Goal: Information Seeking & Learning: Learn about a topic

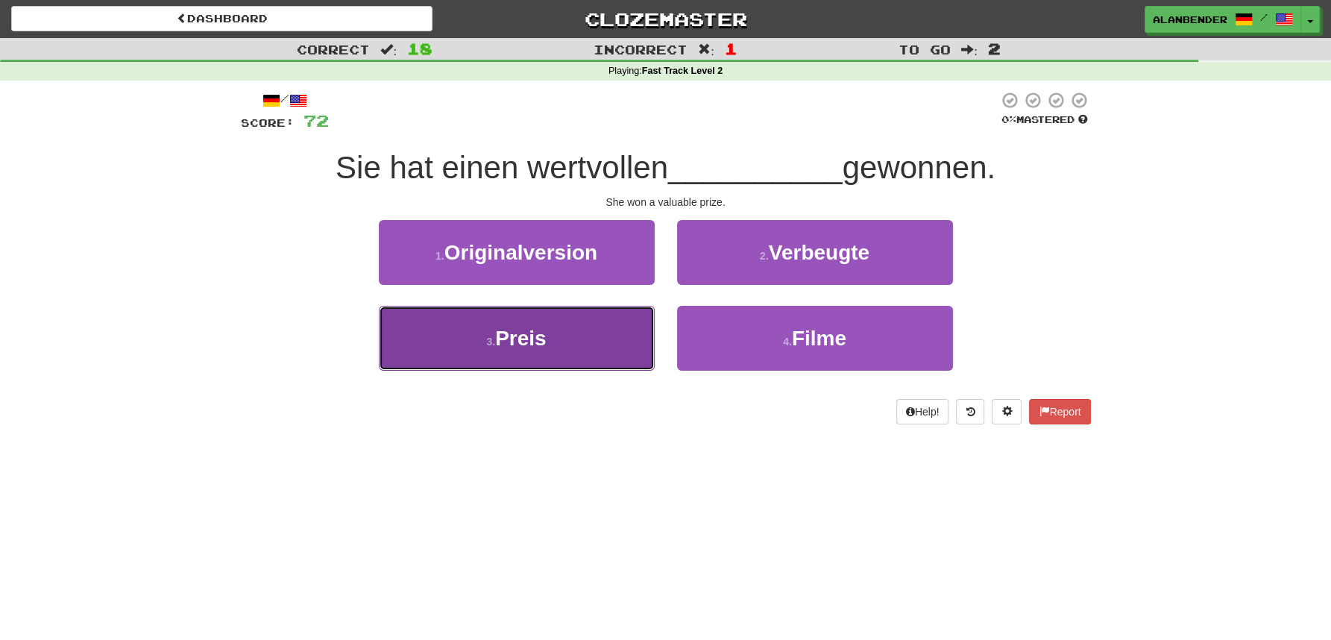
click at [523, 343] on span "Preis" at bounding box center [520, 338] width 51 height 23
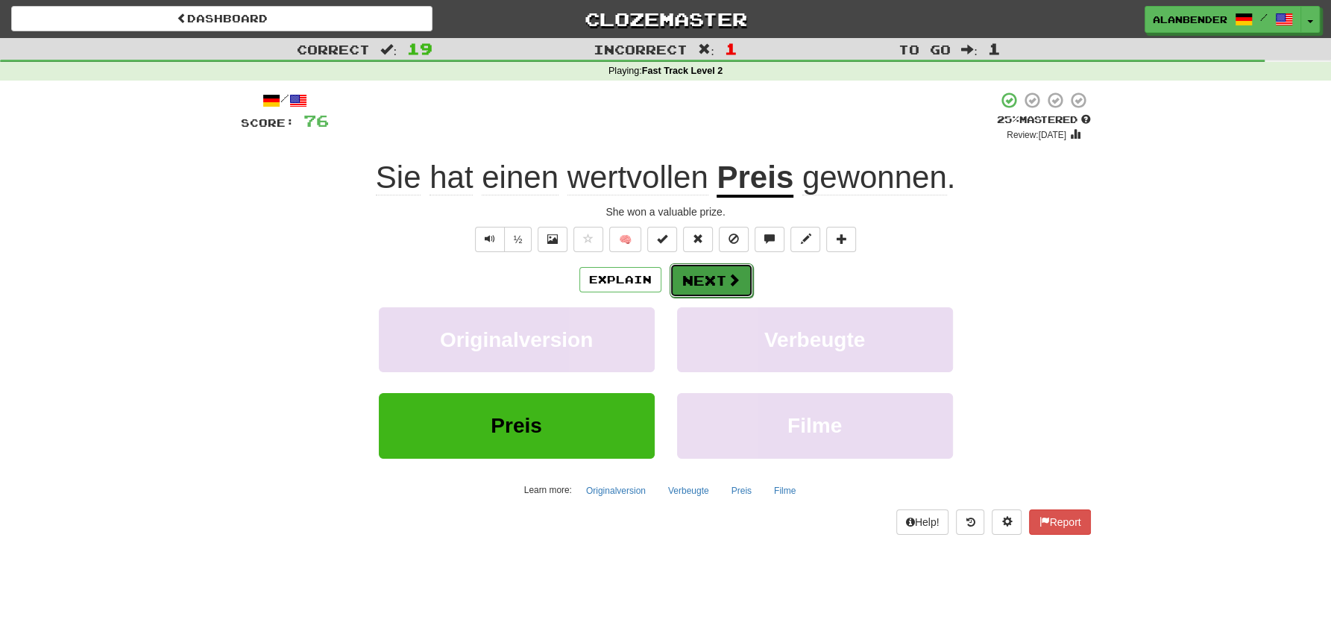
click at [720, 273] on button "Next" at bounding box center [712, 280] width 84 height 34
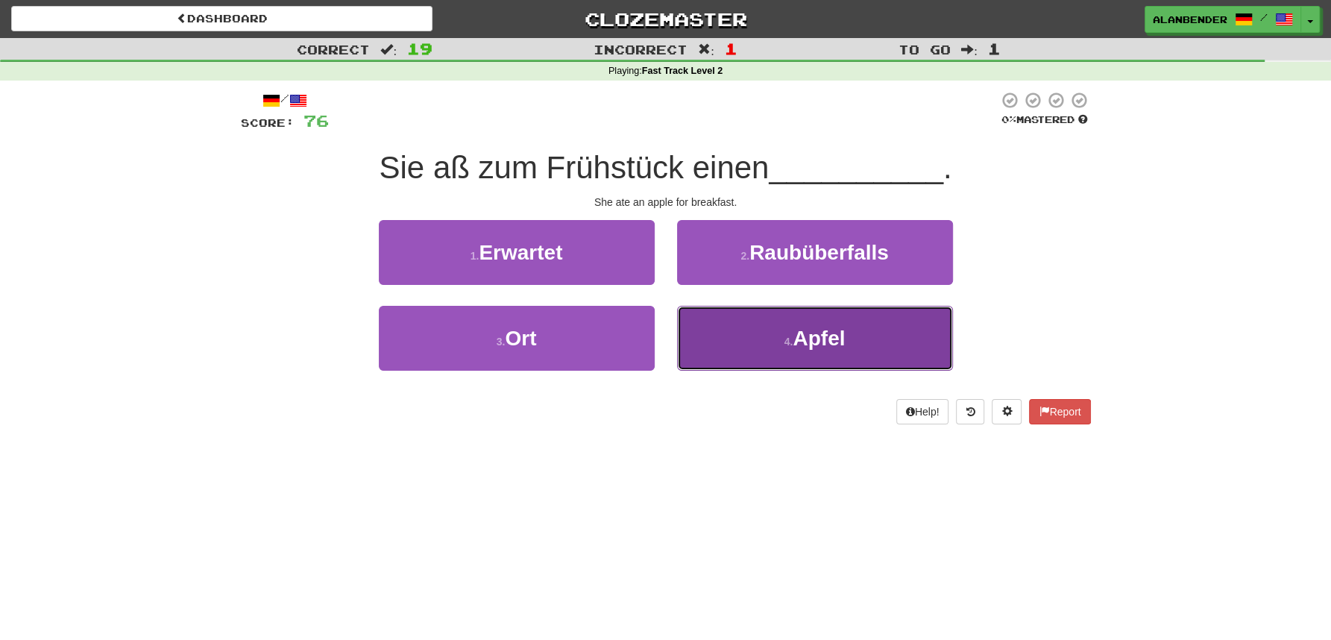
click at [825, 339] on span "Apfel" at bounding box center [819, 338] width 52 height 23
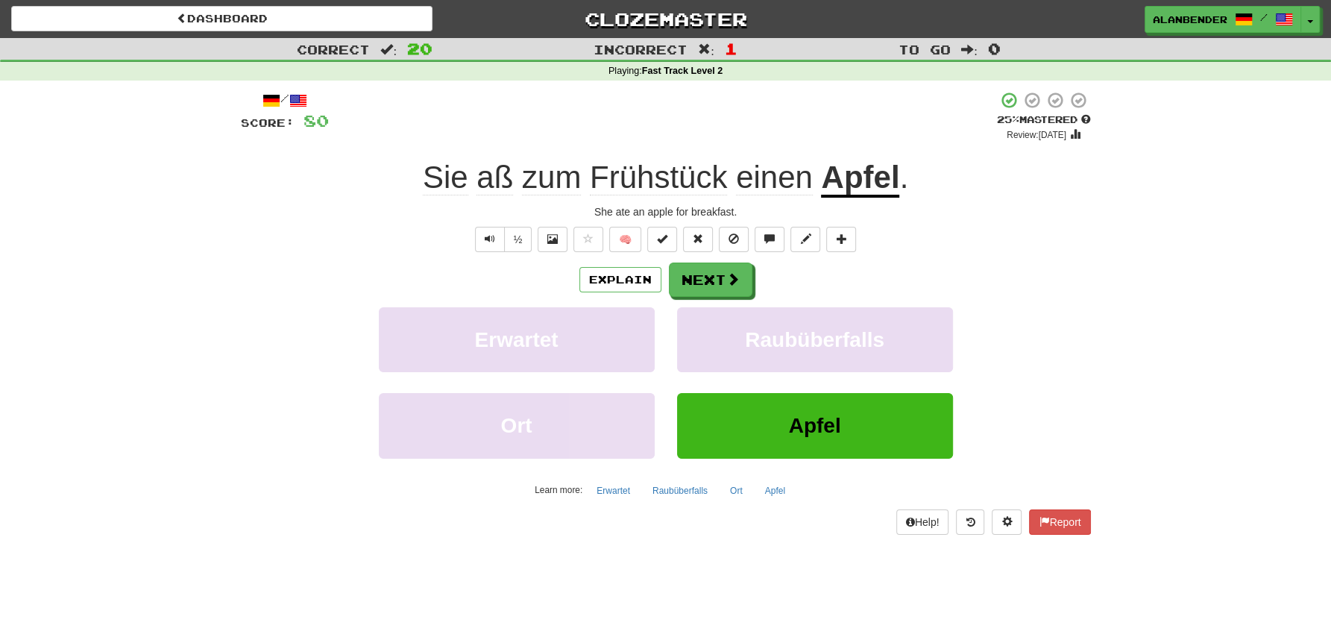
click at [699, 177] on span "Frühstück" at bounding box center [658, 178] width 137 height 36
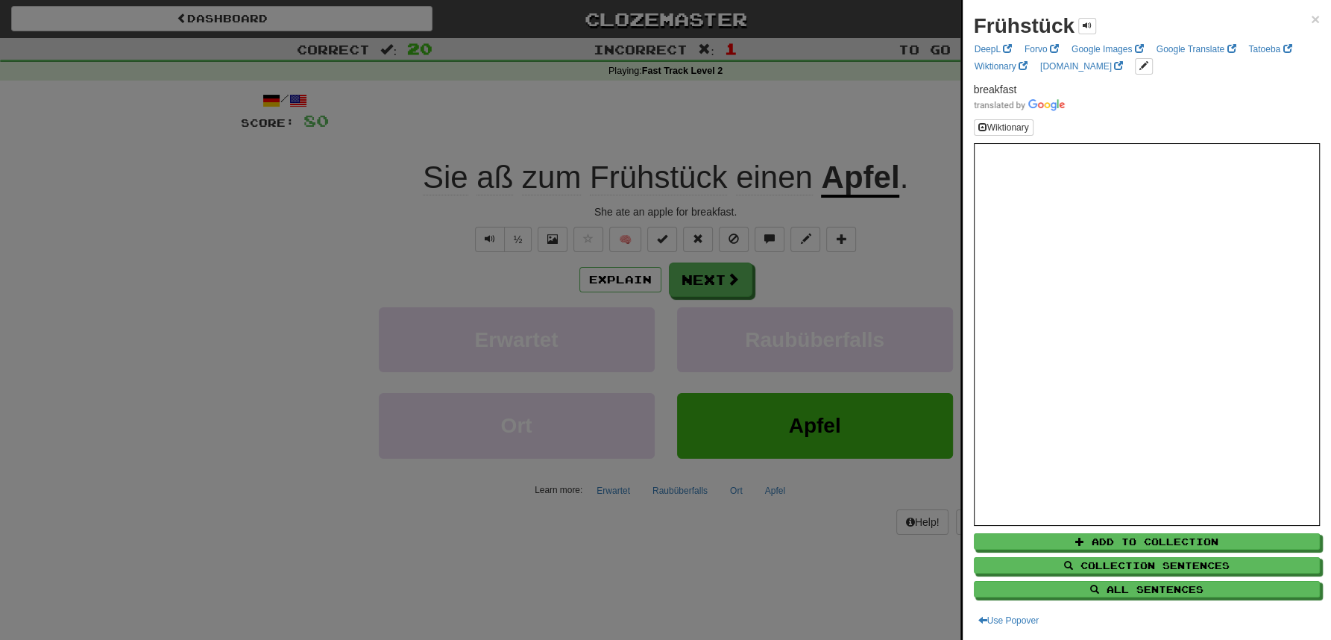
click at [826, 111] on div at bounding box center [665, 320] width 1331 height 640
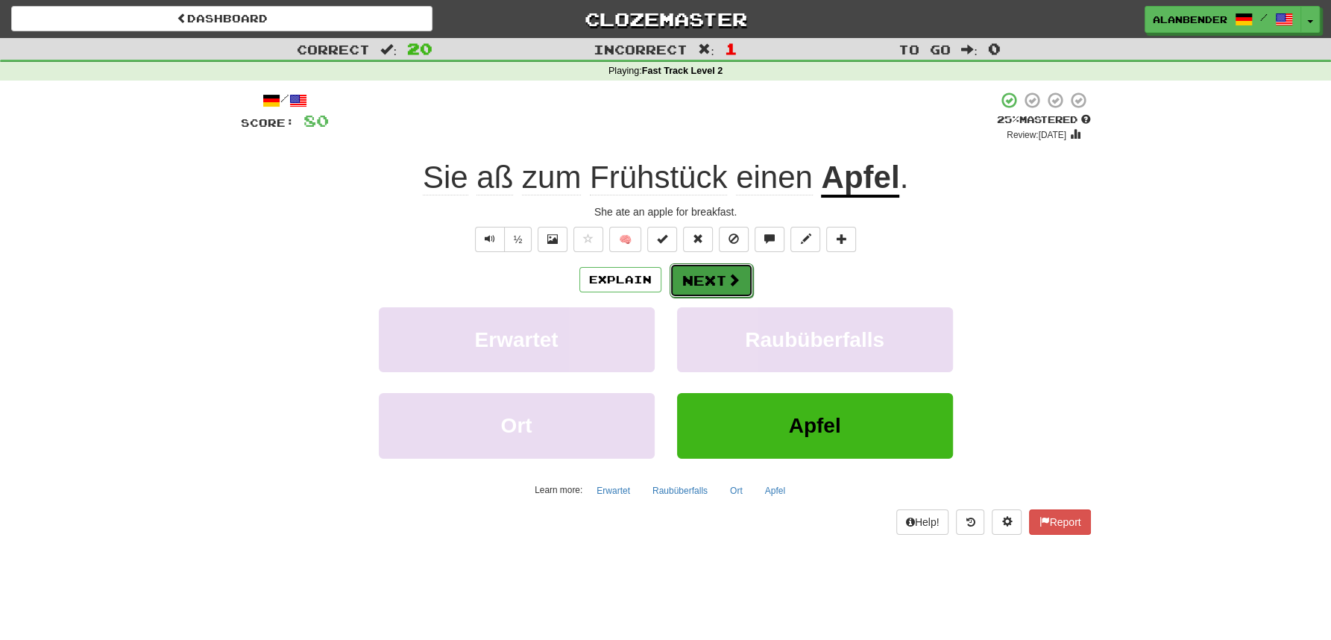
click at [718, 277] on button "Next" at bounding box center [712, 280] width 84 height 34
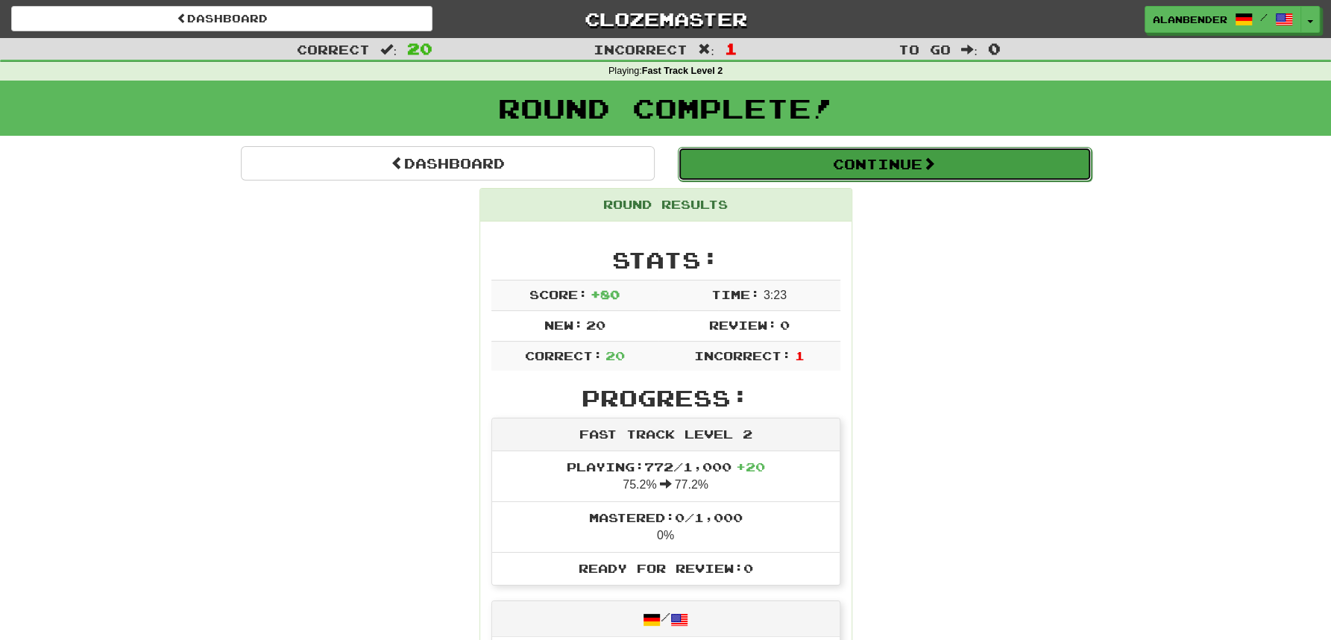
click at [858, 162] on button "Continue" at bounding box center [885, 164] width 414 height 34
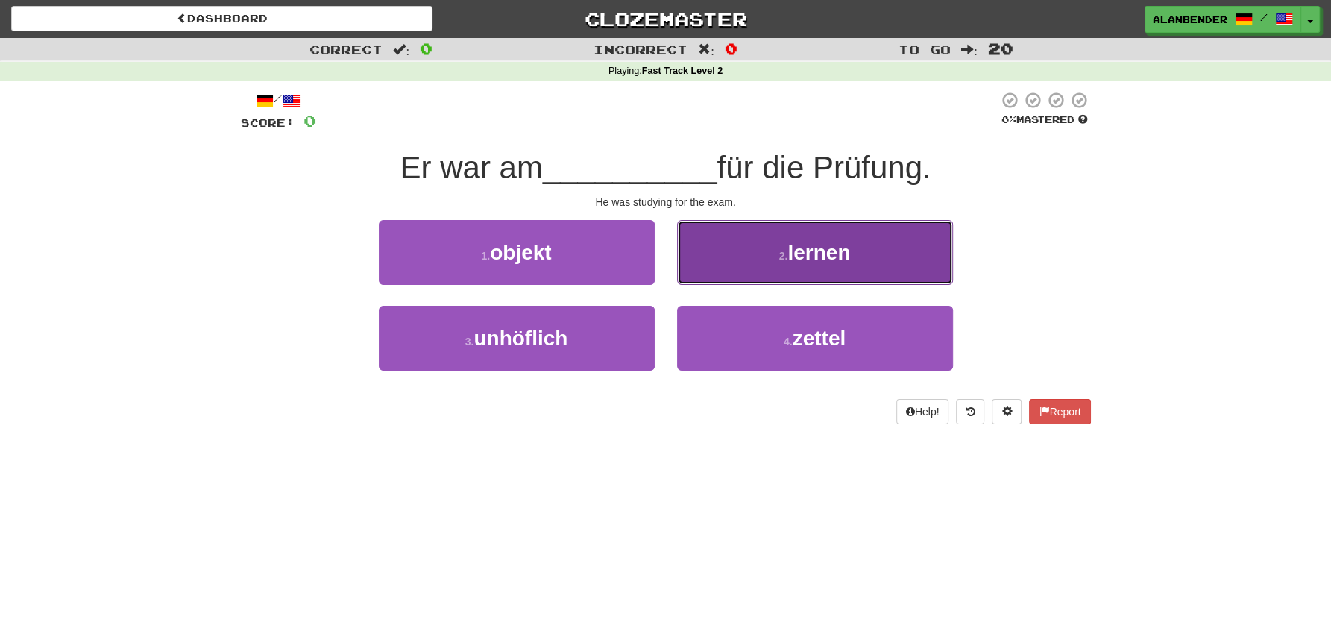
click at [796, 258] on span "lernen" at bounding box center [818, 252] width 63 height 23
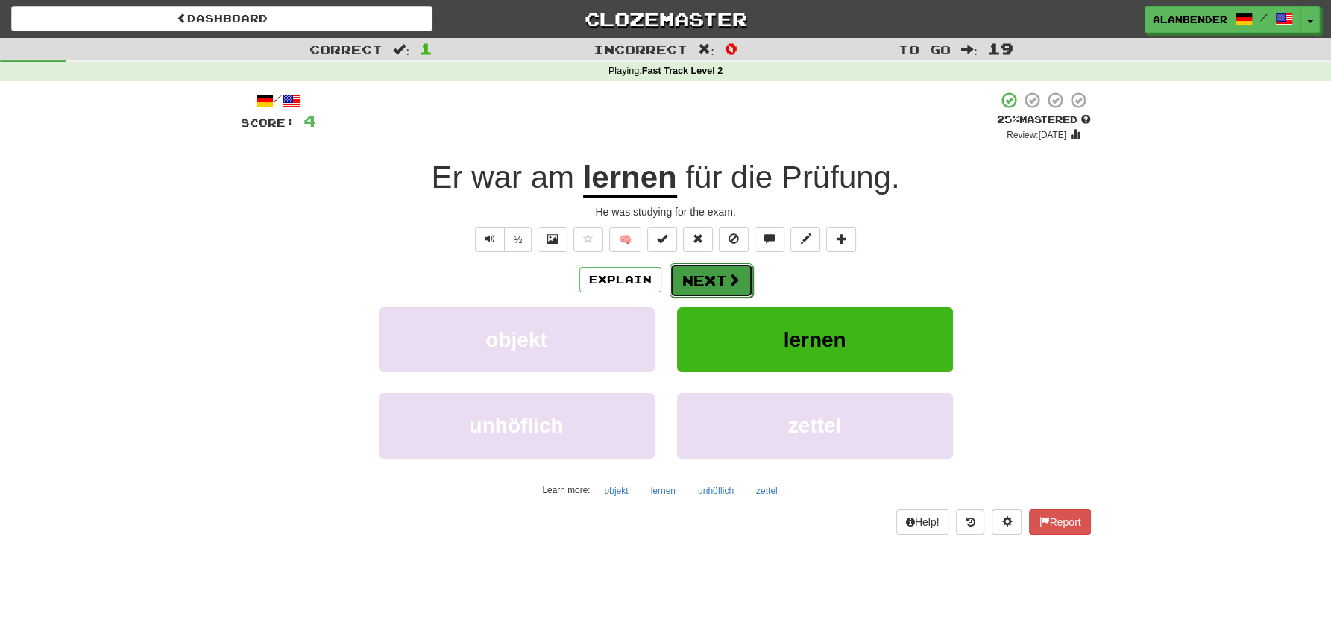
click at [707, 278] on button "Next" at bounding box center [712, 280] width 84 height 34
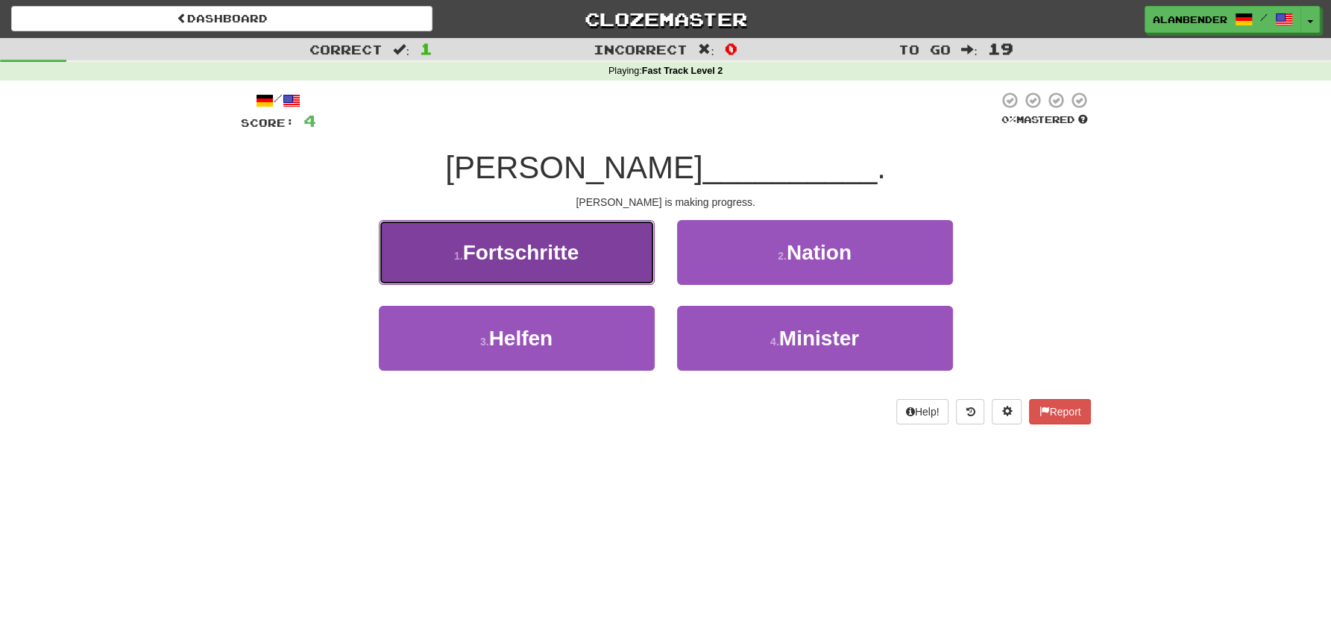
click at [563, 253] on span "Fortschritte" at bounding box center [521, 252] width 116 height 23
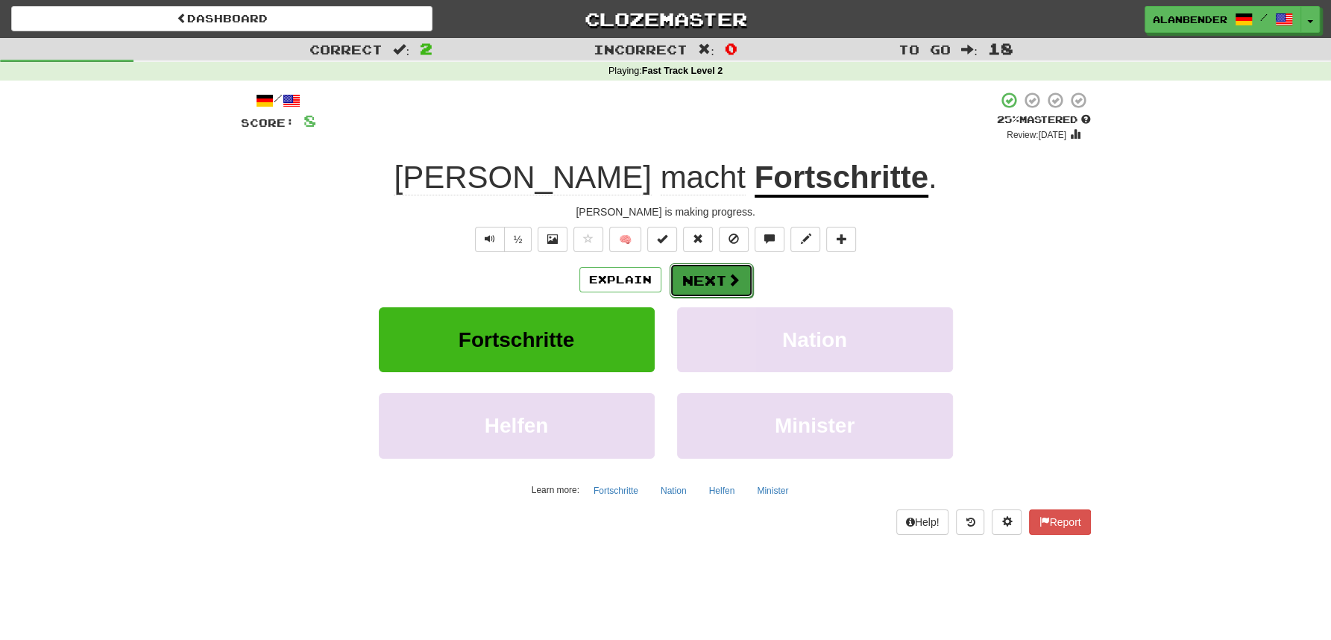
click at [729, 277] on span at bounding box center [733, 279] width 13 height 13
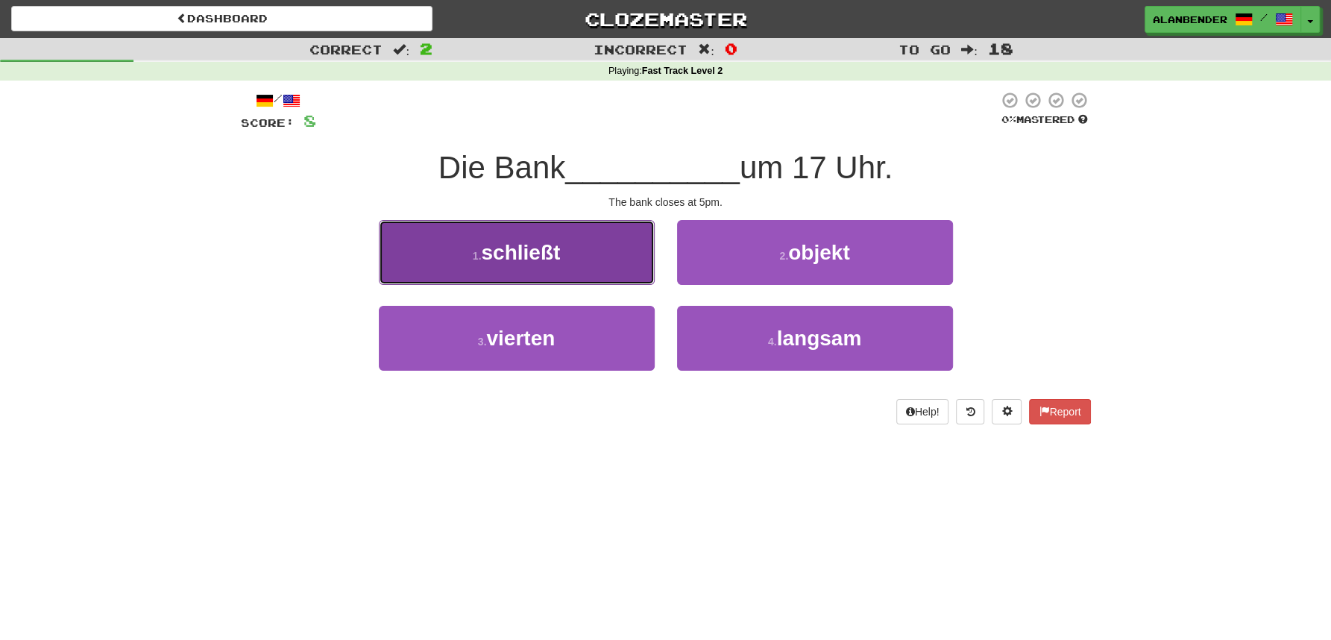
click at [559, 263] on span "schließt" at bounding box center [520, 252] width 79 height 23
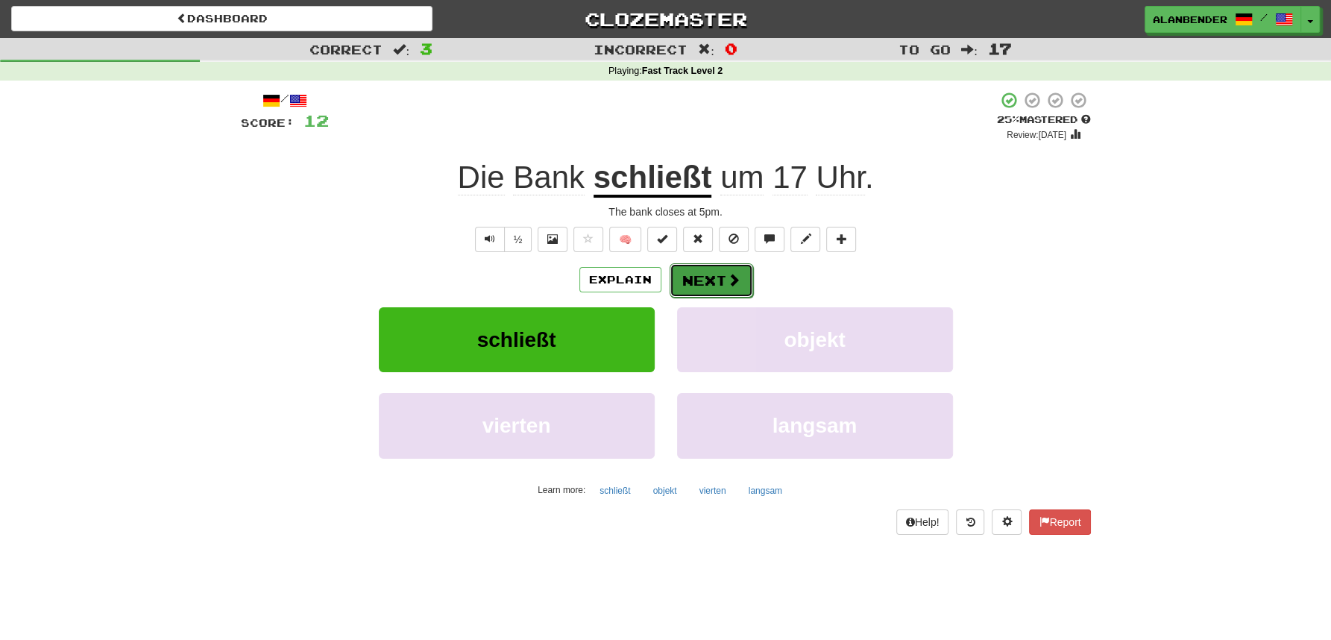
click at [713, 280] on button "Next" at bounding box center [712, 280] width 84 height 34
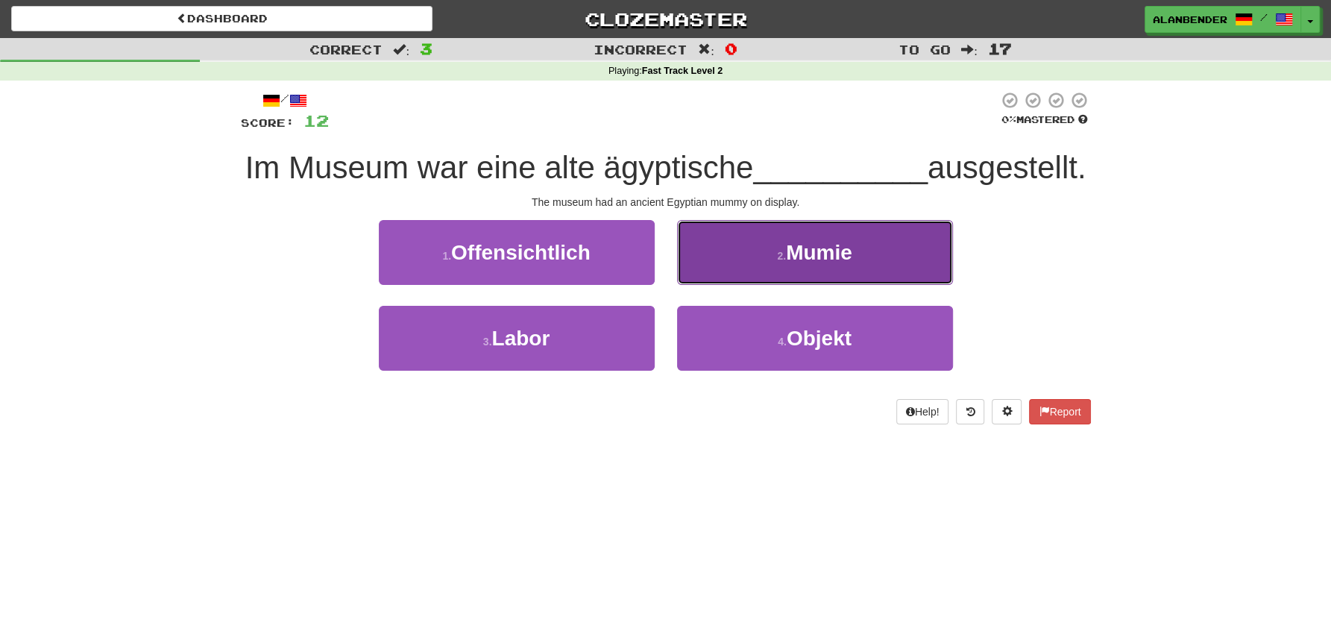
click at [835, 267] on button "2 . Mumie" at bounding box center [815, 252] width 276 height 65
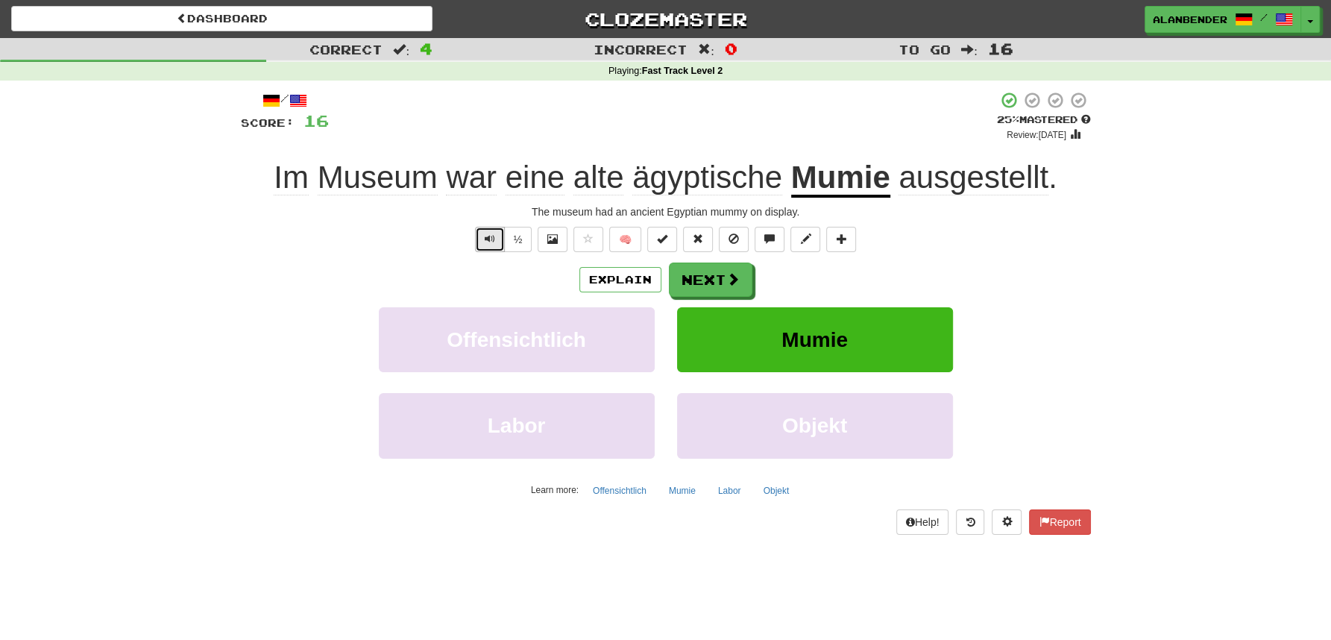
click at [494, 227] on button "Text-to-speech controls" at bounding box center [490, 239] width 30 height 25
drag, startPoint x: 726, startPoint y: 275, endPoint x: 330, endPoint y: 284, distance: 396.8
click at [330, 284] on div "Explain Next" at bounding box center [666, 279] width 850 height 34
click at [405, 173] on span "Museum" at bounding box center [378, 178] width 120 height 36
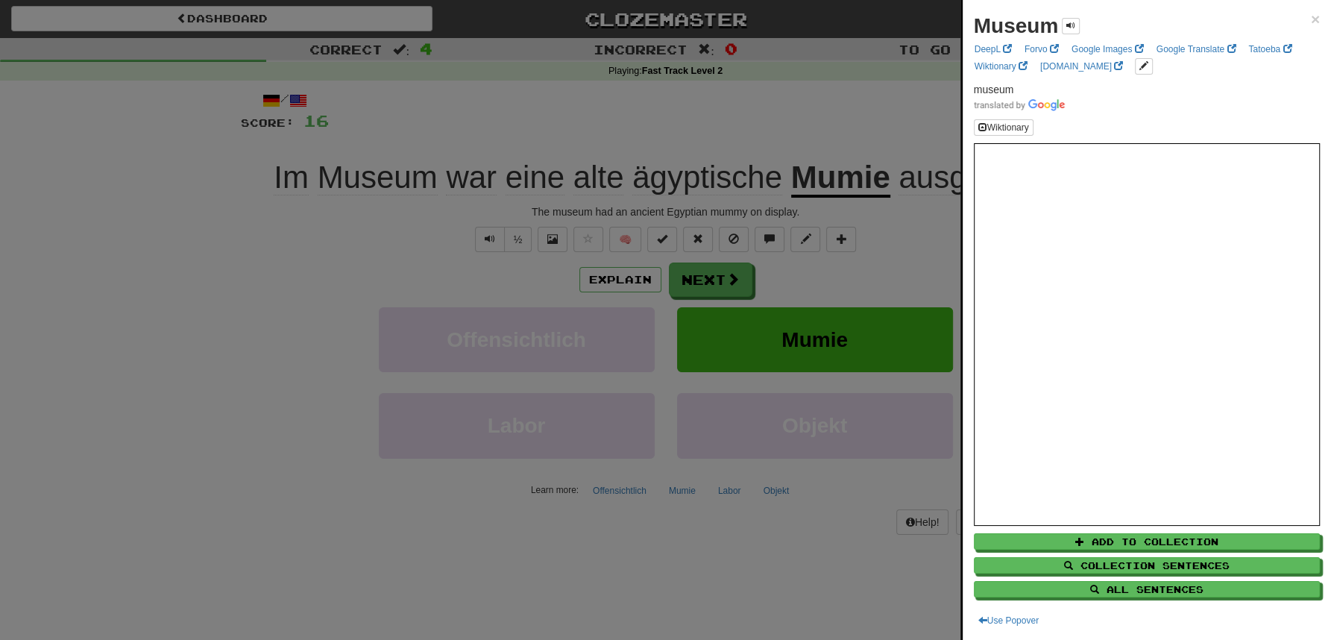
click at [734, 121] on div at bounding box center [665, 320] width 1331 height 640
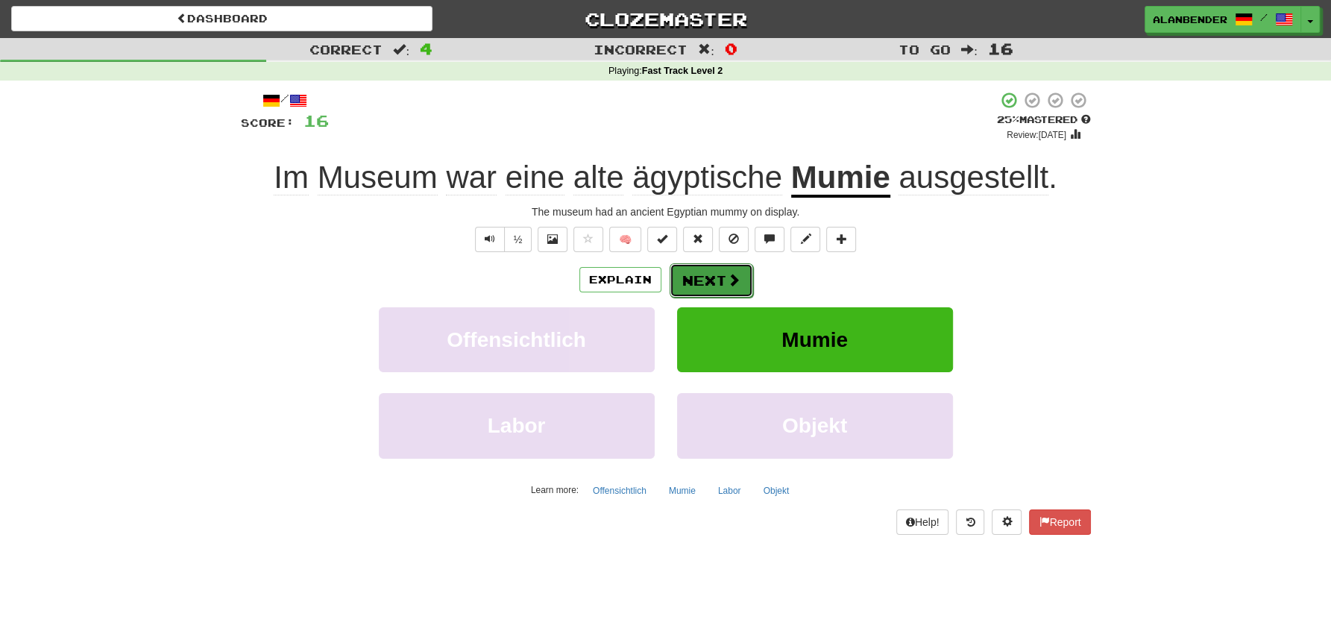
click at [714, 271] on button "Next" at bounding box center [712, 280] width 84 height 34
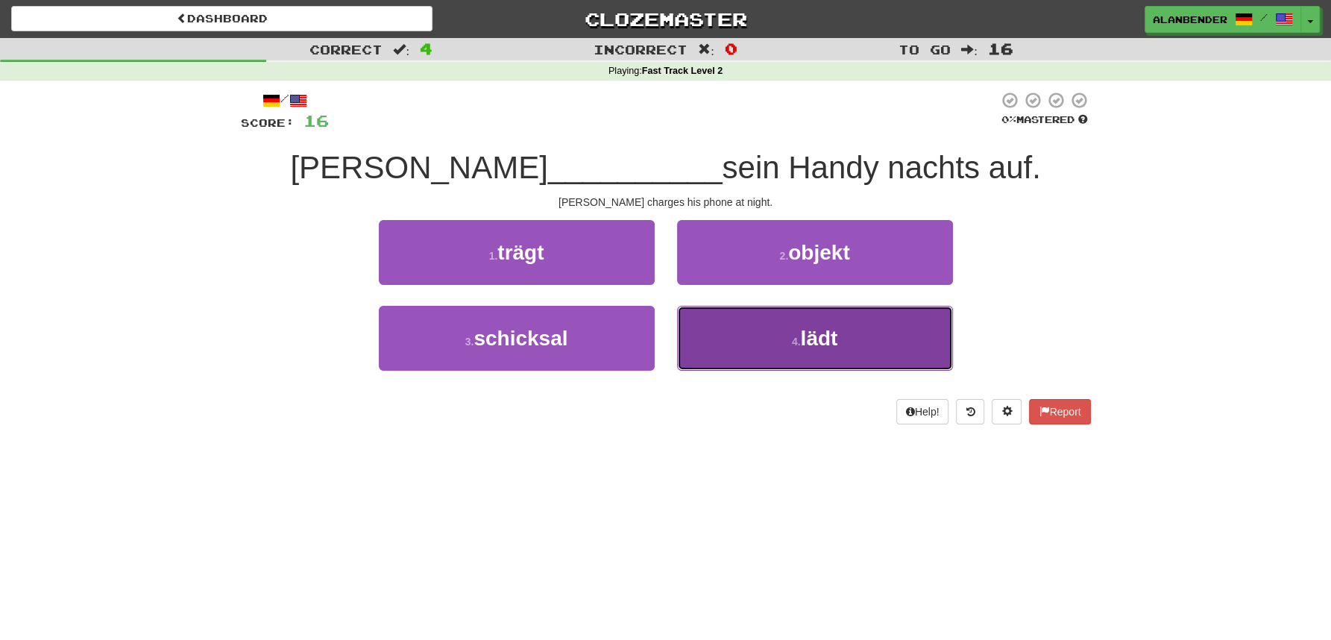
click at [814, 341] on span "lädt" at bounding box center [818, 338] width 37 height 23
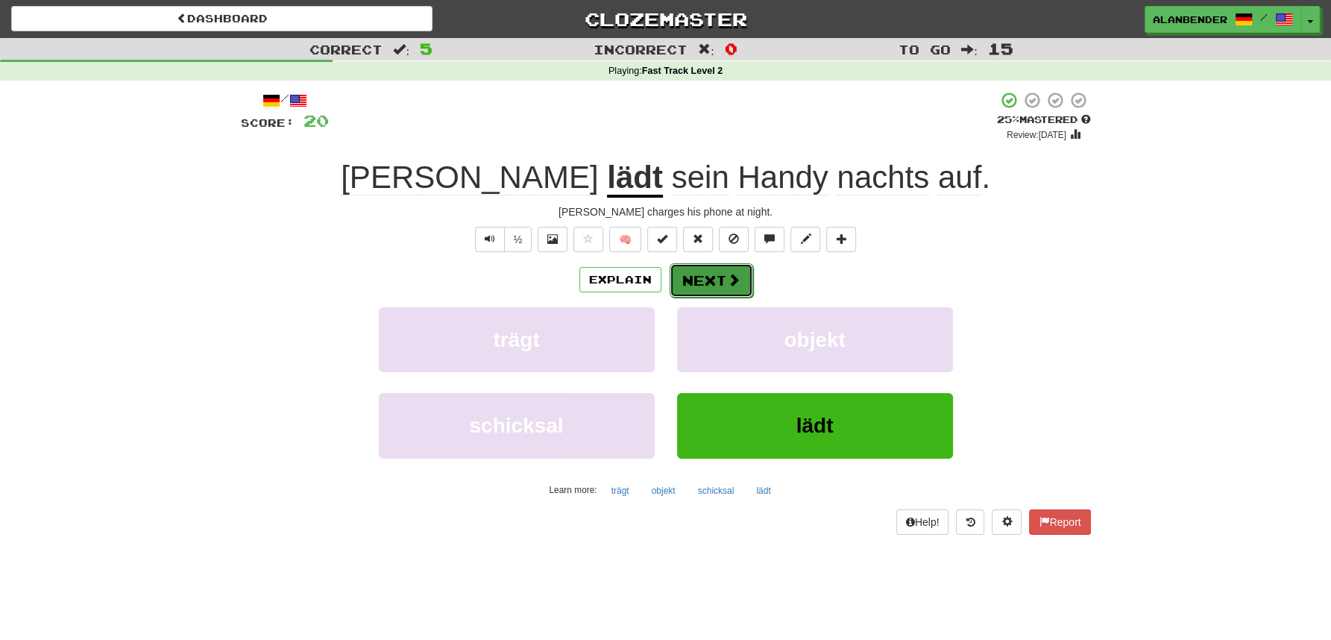
click at [714, 284] on button "Next" at bounding box center [712, 280] width 84 height 34
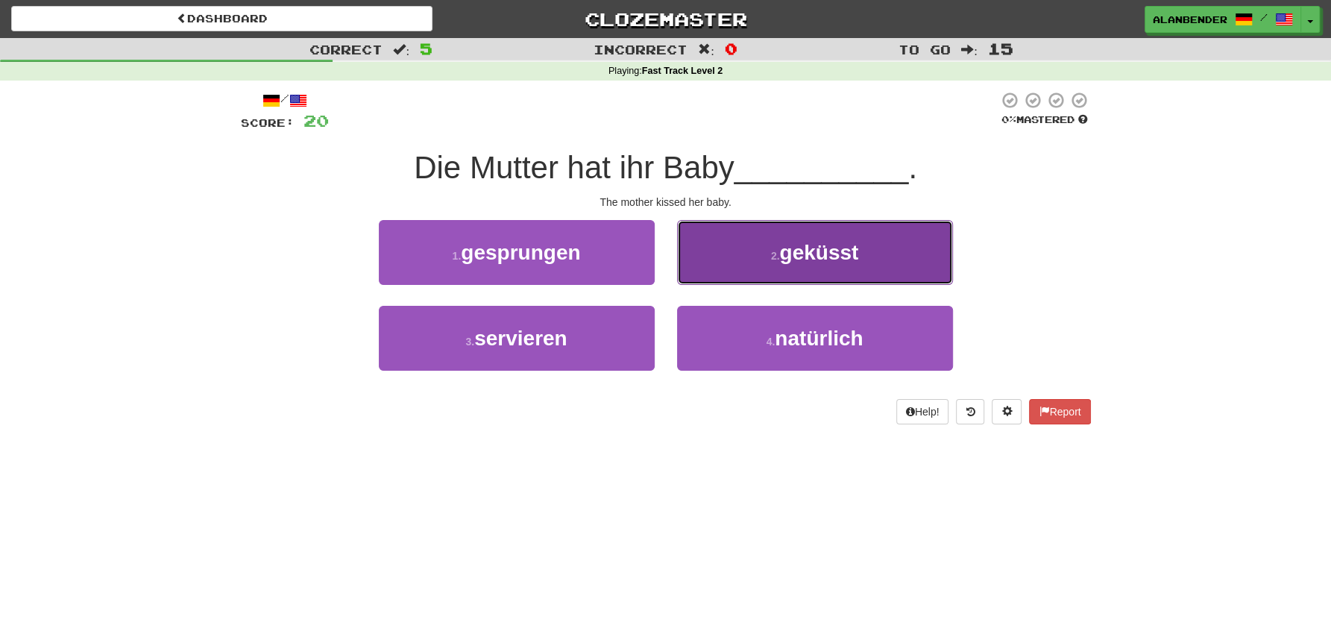
click at [805, 263] on span "geküsst" at bounding box center [818, 252] width 79 height 23
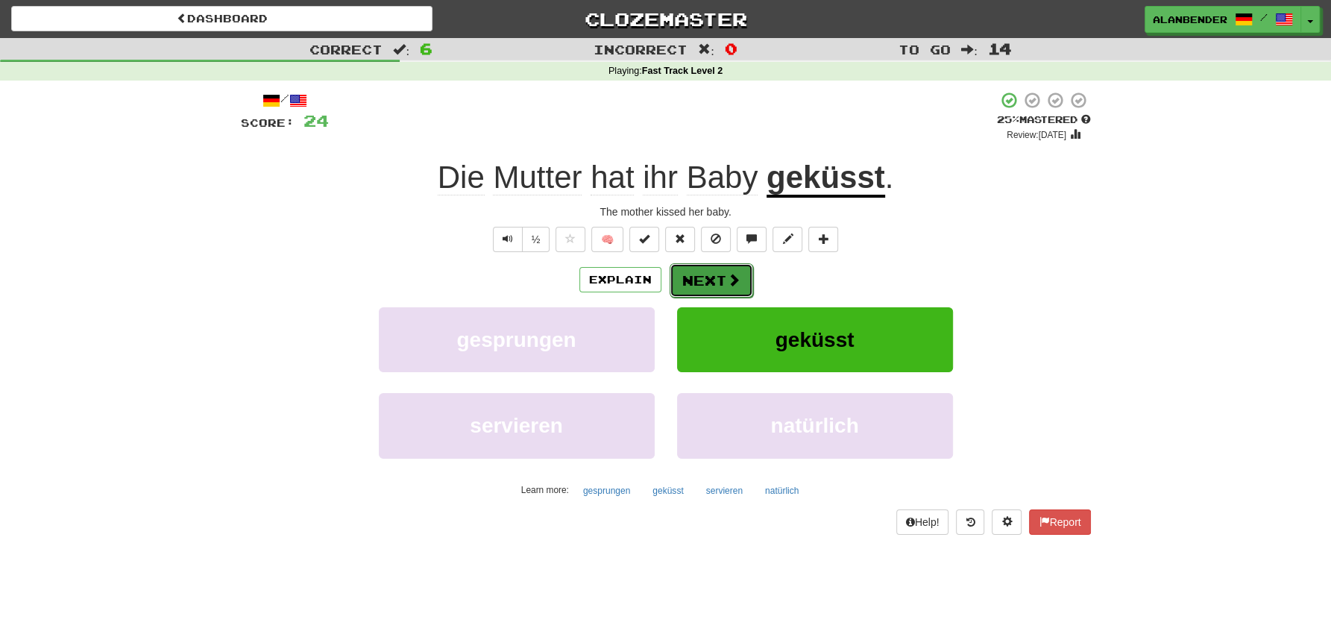
click at [718, 285] on button "Next" at bounding box center [712, 280] width 84 height 34
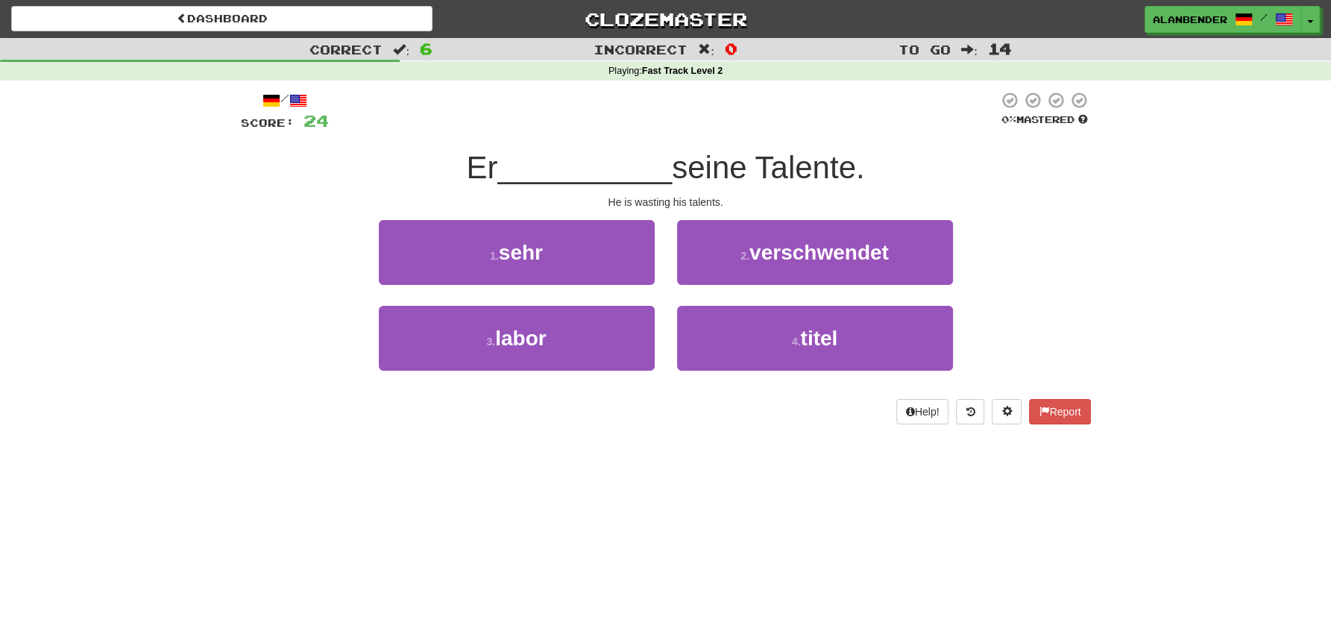
click at [446, 473] on div "Dashboard Clozemaster AlanBender / Toggle Dropdown Dashboard Leaderboard Activi…" at bounding box center [665, 320] width 1331 height 640
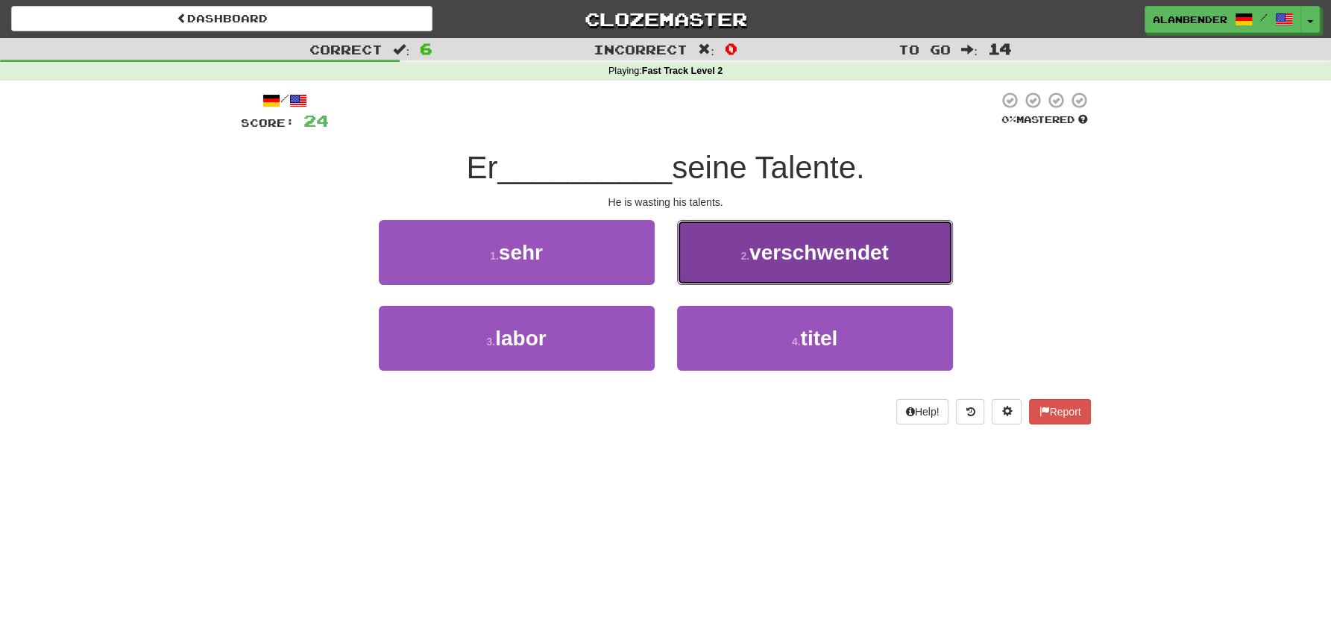
click at [808, 255] on span "verschwendet" at bounding box center [818, 252] width 139 height 23
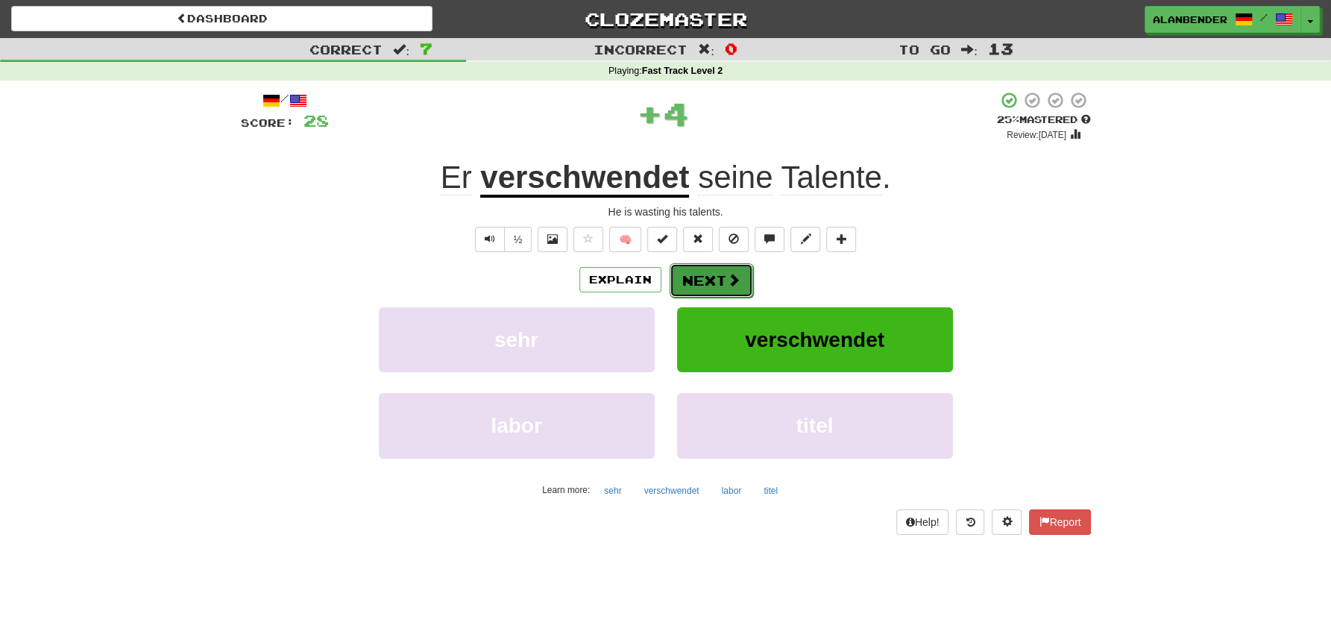
click at [718, 281] on button "Next" at bounding box center [712, 280] width 84 height 34
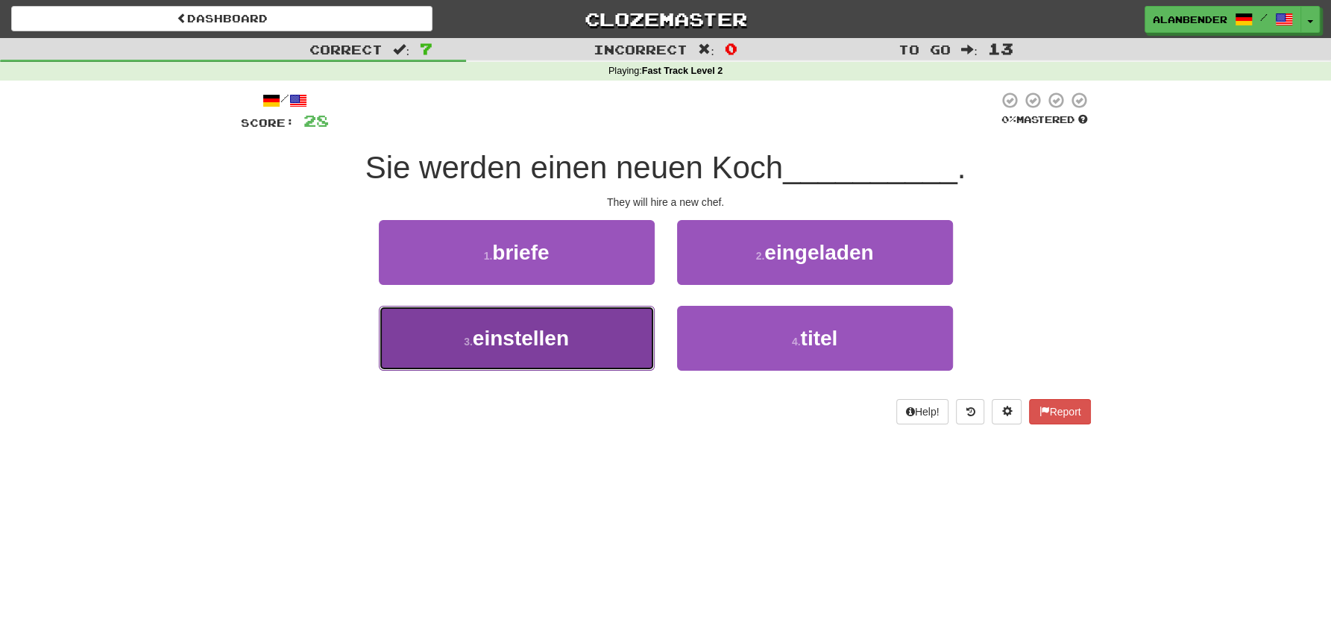
click at [541, 339] on span "einstellen" at bounding box center [521, 338] width 96 height 23
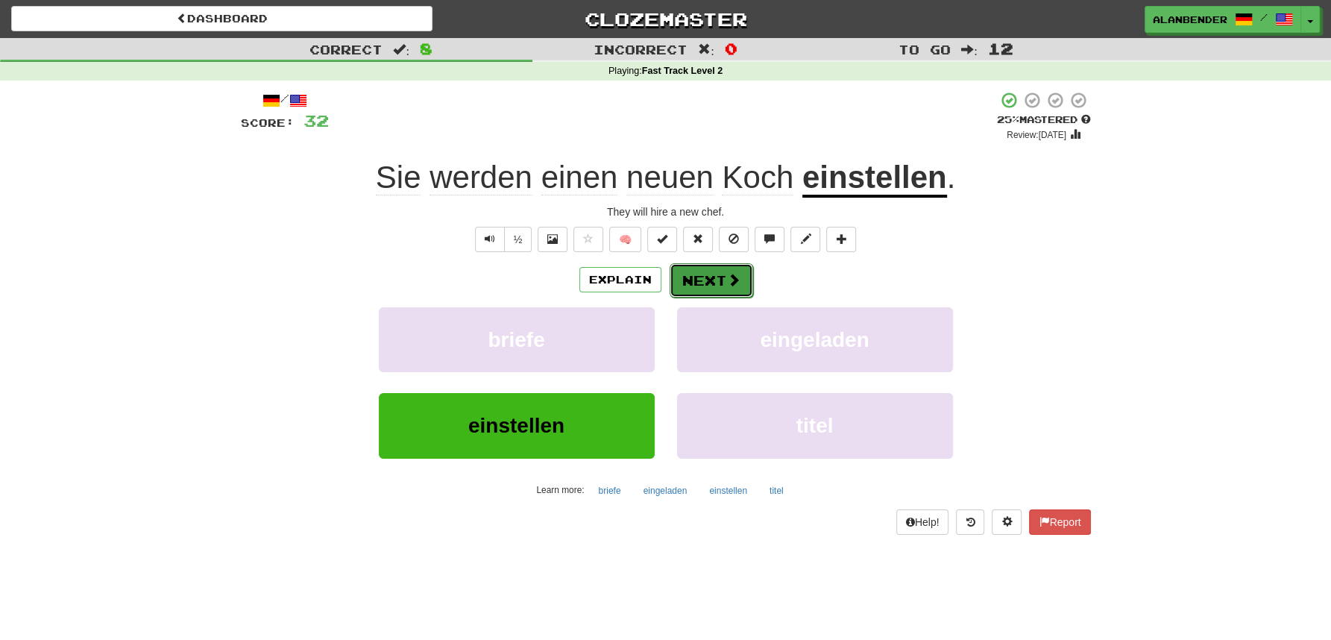
click at [702, 278] on button "Next" at bounding box center [712, 280] width 84 height 34
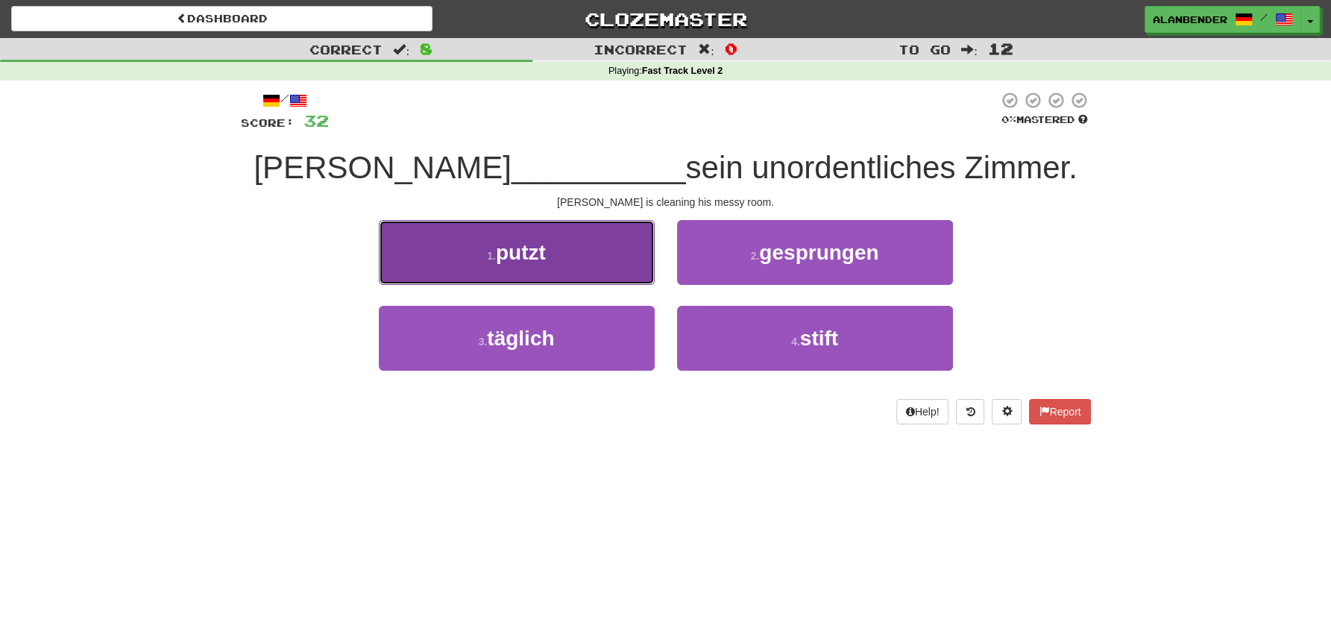
click at [544, 265] on button "1 . putzt" at bounding box center [517, 252] width 276 height 65
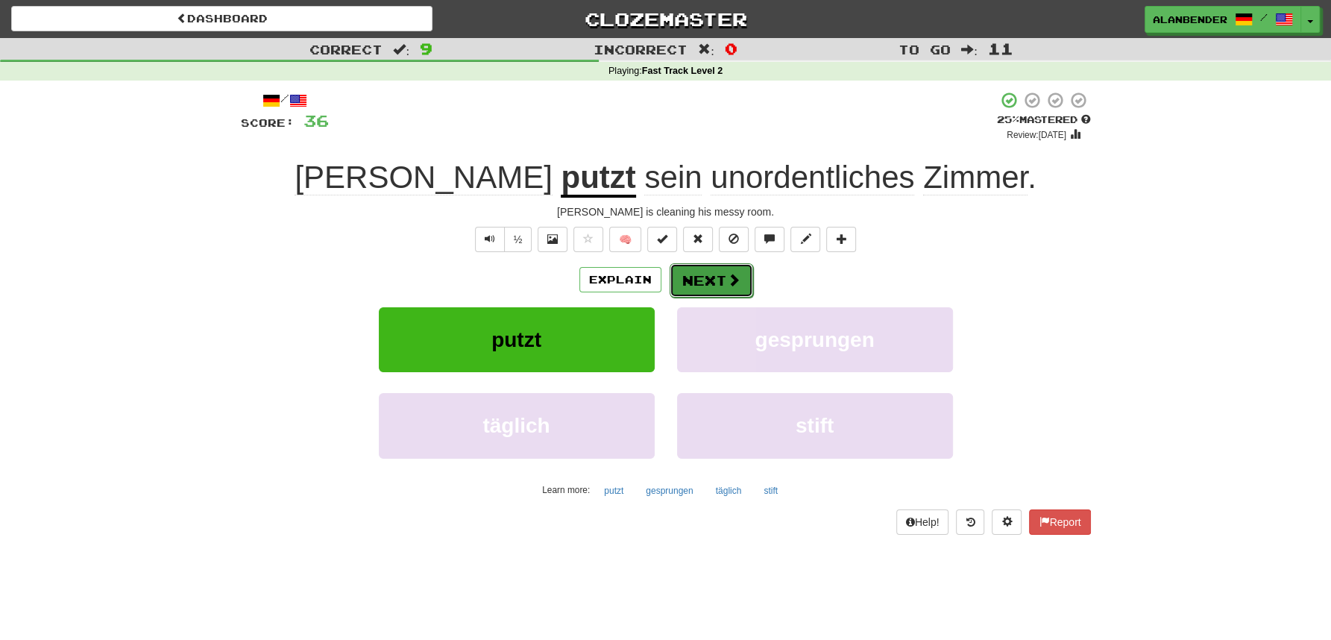
click at [722, 272] on button "Next" at bounding box center [712, 280] width 84 height 34
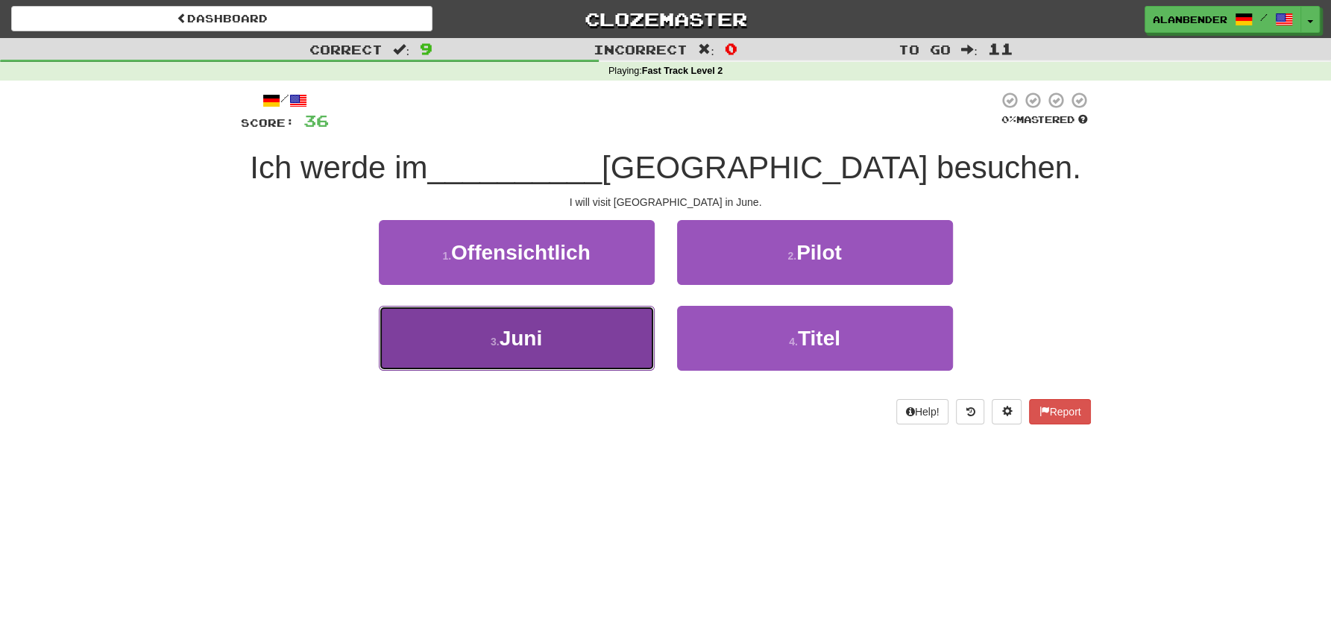
click at [529, 343] on span "Juni" at bounding box center [521, 338] width 43 height 23
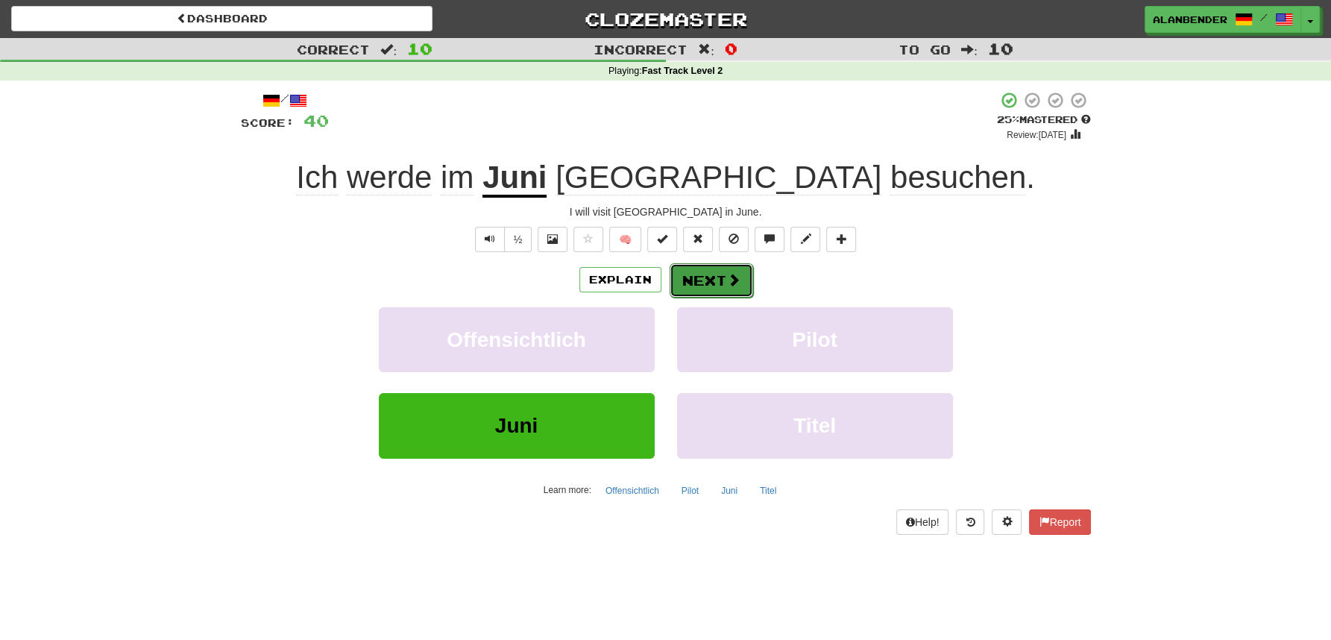
click at [739, 283] on button "Next" at bounding box center [712, 280] width 84 height 34
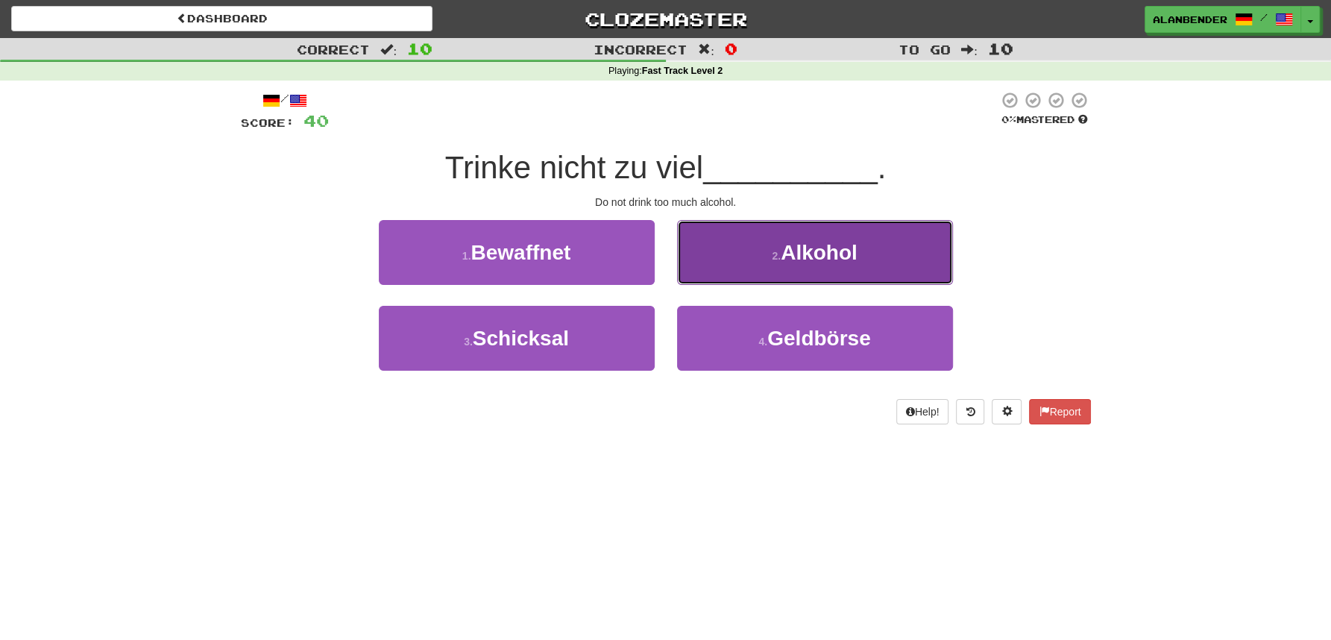
click at [824, 261] on span "Alkohol" at bounding box center [819, 252] width 77 height 23
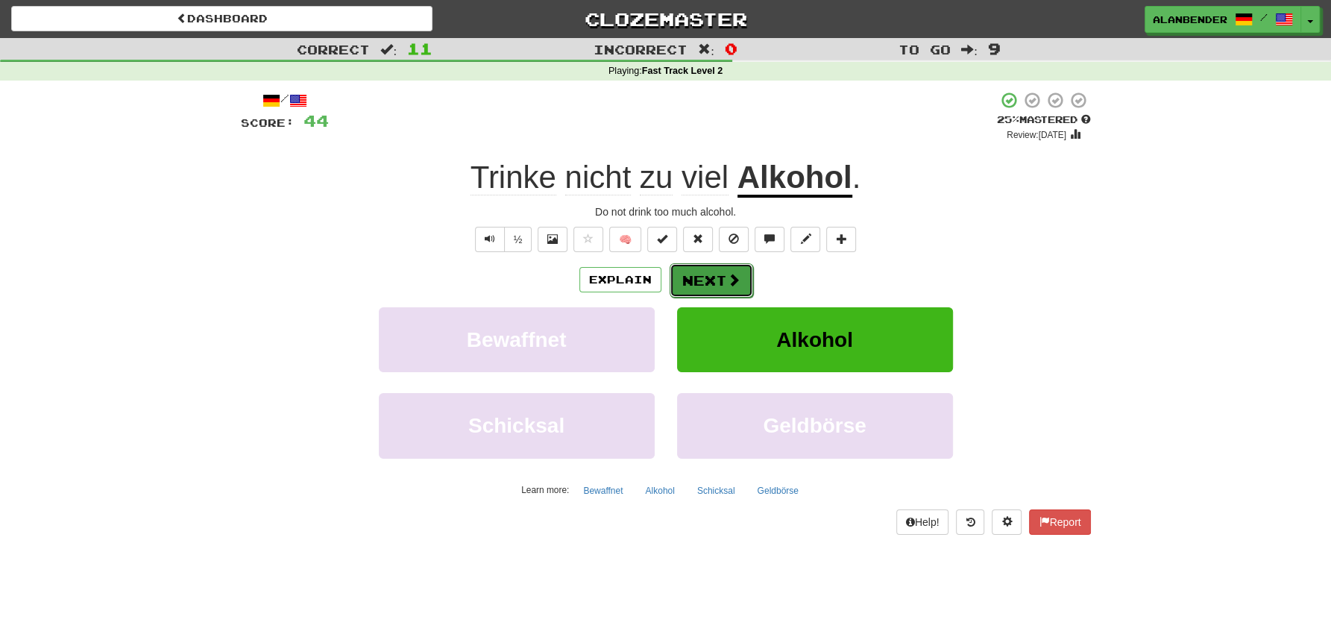
click at [727, 281] on span at bounding box center [733, 279] width 13 height 13
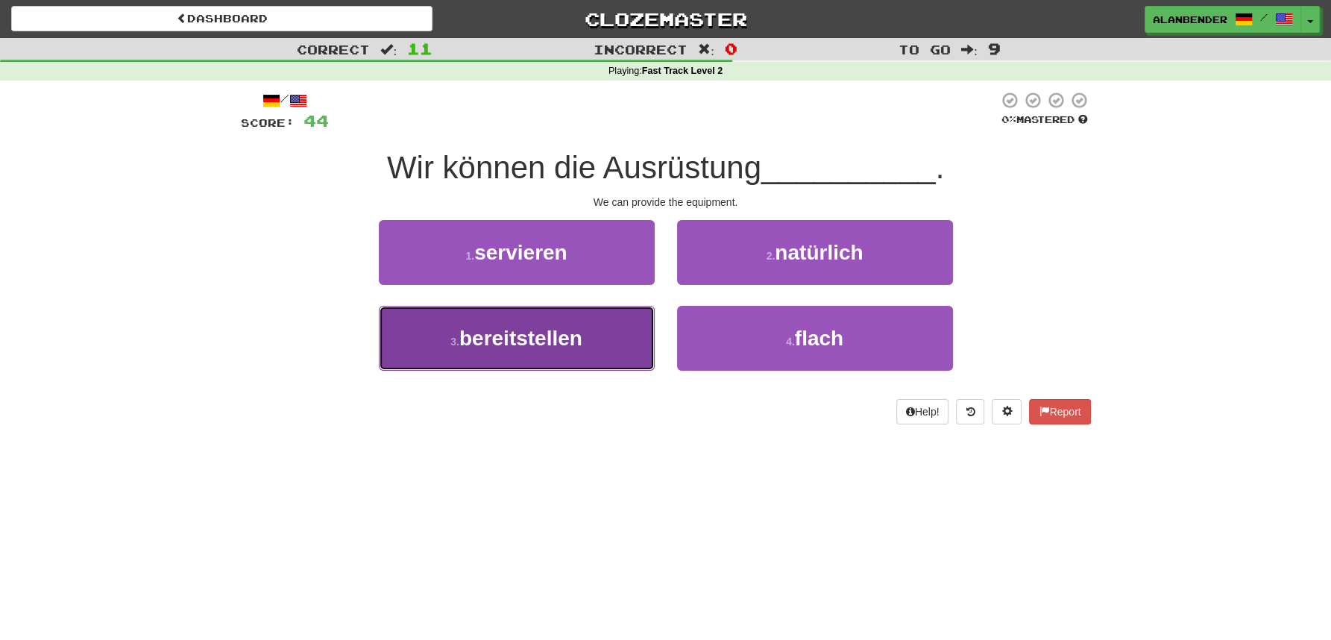
click at [545, 333] on span "bereitstellen" at bounding box center [520, 338] width 123 height 23
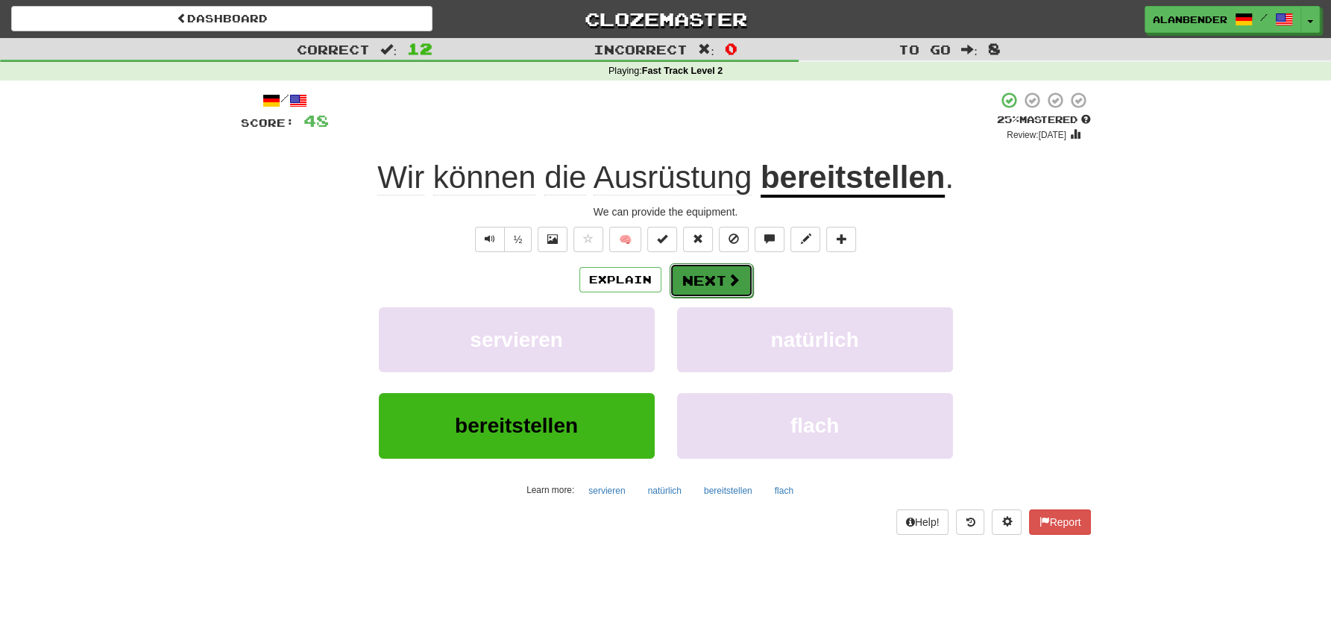
click at [716, 277] on button "Next" at bounding box center [712, 280] width 84 height 34
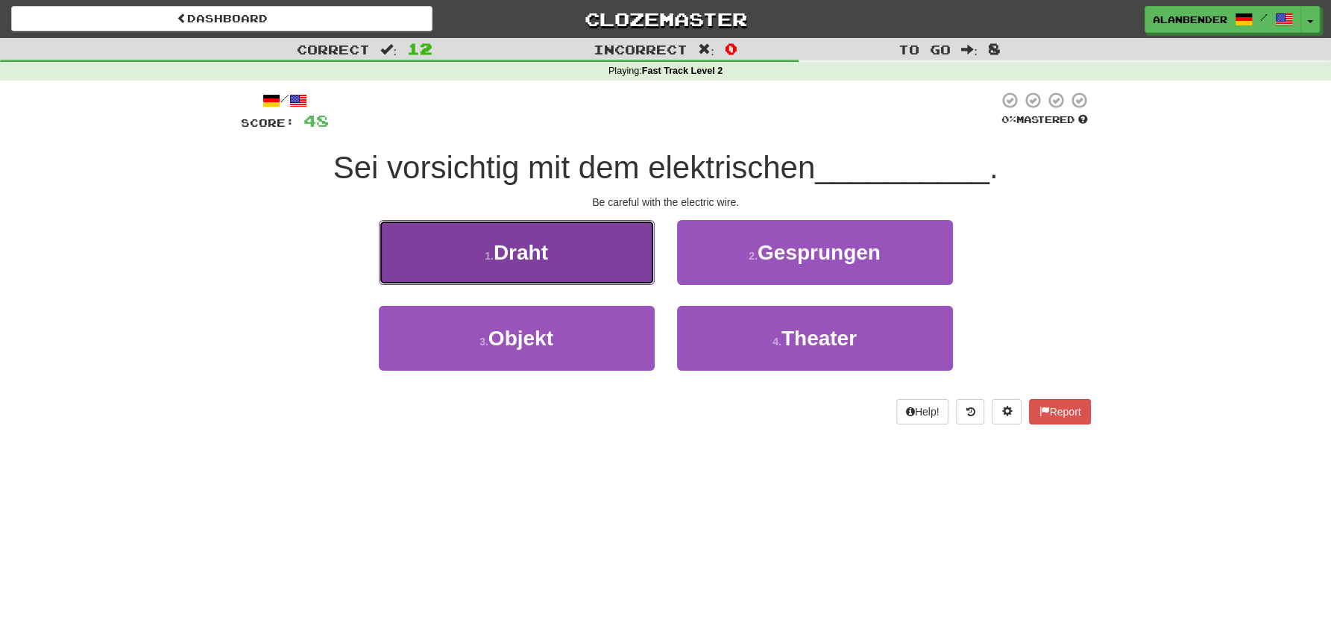
click at [547, 256] on span "Draht" at bounding box center [521, 252] width 54 height 23
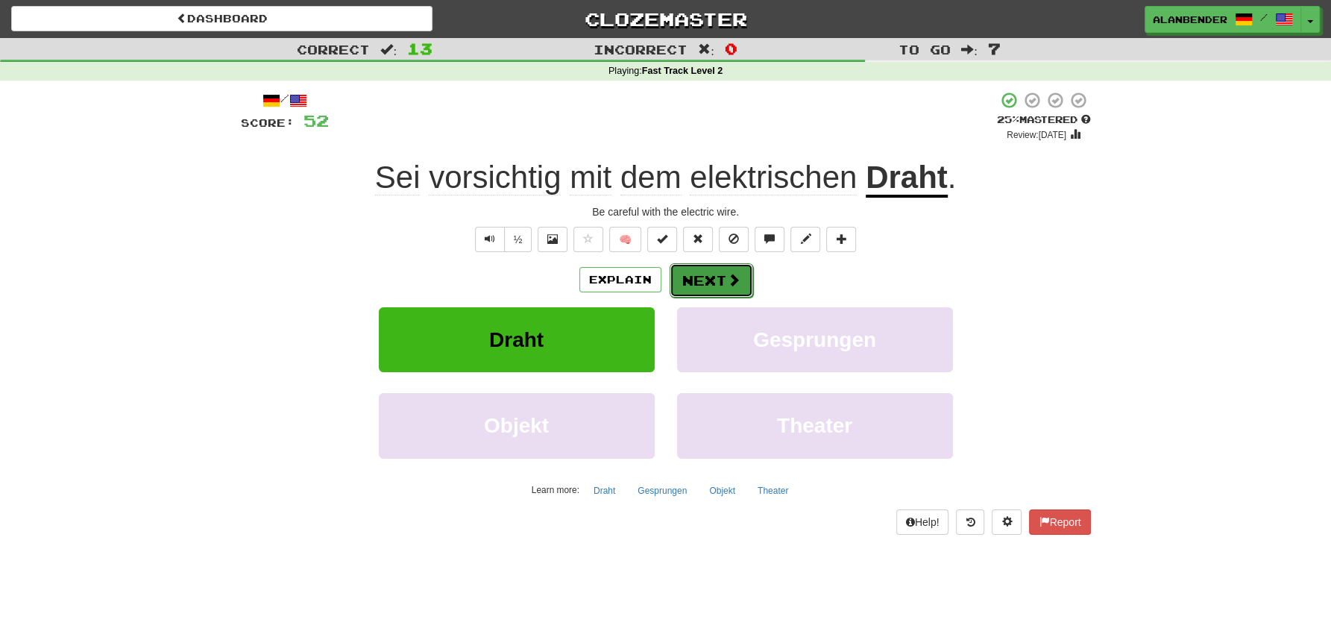
click at [730, 276] on span at bounding box center [733, 279] width 13 height 13
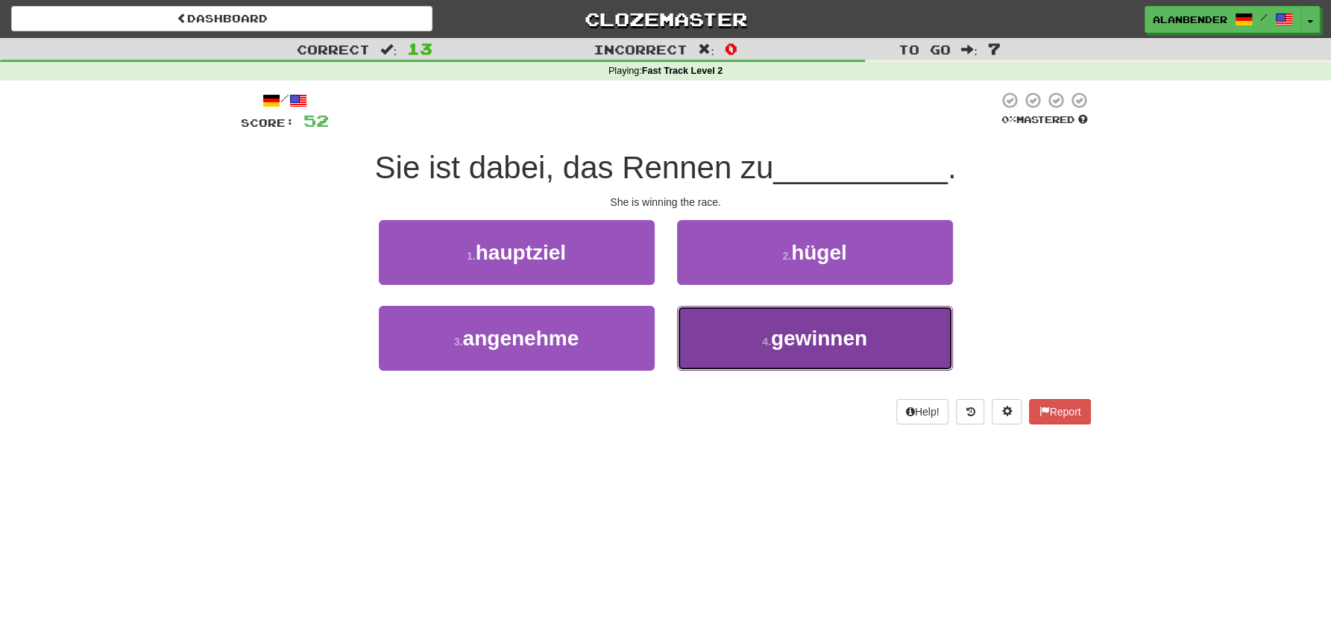
click at [820, 342] on span "gewinnen" at bounding box center [819, 338] width 96 height 23
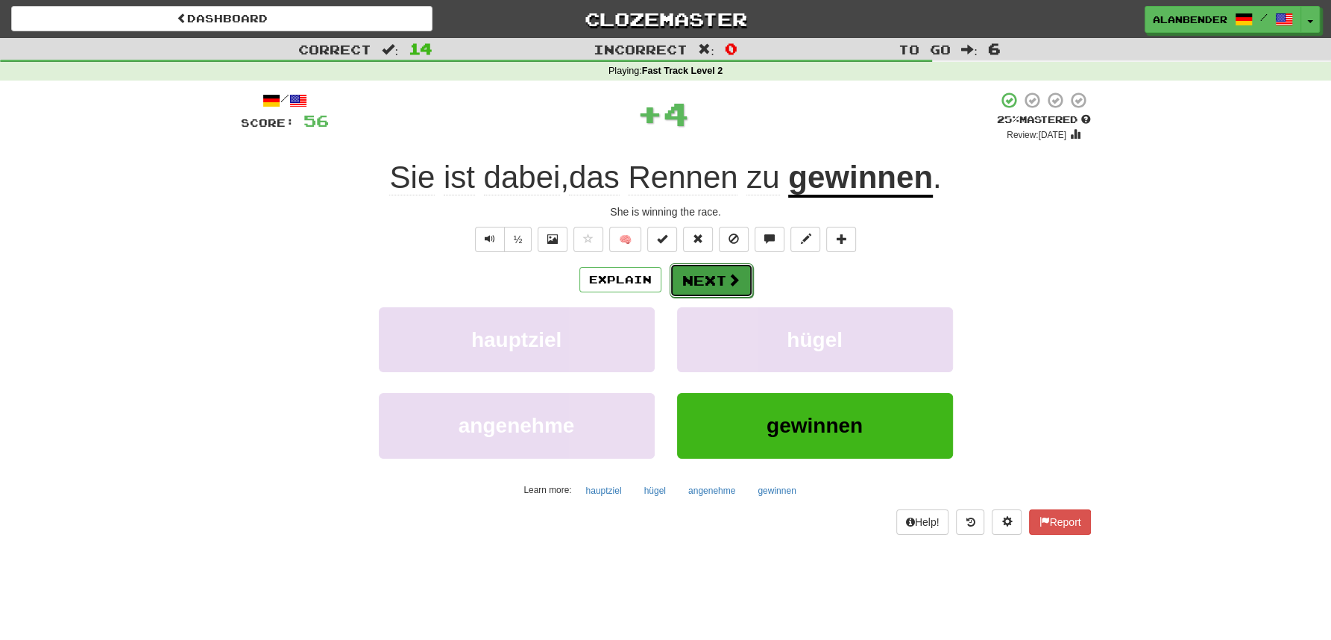
click at [706, 281] on button "Next" at bounding box center [712, 280] width 84 height 34
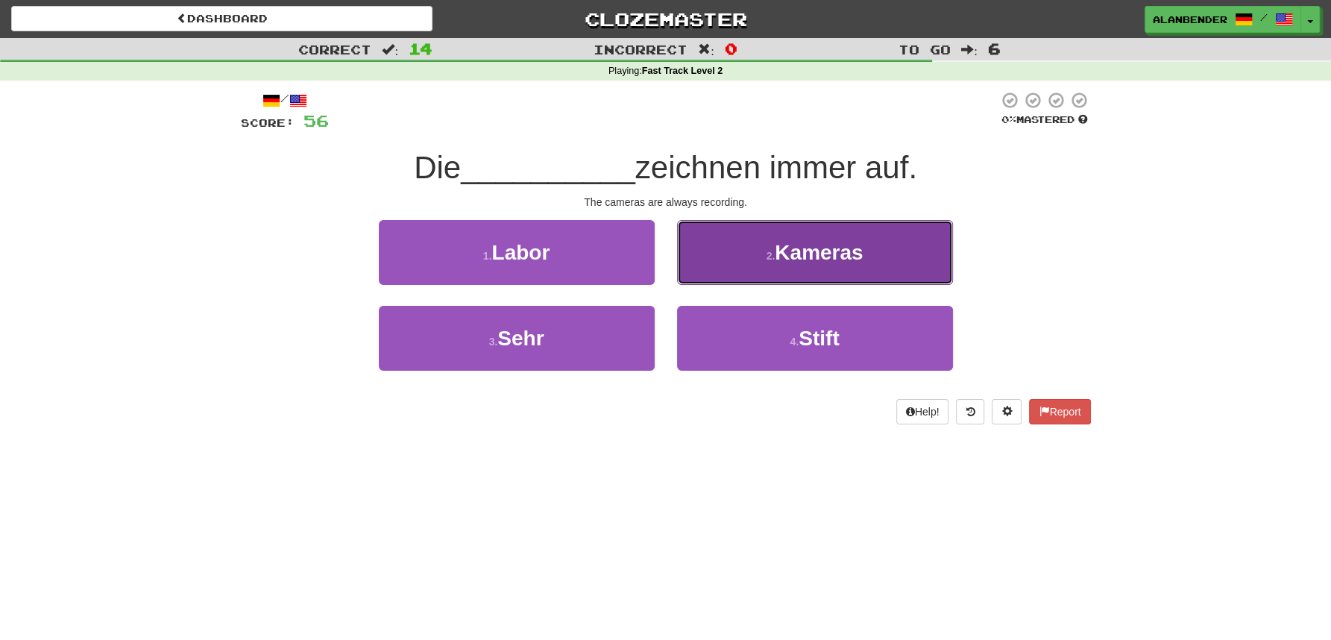
click at [804, 242] on span "Kameras" at bounding box center [819, 252] width 88 height 23
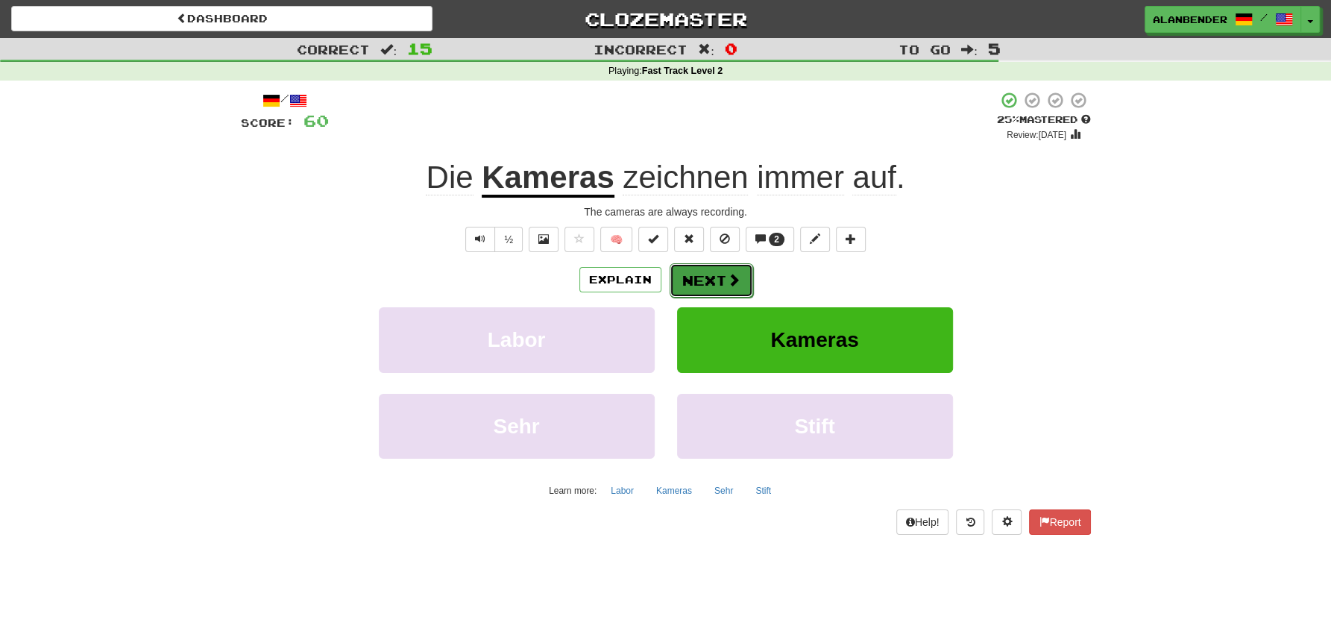
click at [720, 286] on button "Next" at bounding box center [712, 280] width 84 height 34
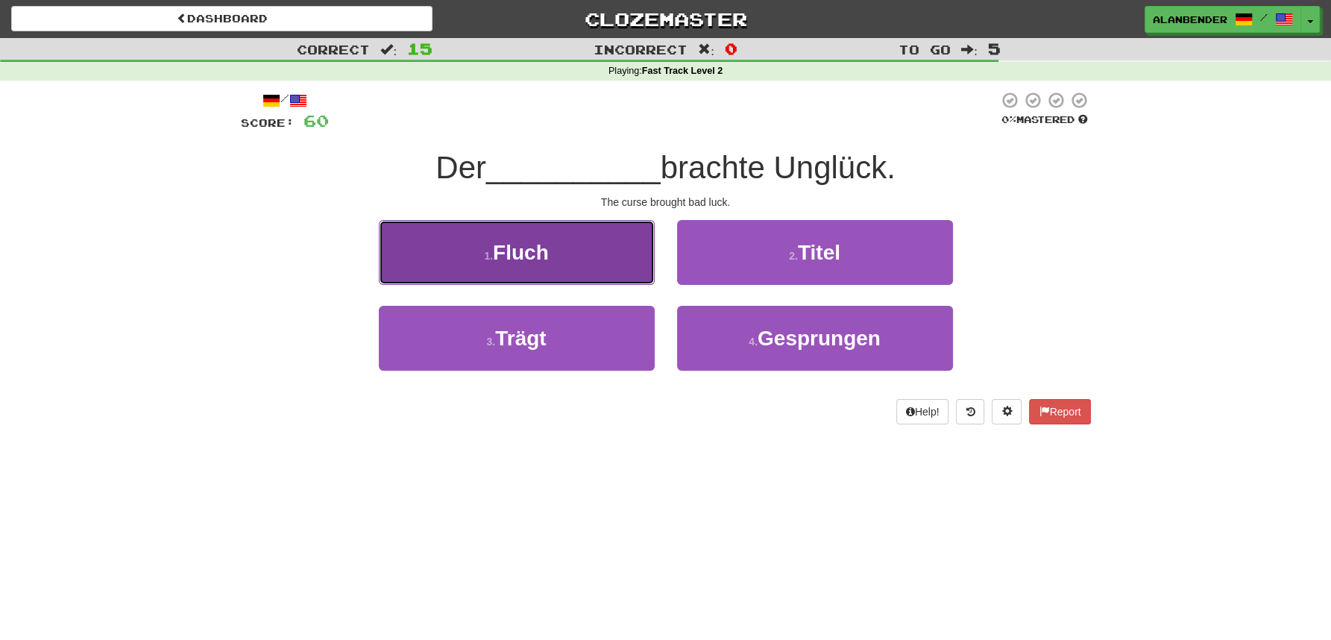
click at [531, 258] on span "Fluch" at bounding box center [521, 252] width 56 height 23
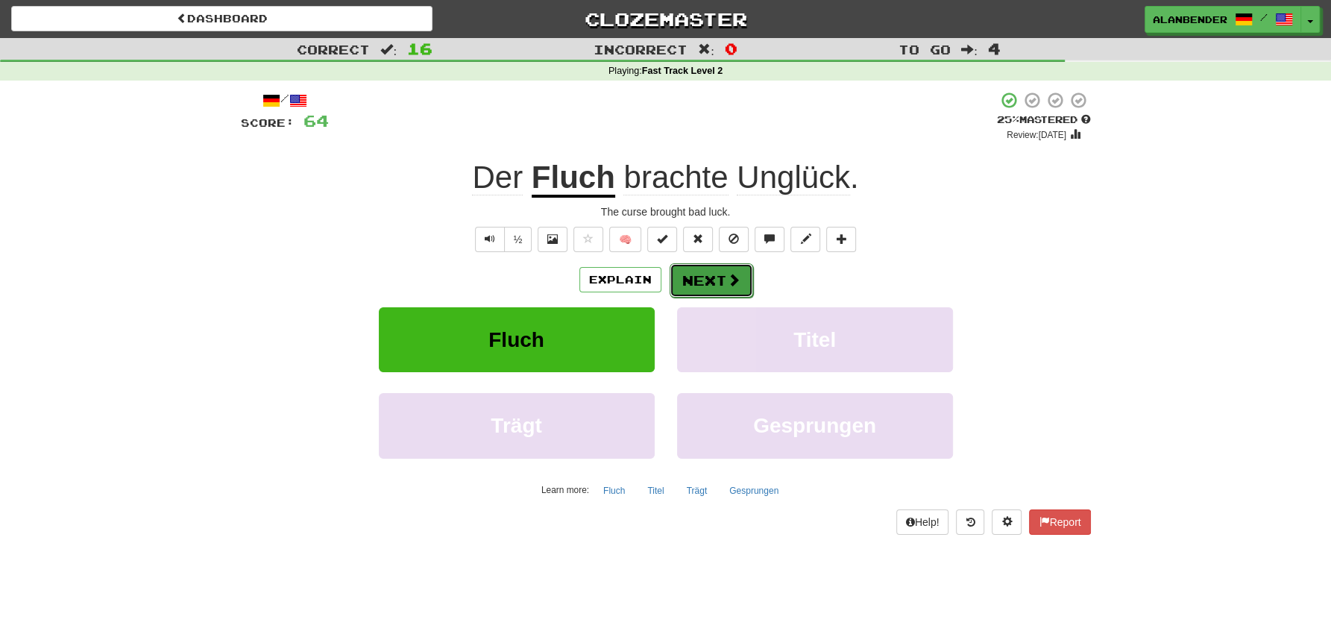
click at [720, 283] on button "Next" at bounding box center [712, 280] width 84 height 34
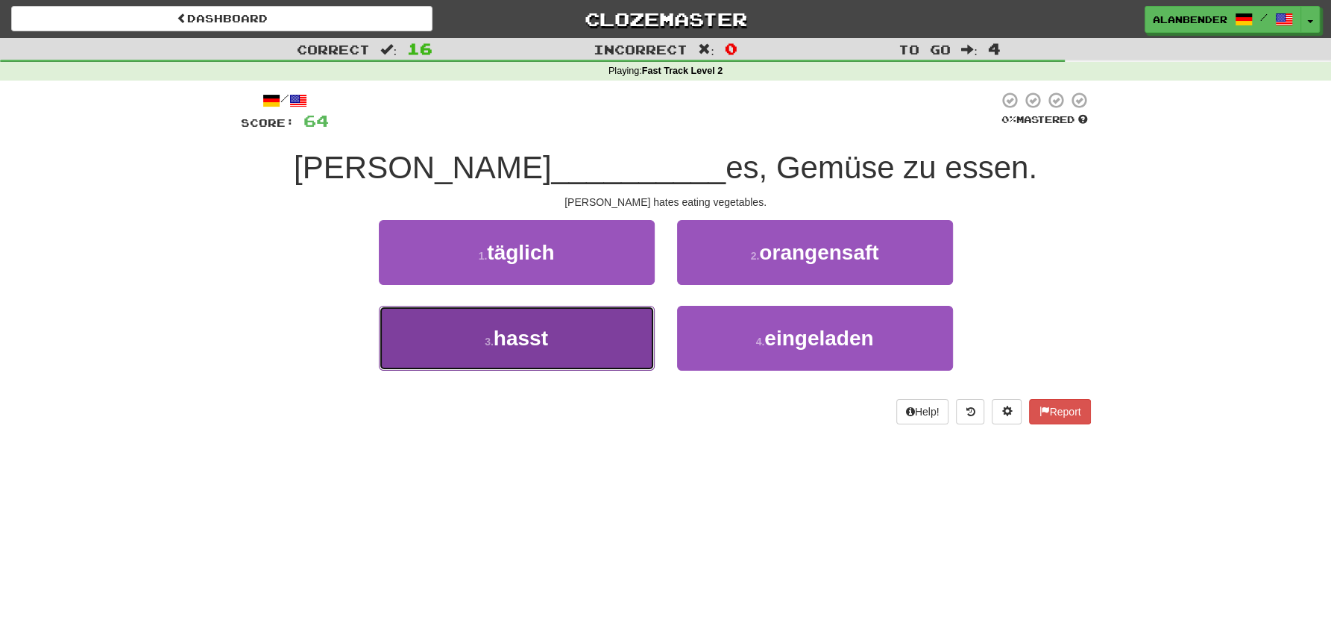
click at [525, 335] on span "hasst" at bounding box center [521, 338] width 54 height 23
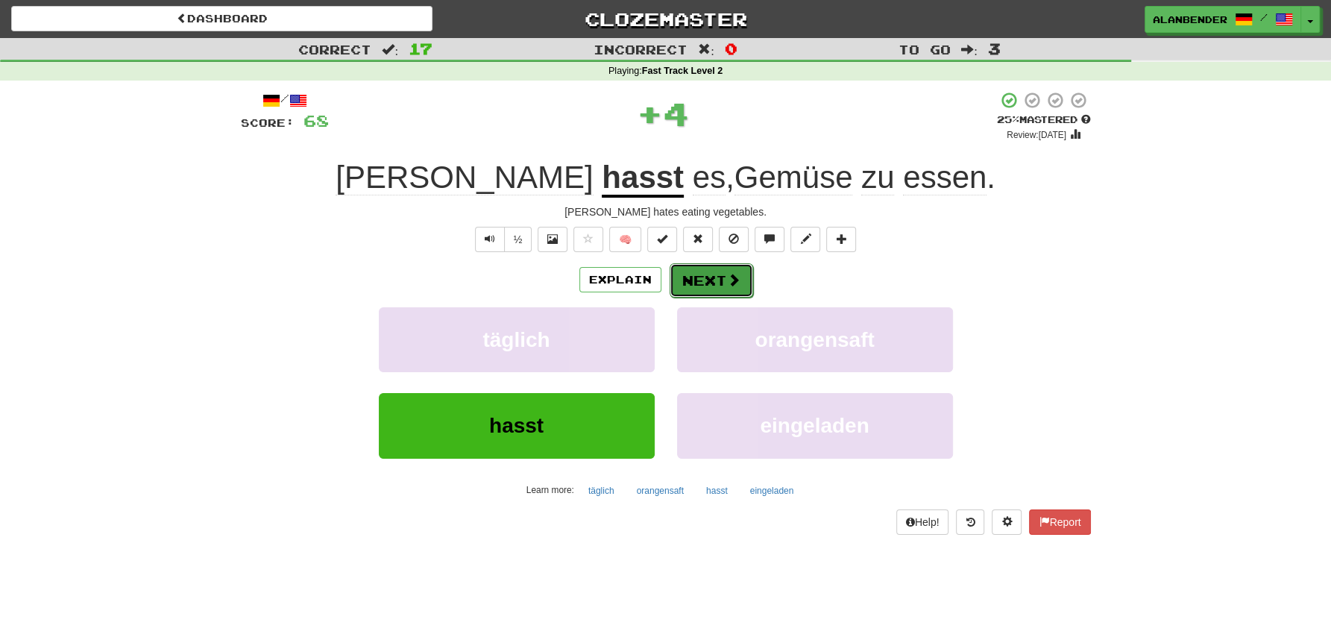
click at [702, 281] on button "Next" at bounding box center [712, 280] width 84 height 34
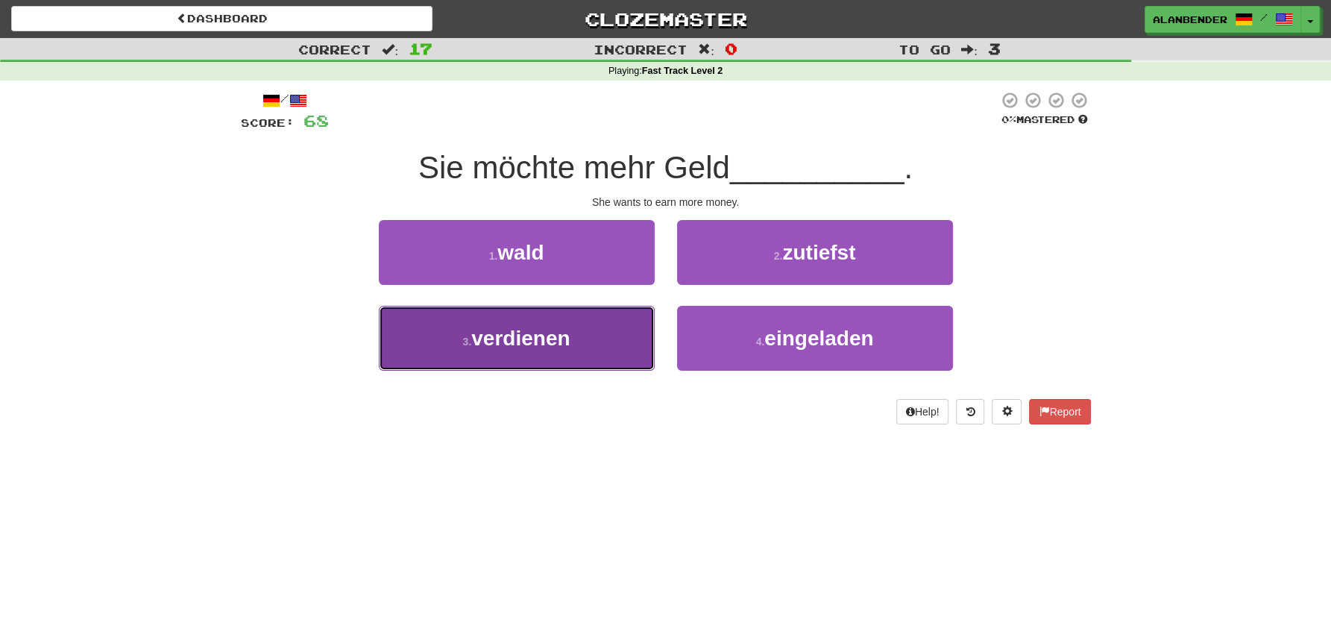
click at [555, 347] on span "verdienen" at bounding box center [520, 338] width 98 height 23
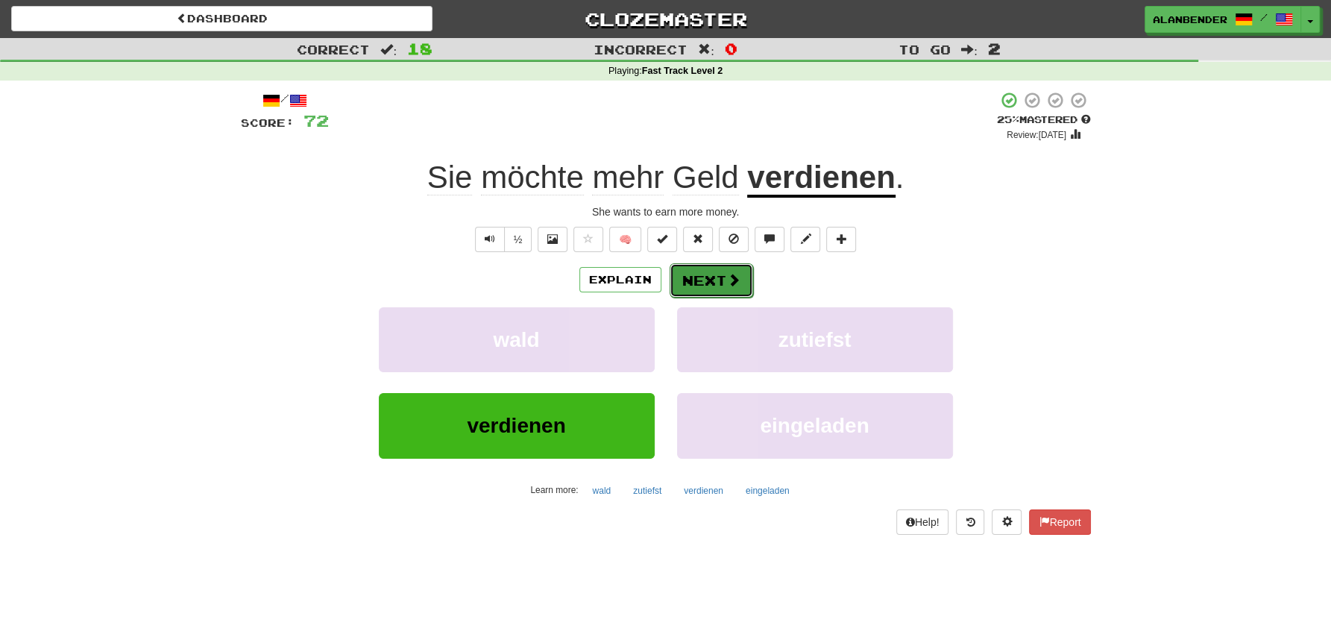
click at [725, 281] on button "Next" at bounding box center [712, 280] width 84 height 34
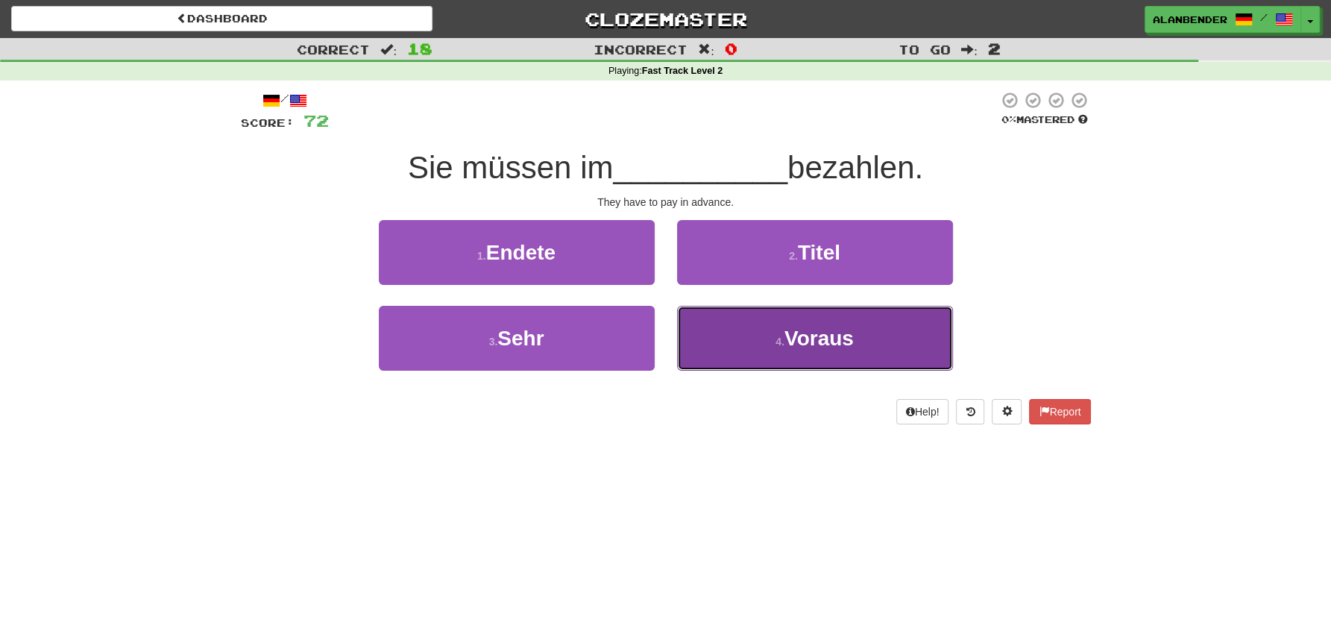
click at [797, 350] on span "Voraus" at bounding box center [818, 338] width 69 height 23
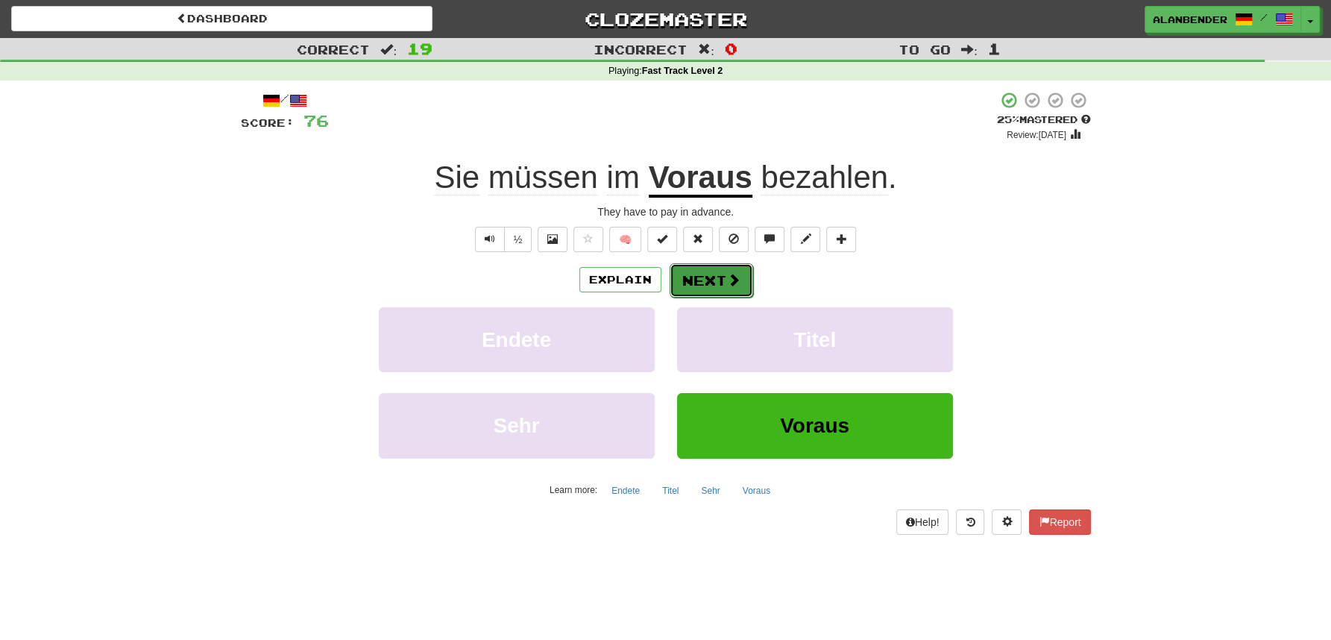
click at [720, 280] on button "Next" at bounding box center [712, 280] width 84 height 34
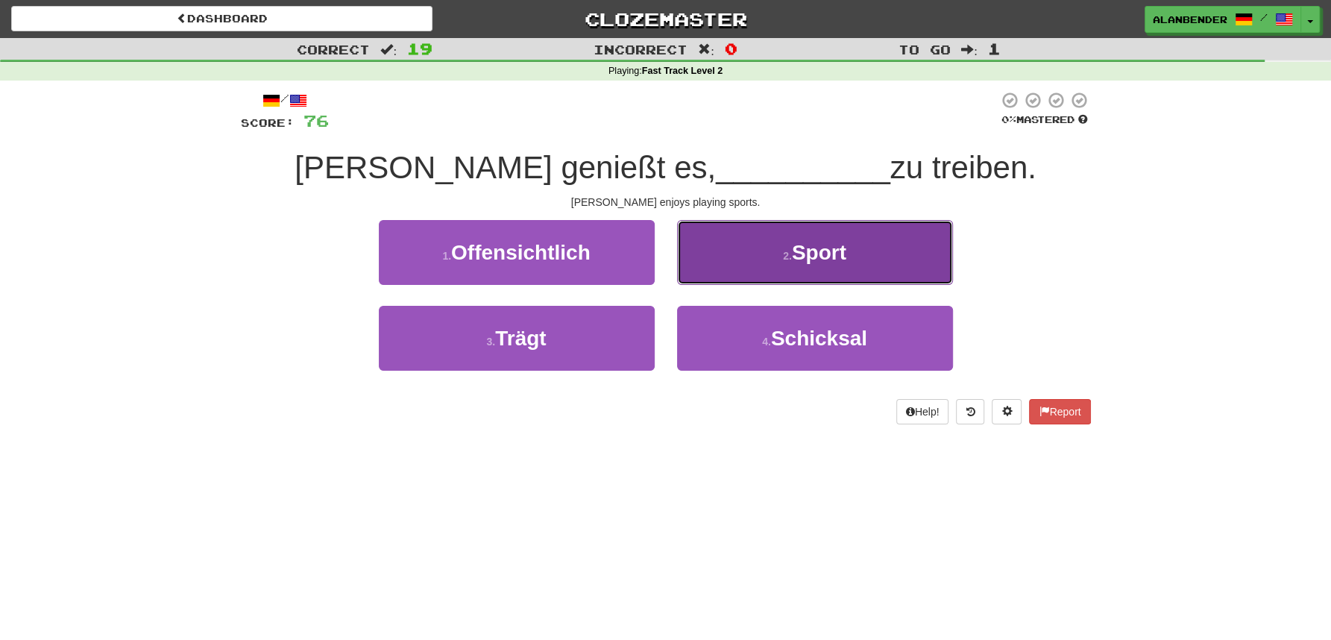
click at [838, 253] on span "Sport" at bounding box center [819, 252] width 54 height 23
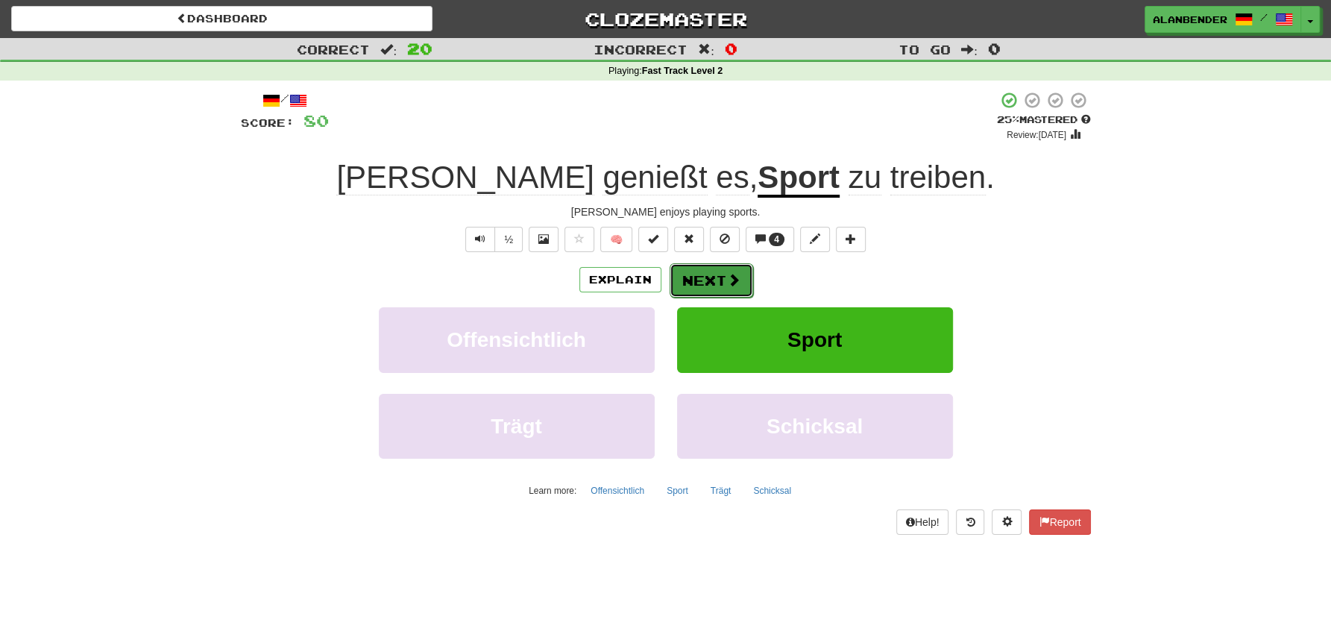
click at [705, 279] on button "Next" at bounding box center [712, 280] width 84 height 34
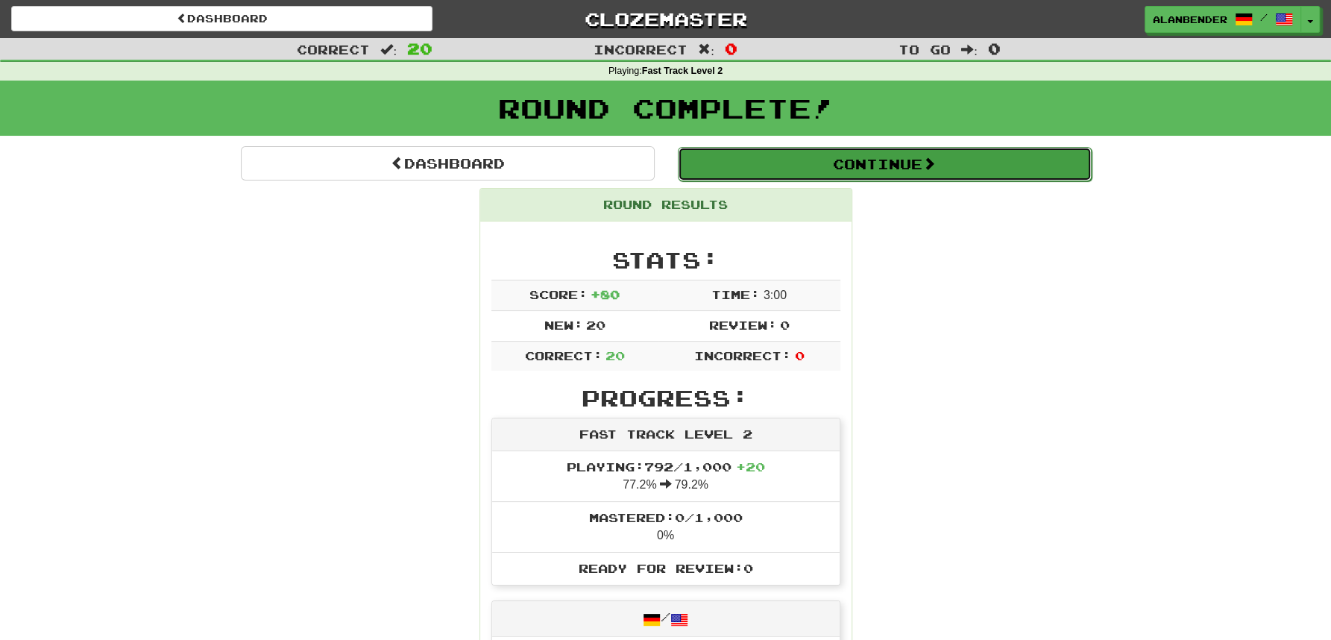
click at [822, 168] on button "Continue" at bounding box center [885, 164] width 414 height 34
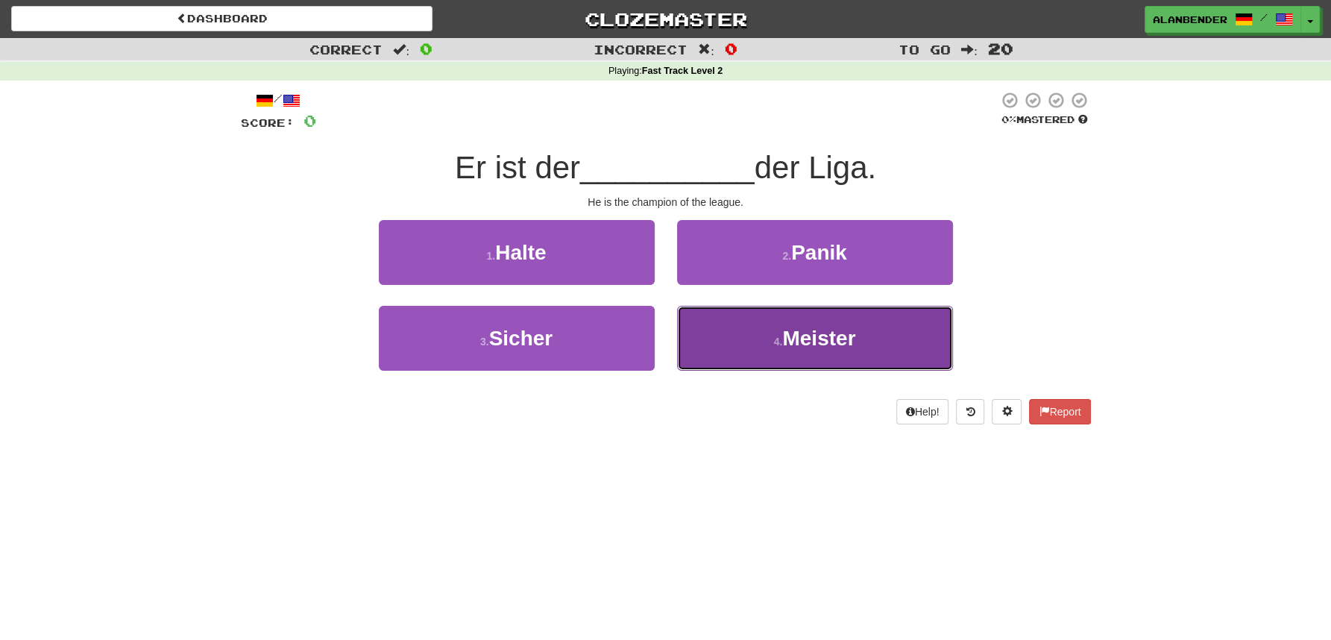
click at [825, 331] on span "Meister" at bounding box center [818, 338] width 73 height 23
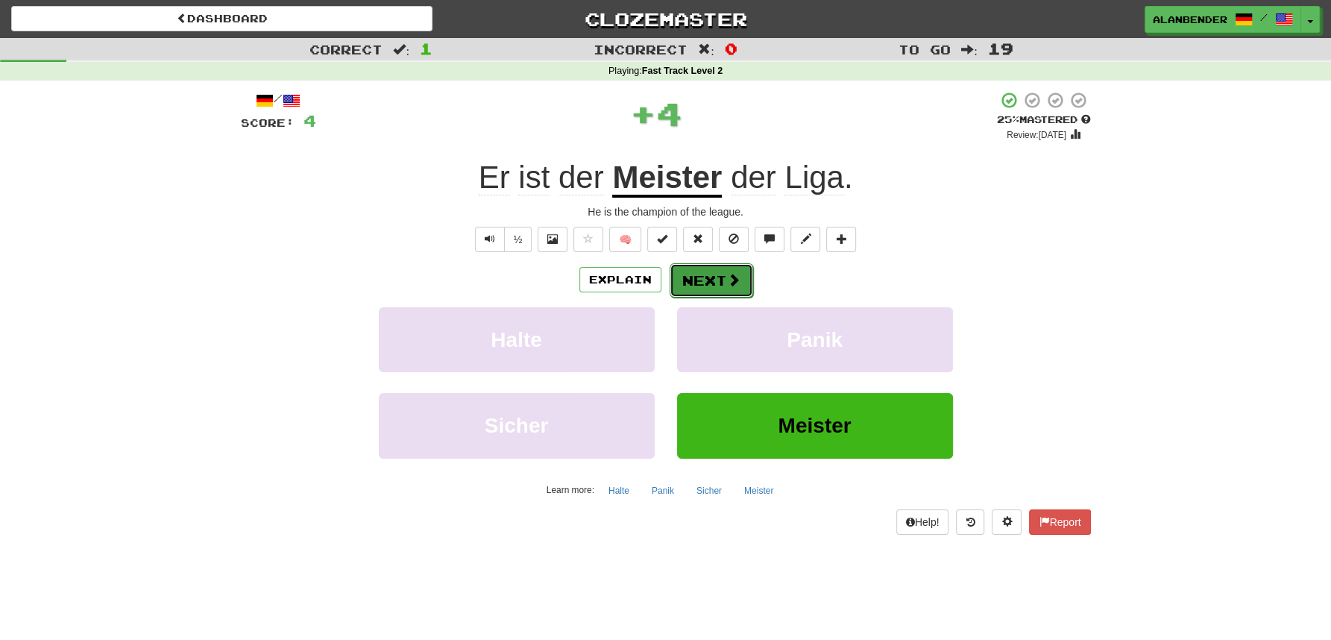
click at [693, 280] on button "Next" at bounding box center [712, 280] width 84 height 34
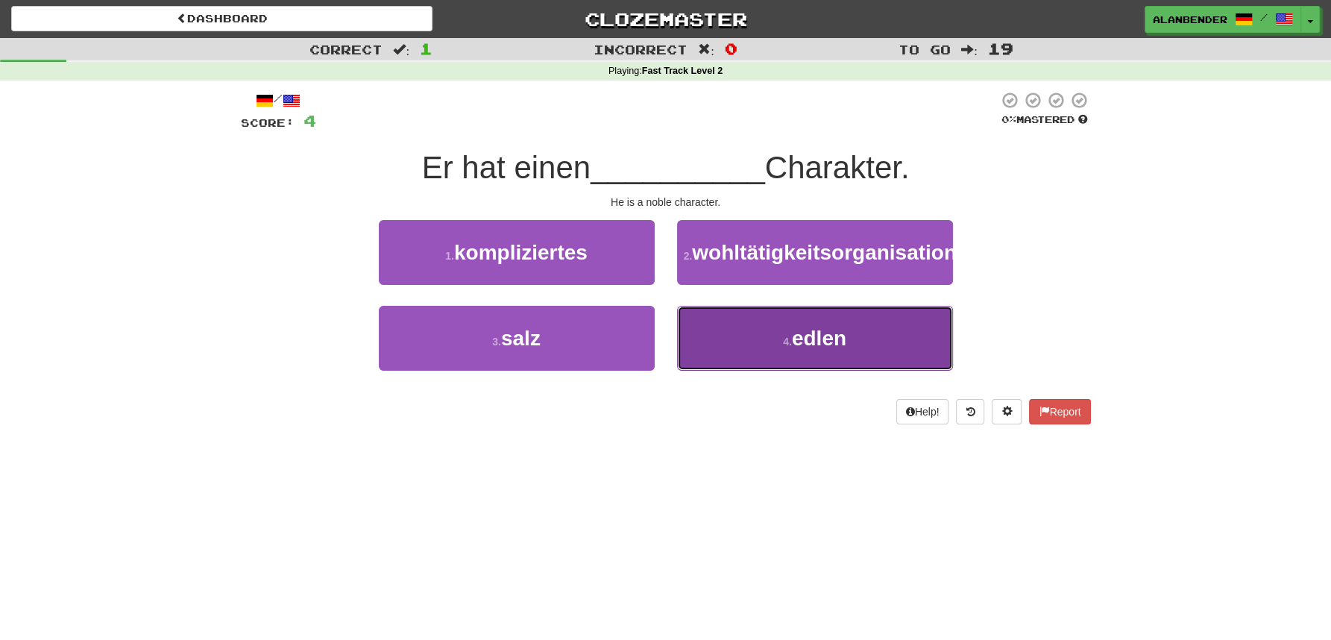
click at [837, 371] on button "4 . edlen" at bounding box center [815, 338] width 276 height 65
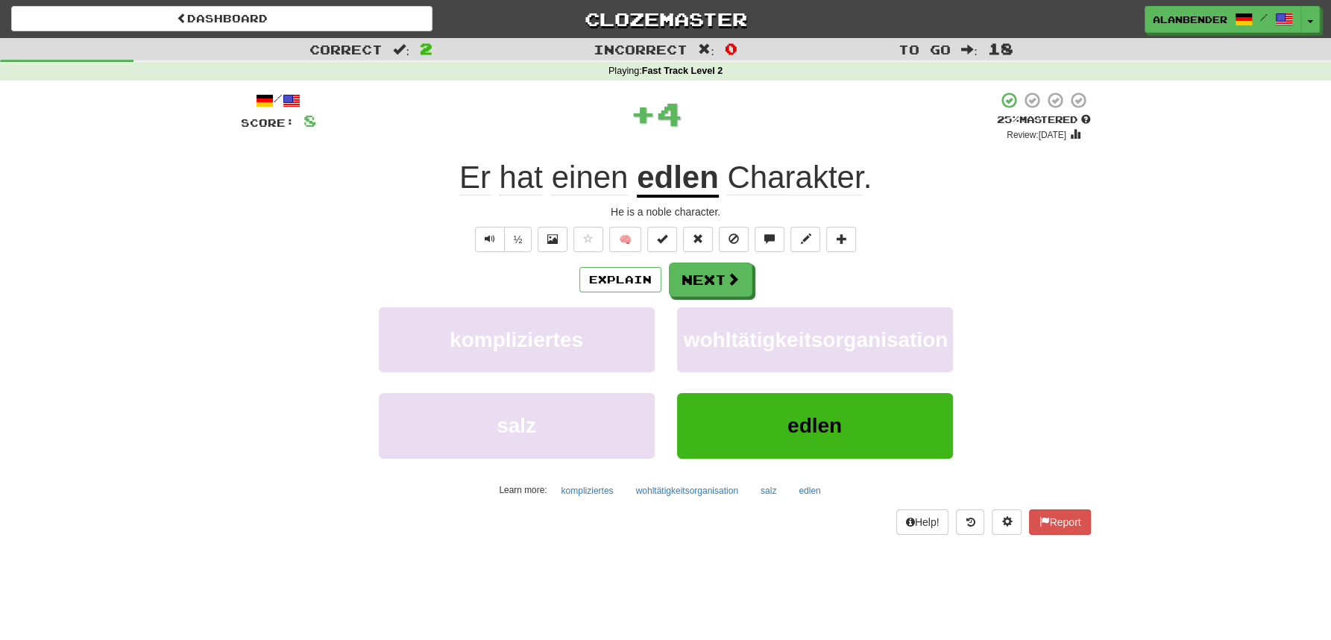
click at [678, 172] on u "edlen" at bounding box center [678, 179] width 82 height 38
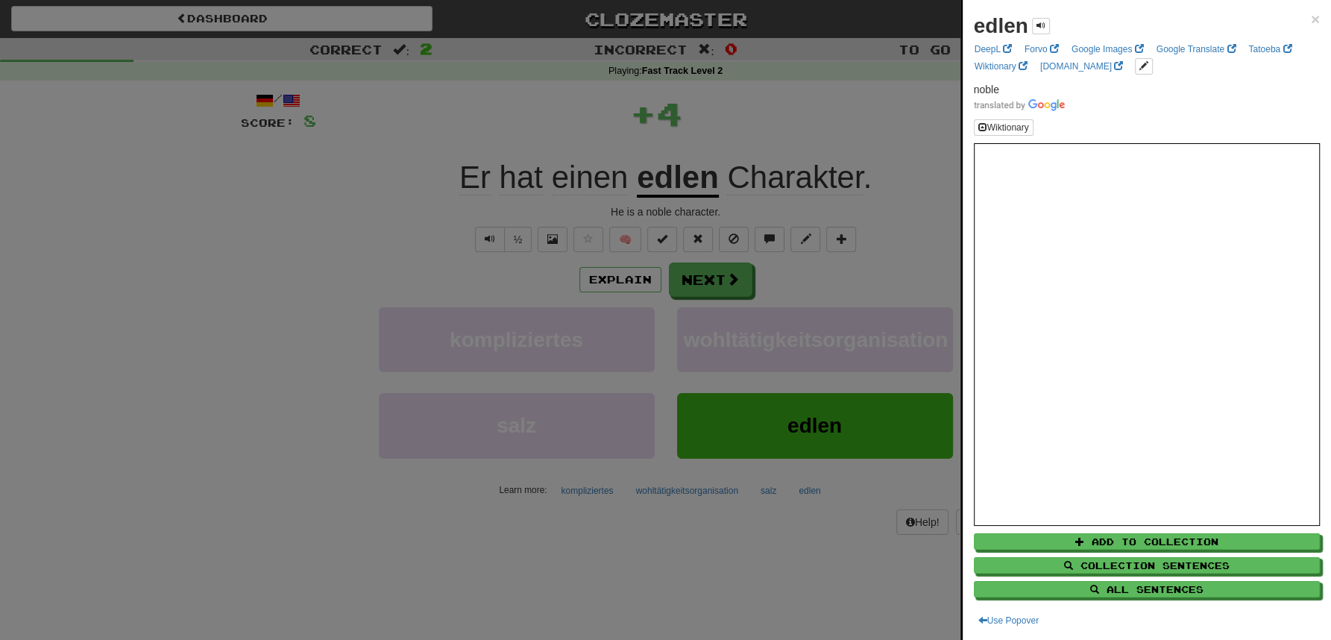
click at [733, 123] on div at bounding box center [665, 320] width 1331 height 640
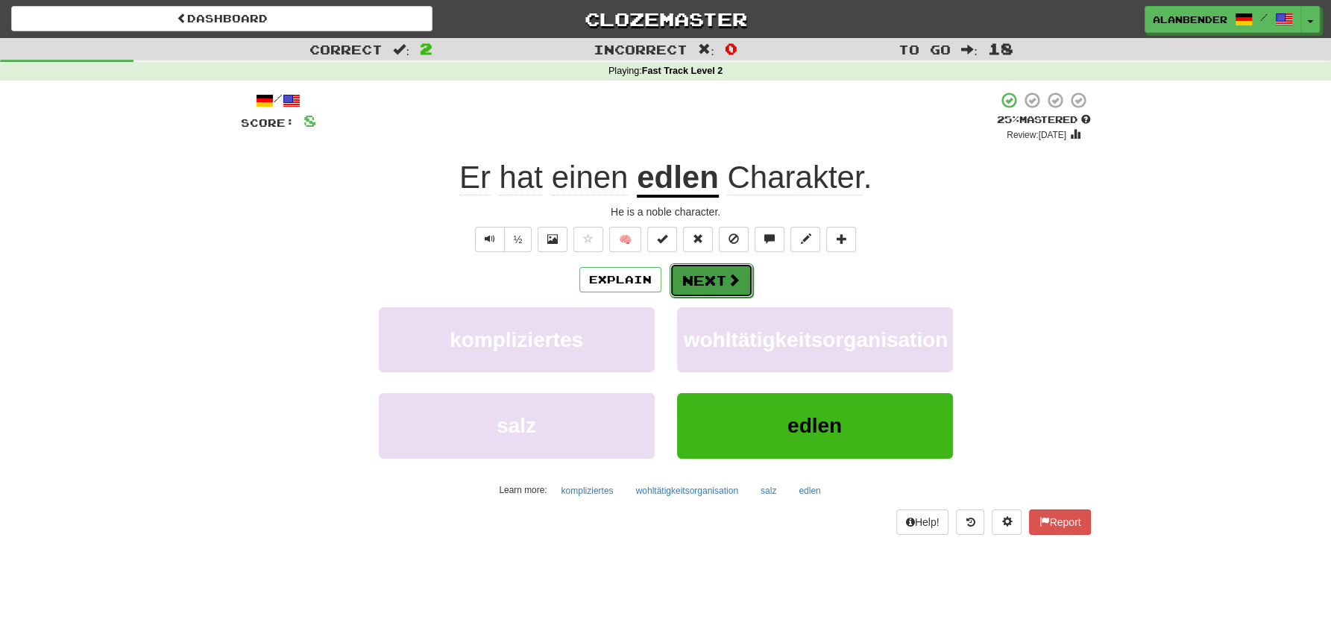
click at [713, 279] on button "Next" at bounding box center [712, 280] width 84 height 34
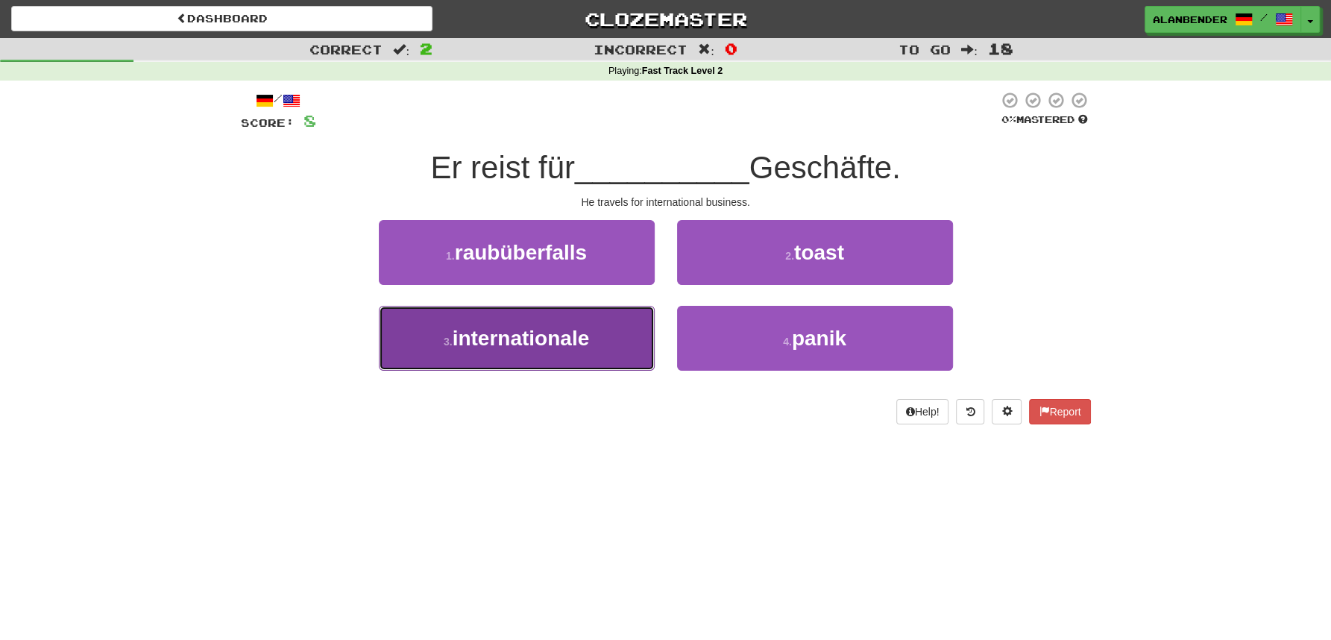
click at [537, 341] on span "internationale" at bounding box center [521, 338] width 137 height 23
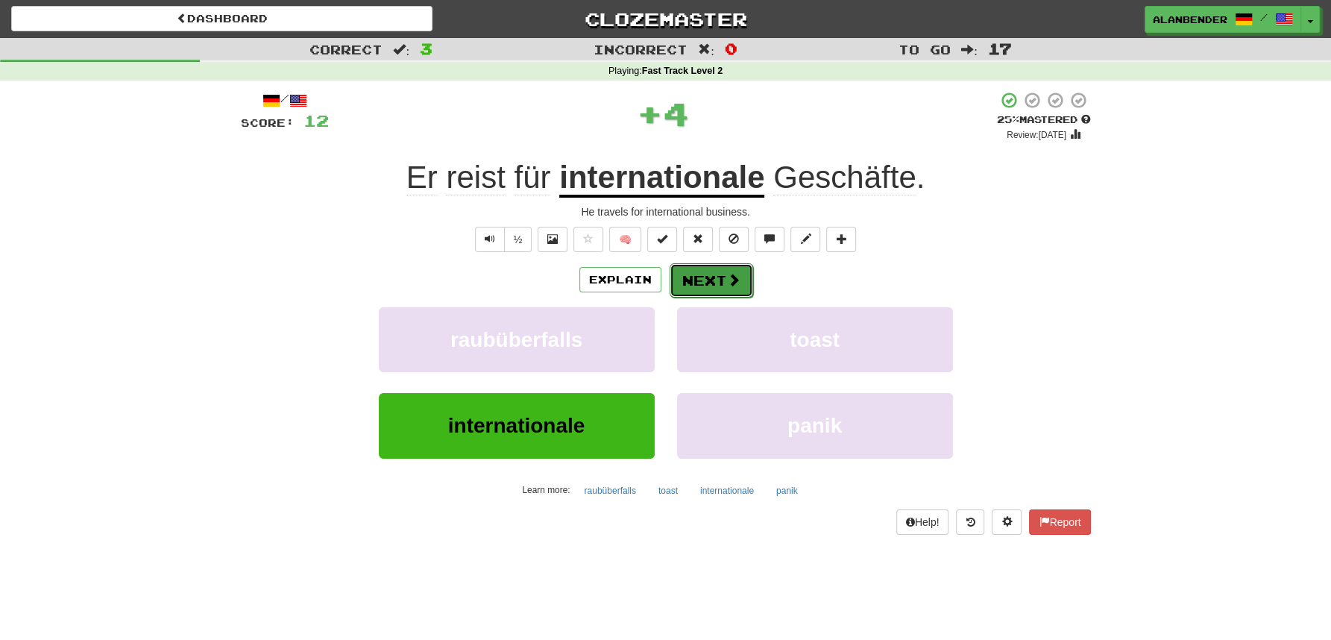
click at [705, 281] on button "Next" at bounding box center [712, 280] width 84 height 34
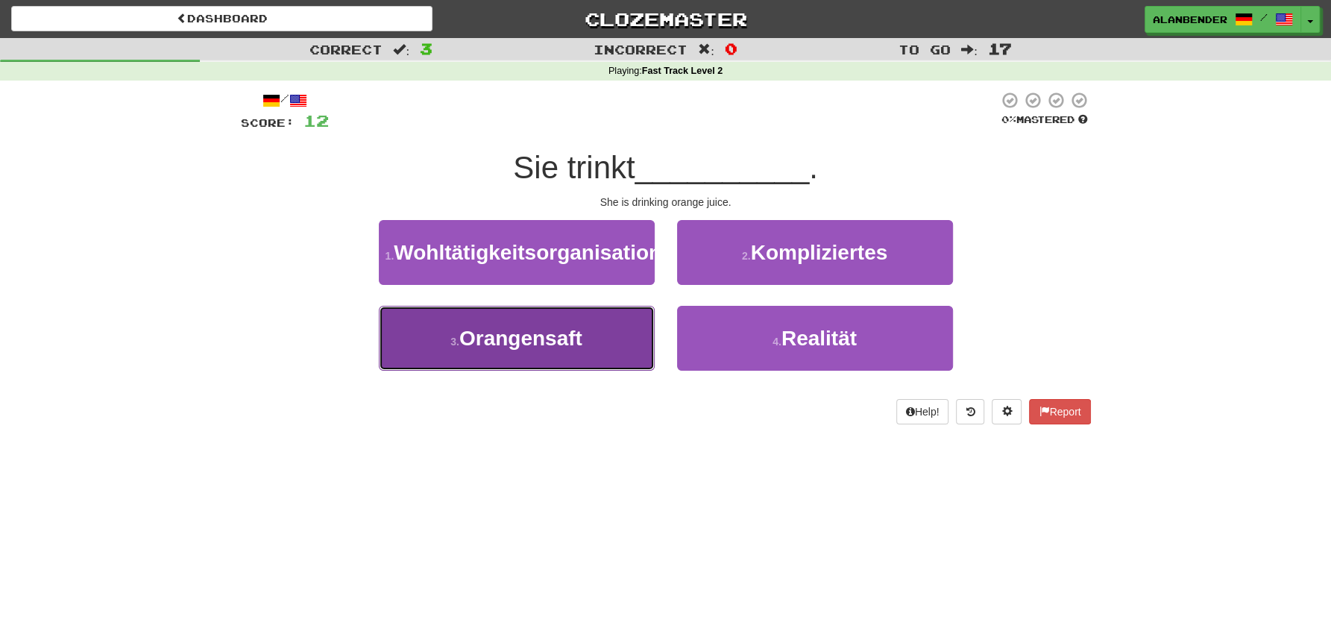
click at [562, 371] on button "3 . Orangensaft" at bounding box center [517, 338] width 276 height 65
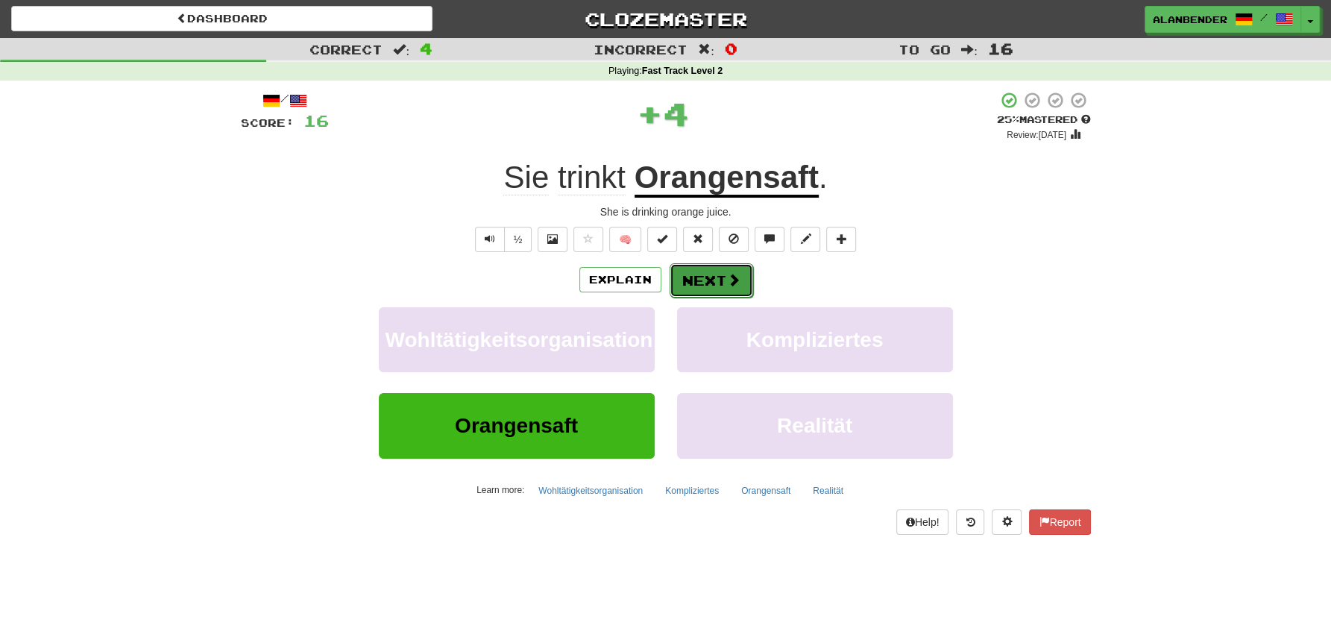
click at [718, 279] on button "Next" at bounding box center [712, 280] width 84 height 34
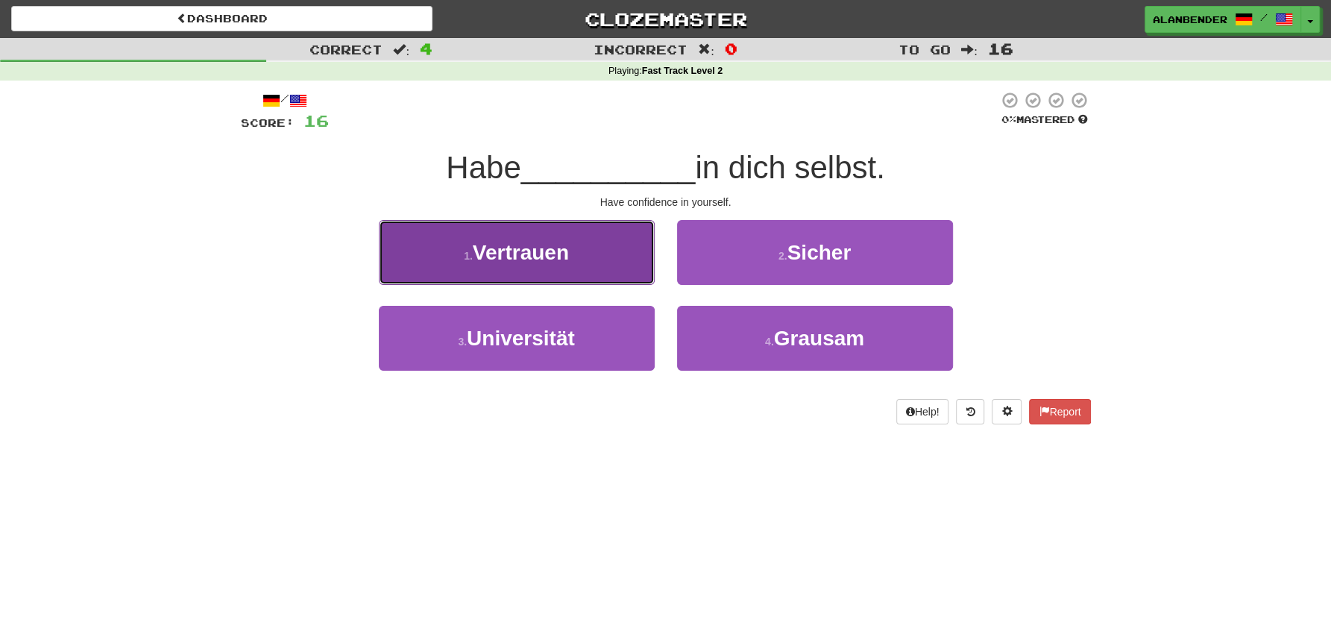
click at [535, 248] on span "Vertrauen" at bounding box center [521, 252] width 96 height 23
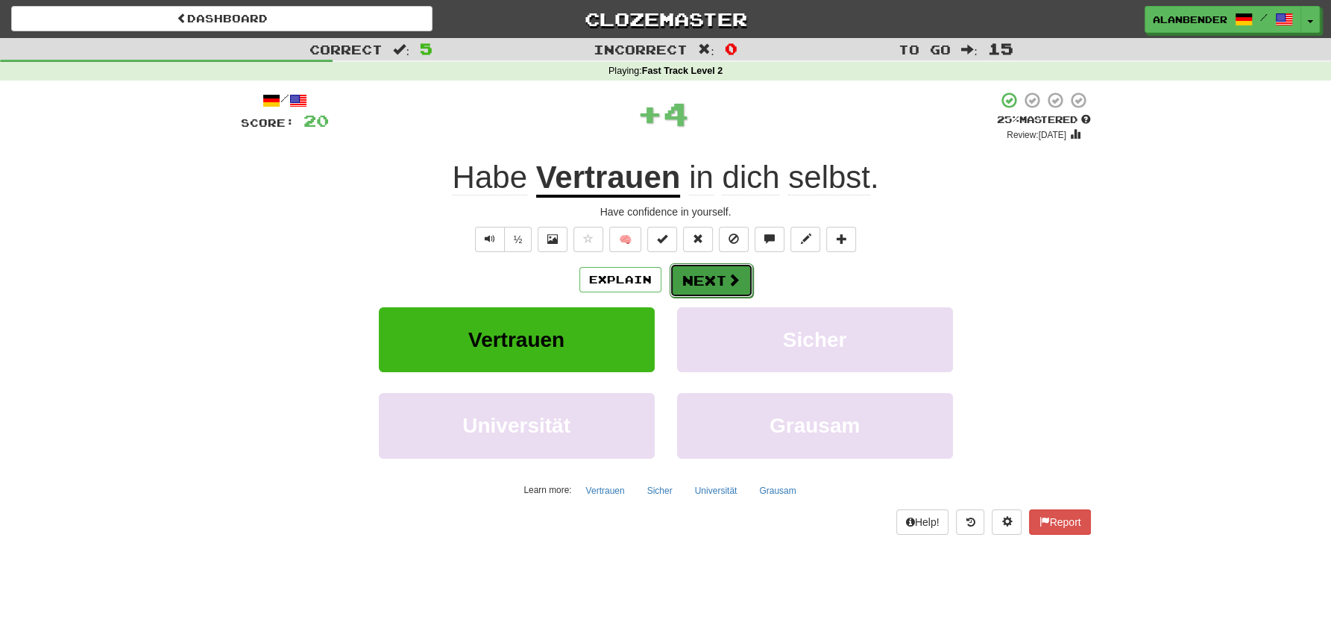
click at [731, 277] on span at bounding box center [733, 279] width 13 height 13
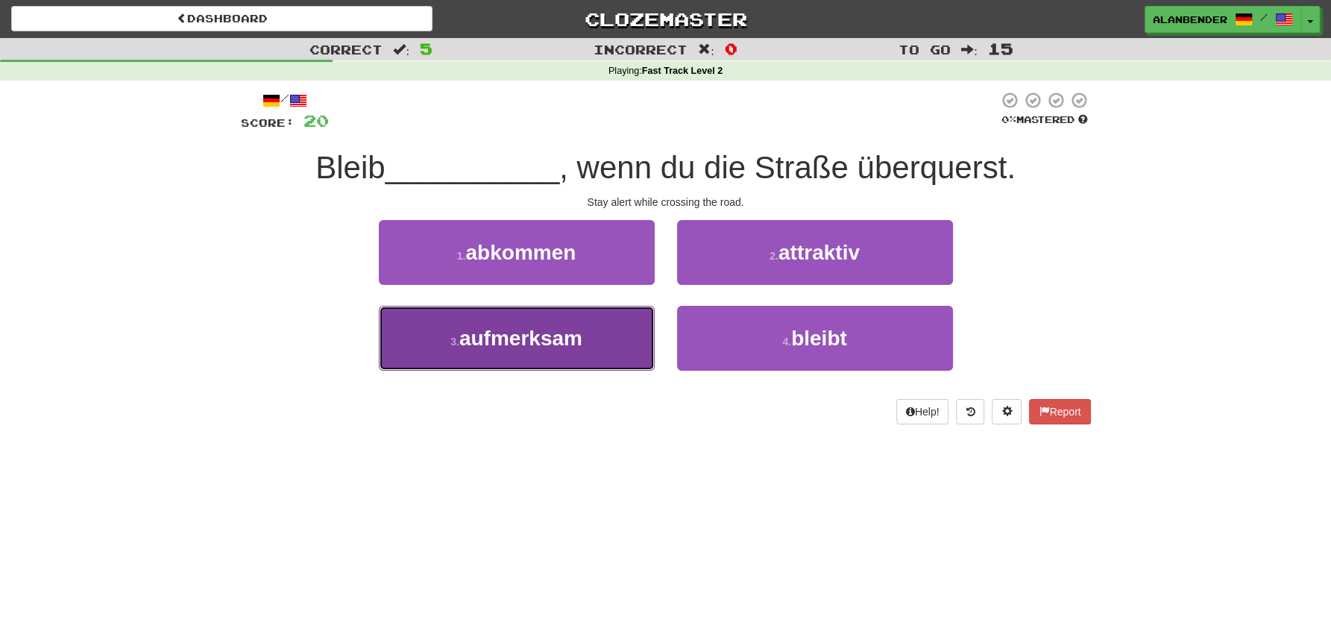
click at [523, 348] on span "aufmerksam" at bounding box center [520, 338] width 123 height 23
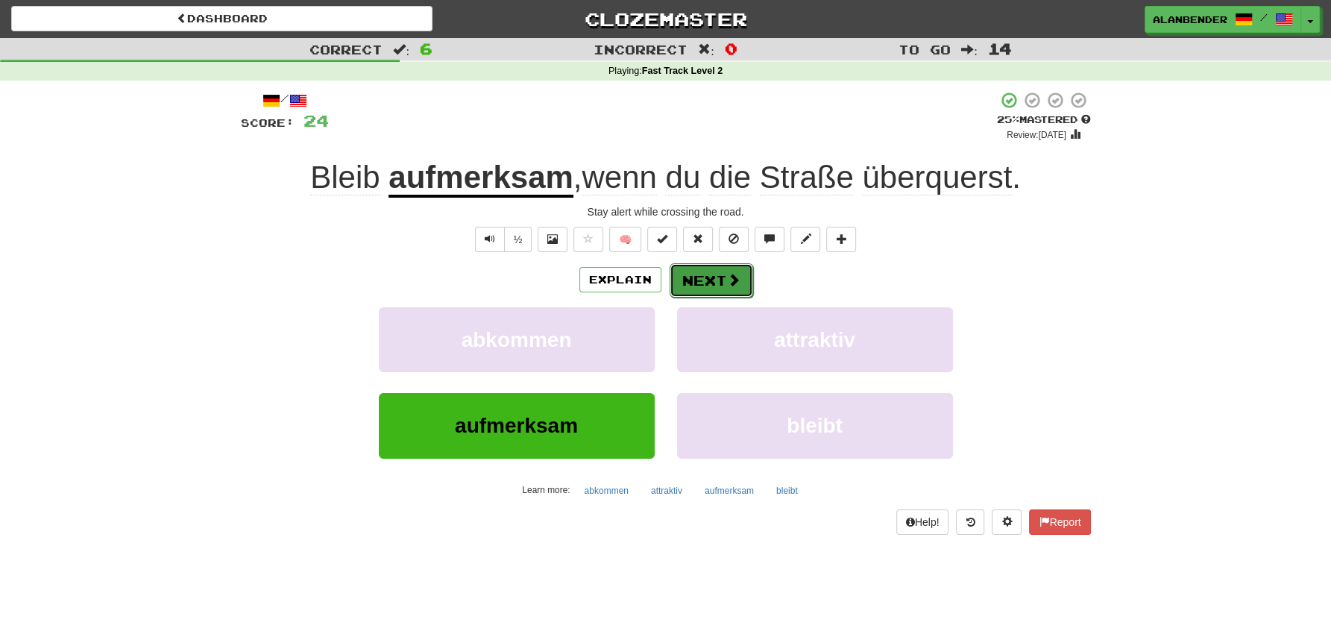
click at [705, 277] on button "Next" at bounding box center [712, 280] width 84 height 34
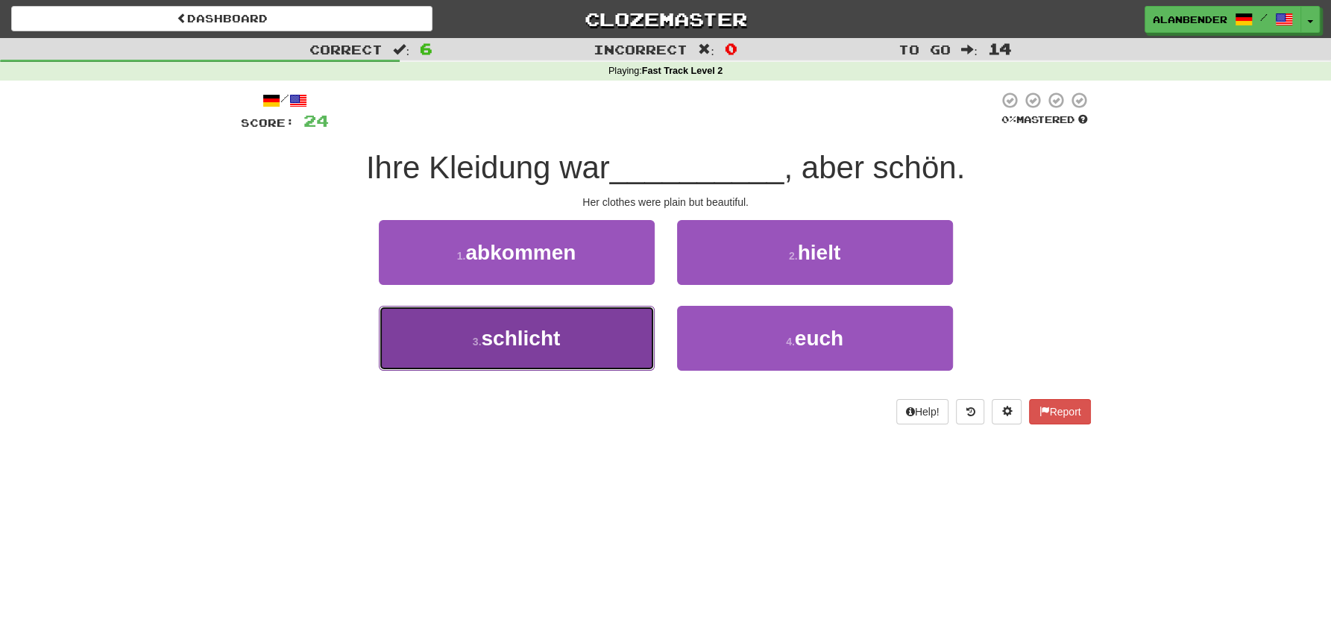
click at [529, 330] on span "schlicht" at bounding box center [520, 338] width 79 height 23
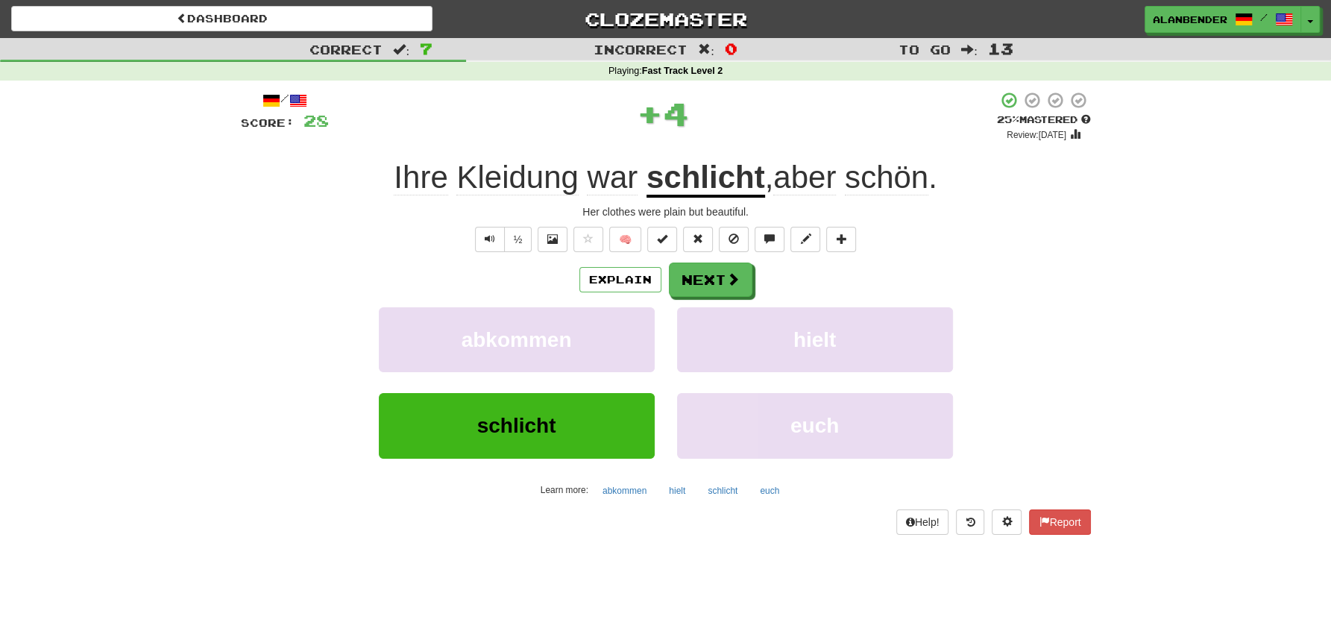
click at [723, 182] on u "schlicht" at bounding box center [705, 179] width 119 height 38
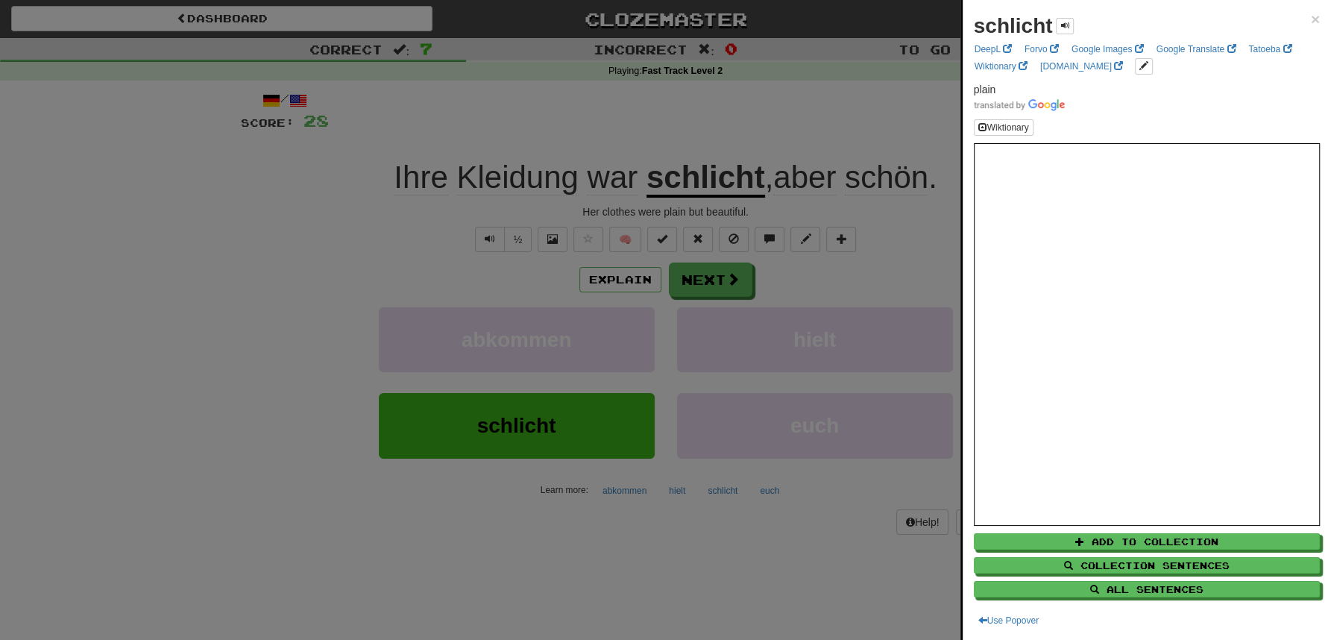
click at [776, 118] on div at bounding box center [665, 320] width 1331 height 640
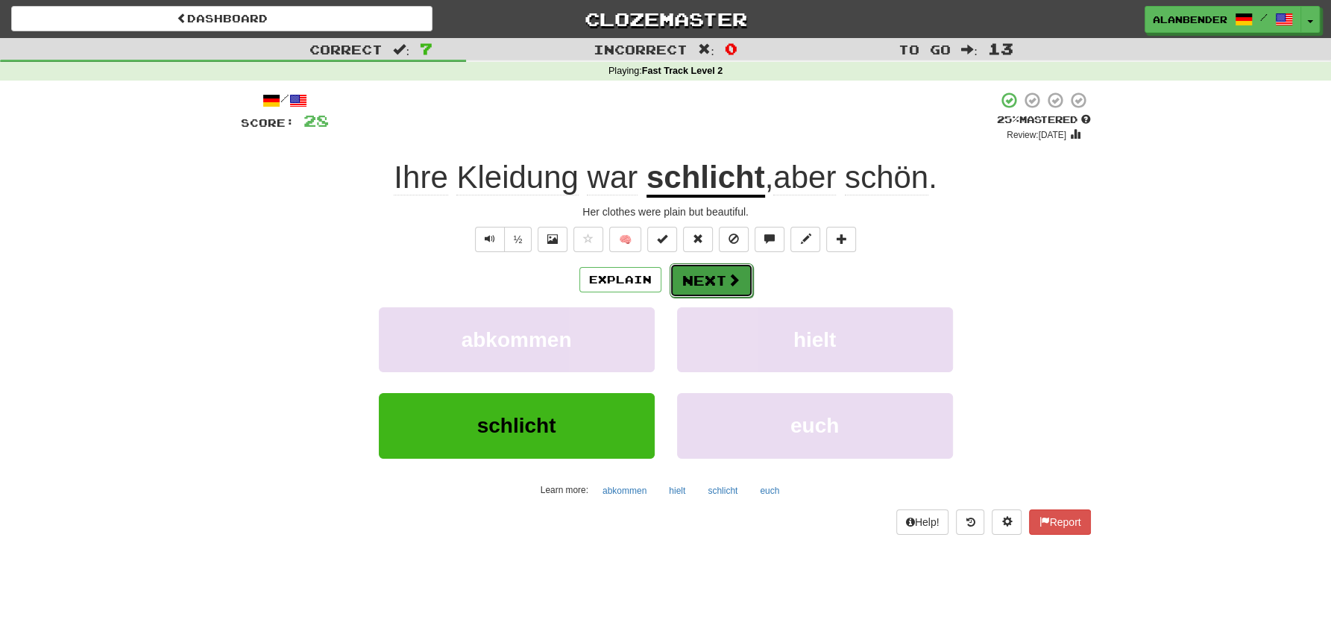
click at [714, 275] on button "Next" at bounding box center [712, 280] width 84 height 34
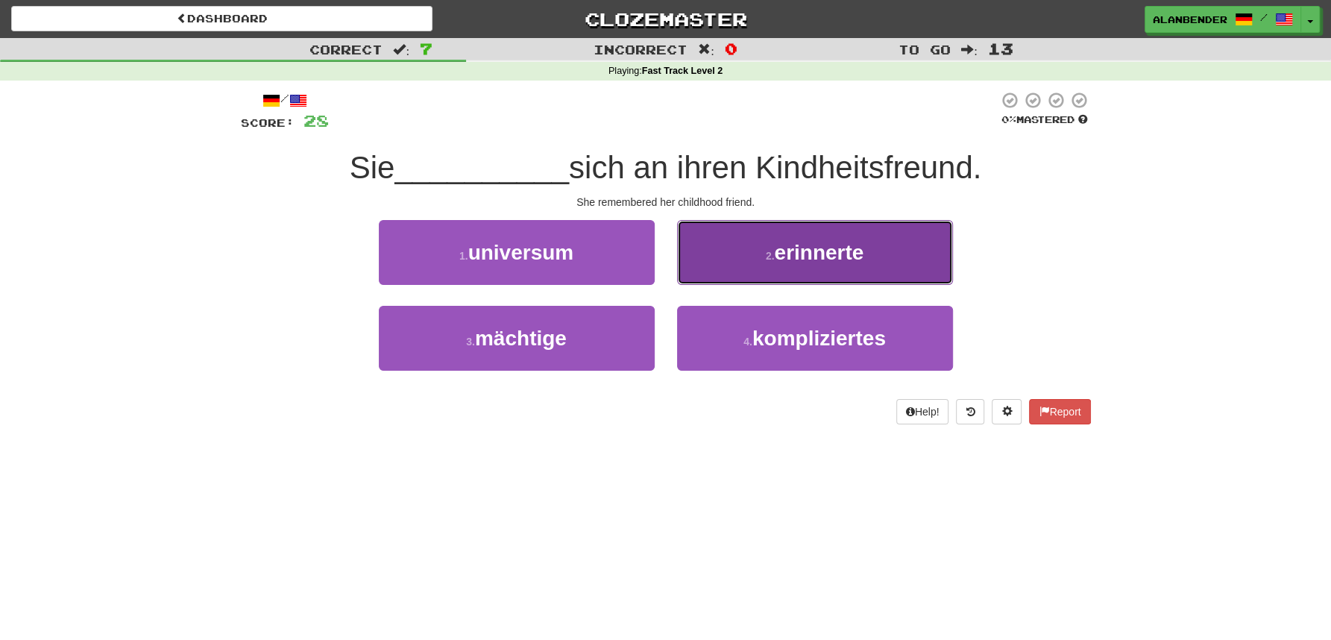
click at [802, 255] on span "erinnerte" at bounding box center [818, 252] width 89 height 23
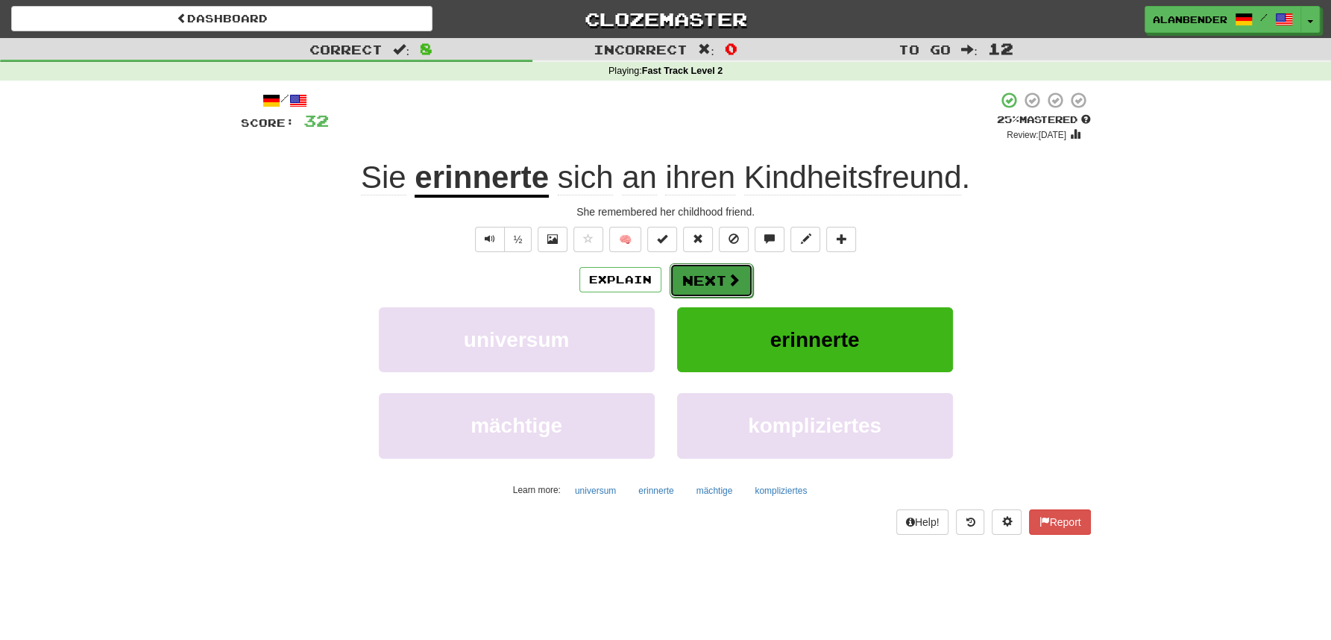
click at [718, 286] on button "Next" at bounding box center [712, 280] width 84 height 34
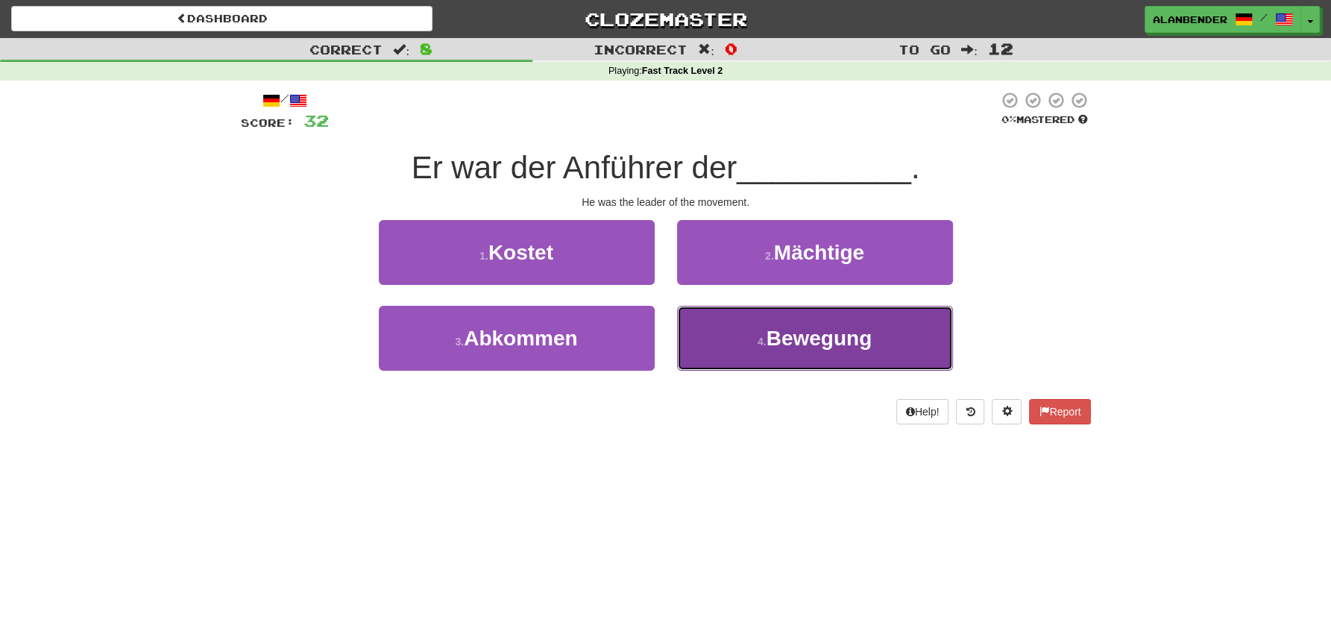
click at [819, 342] on span "Bewegung" at bounding box center [820, 338] width 106 height 23
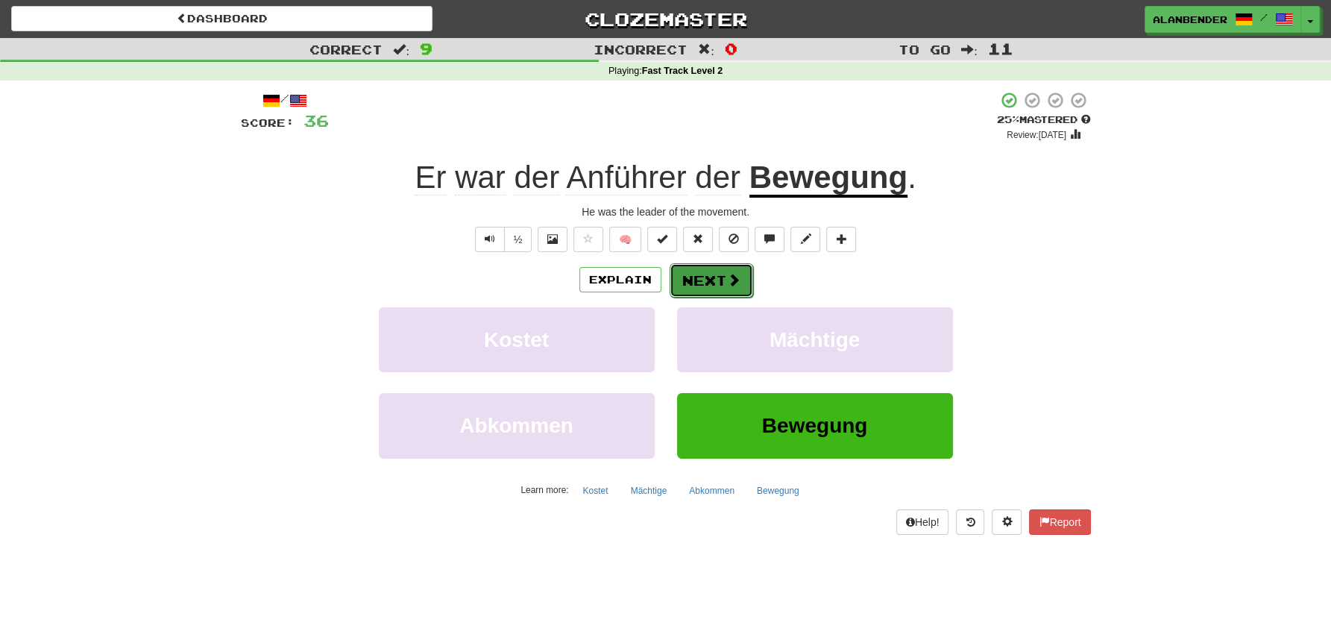
click at [725, 276] on button "Next" at bounding box center [712, 280] width 84 height 34
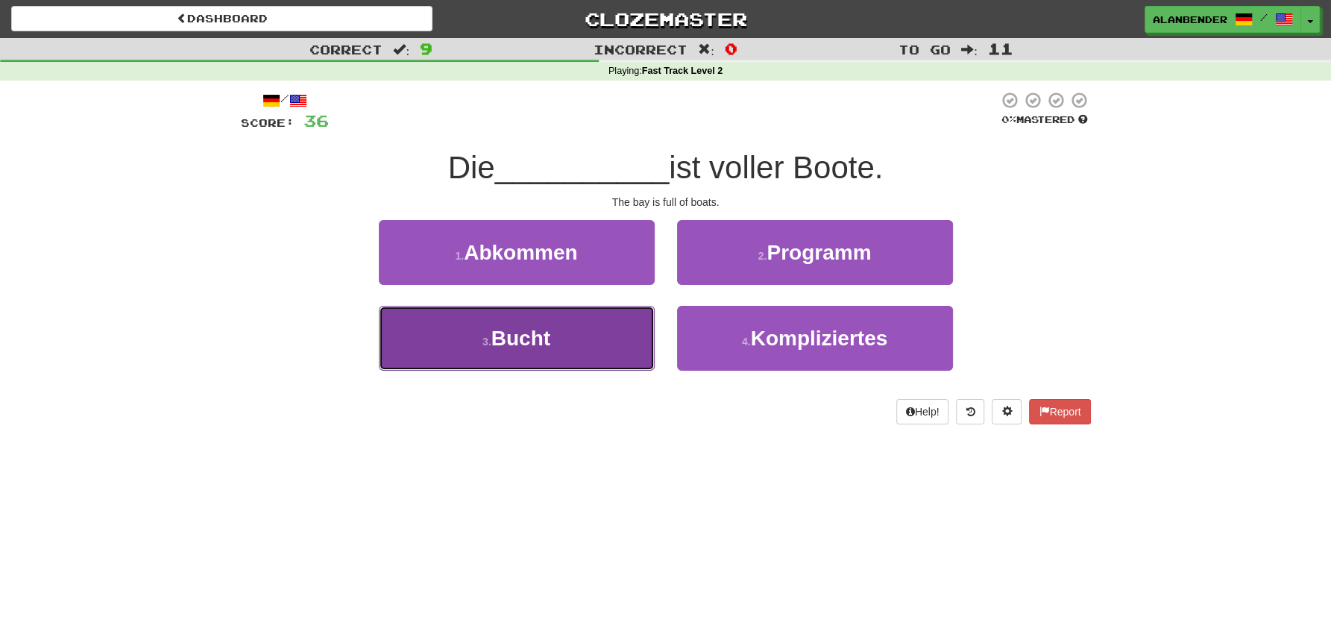
click at [552, 342] on button "3 . Bucht" at bounding box center [517, 338] width 276 height 65
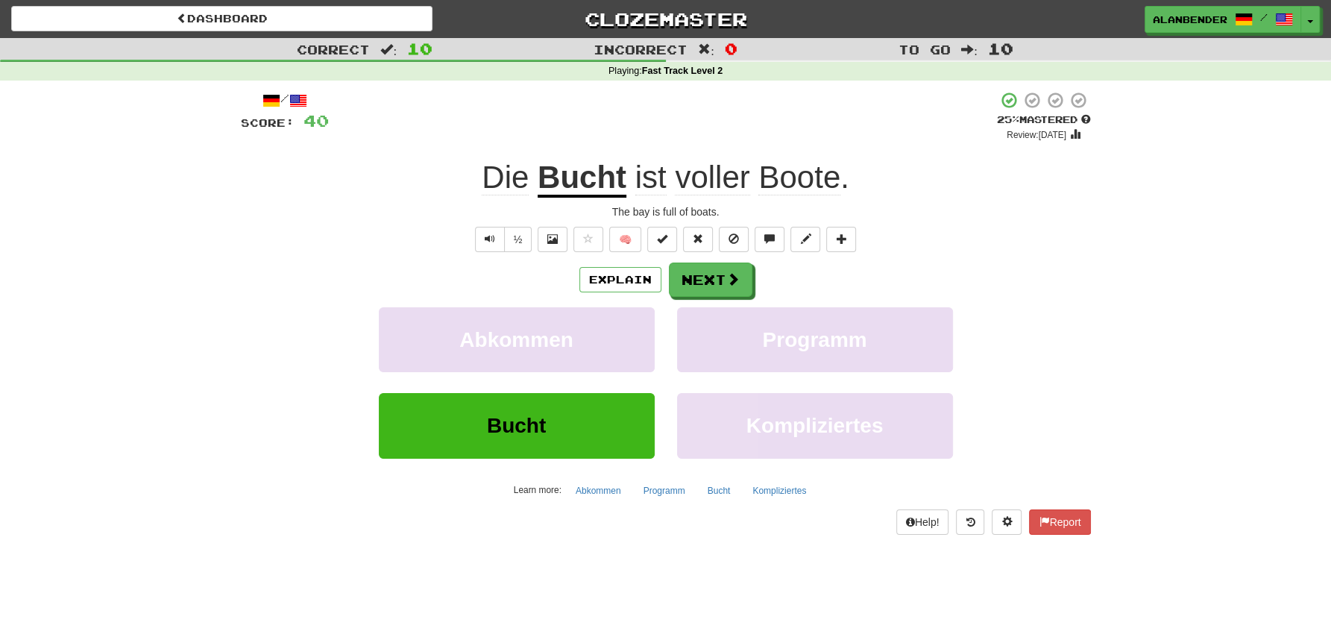
click at [580, 186] on u "Bucht" at bounding box center [582, 179] width 89 height 38
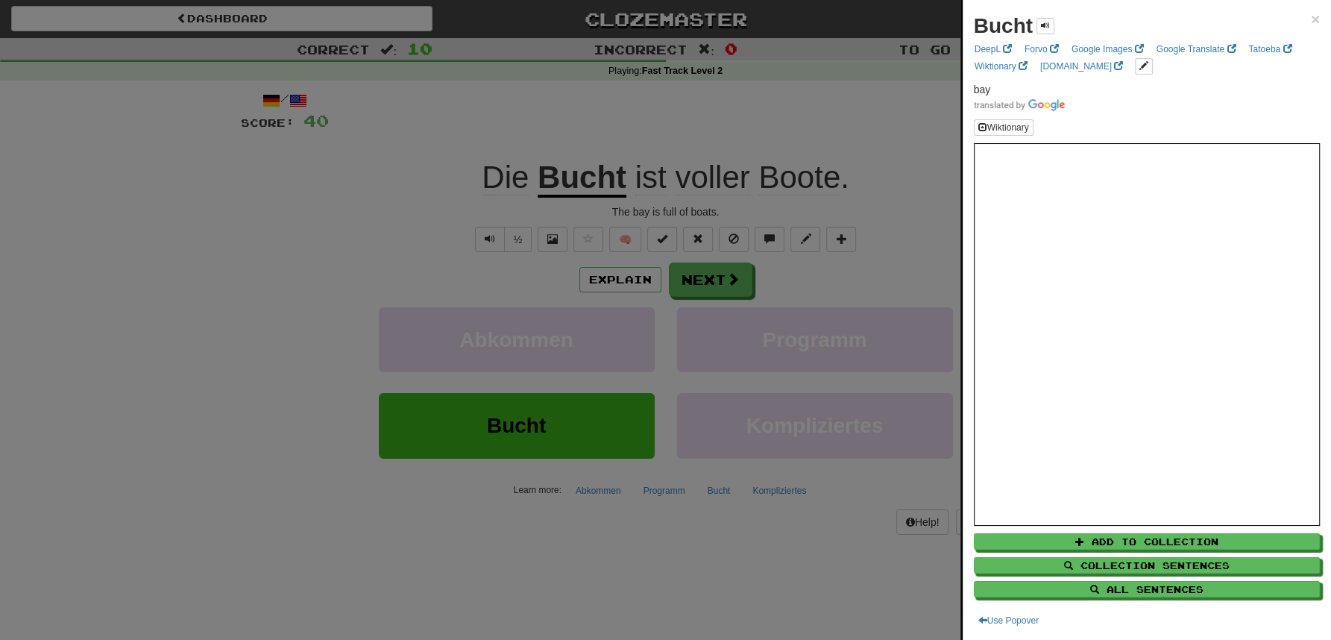
click at [614, 107] on div at bounding box center [665, 320] width 1331 height 640
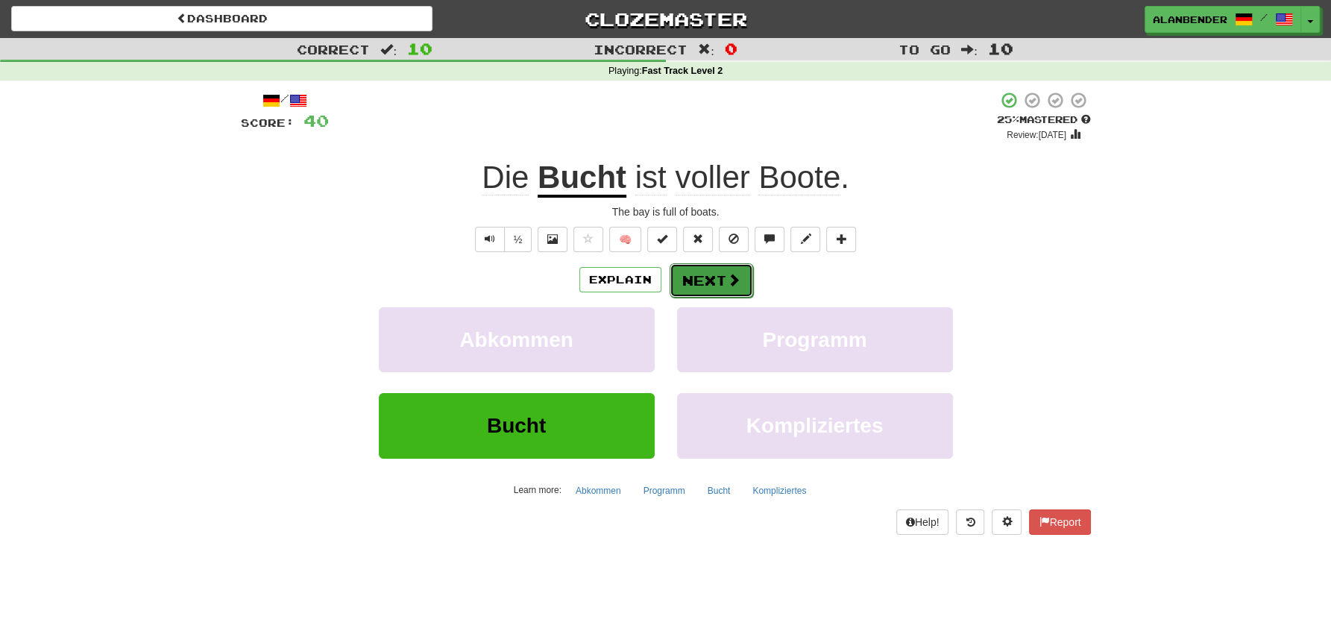
click at [720, 286] on button "Next" at bounding box center [712, 280] width 84 height 34
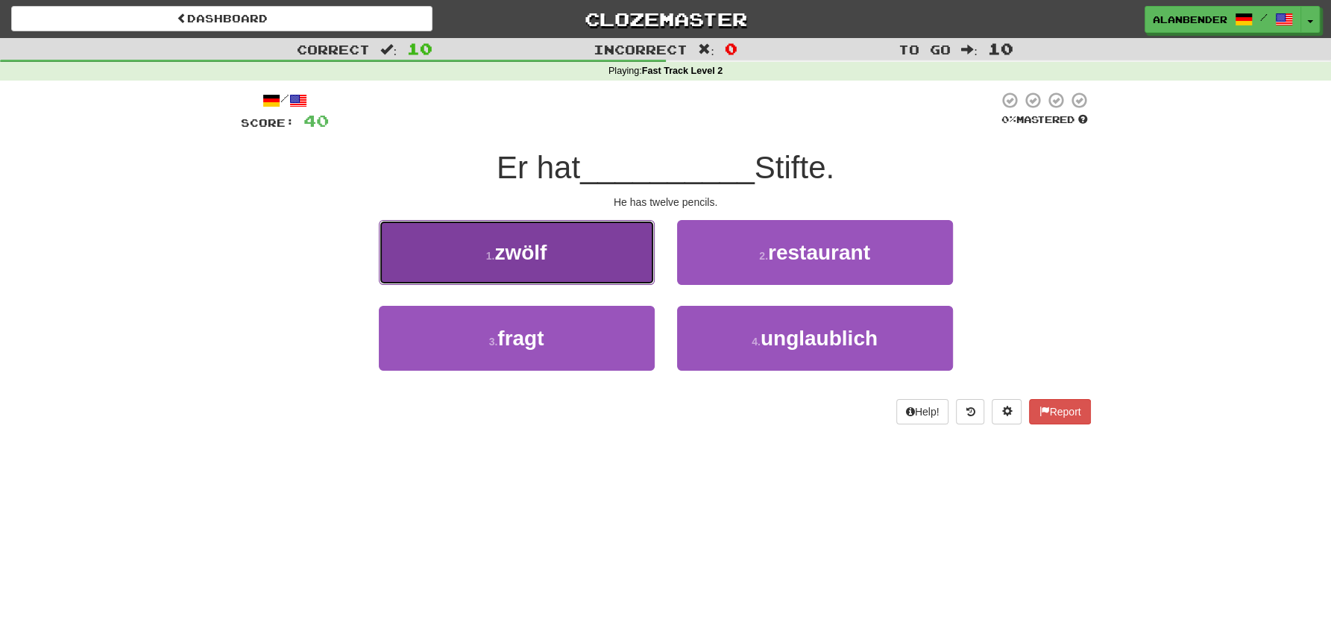
click at [546, 264] on span "zwölf" at bounding box center [520, 252] width 52 height 23
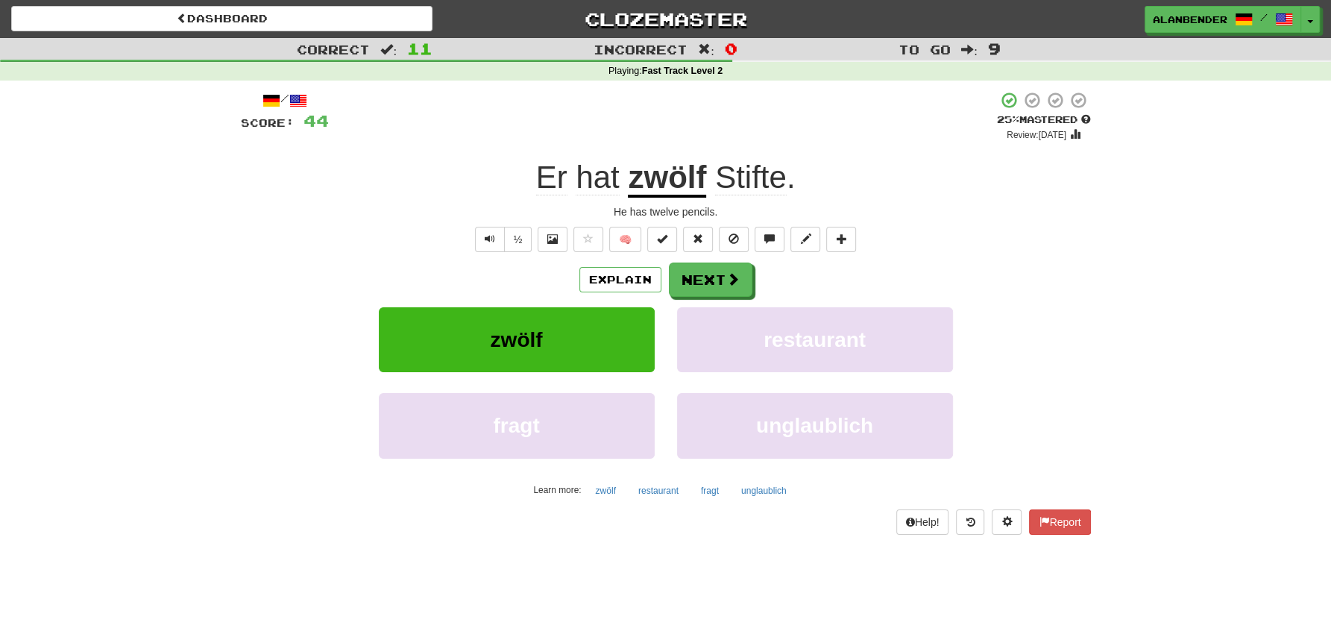
click at [764, 183] on span "Stifte" at bounding box center [751, 178] width 72 height 36
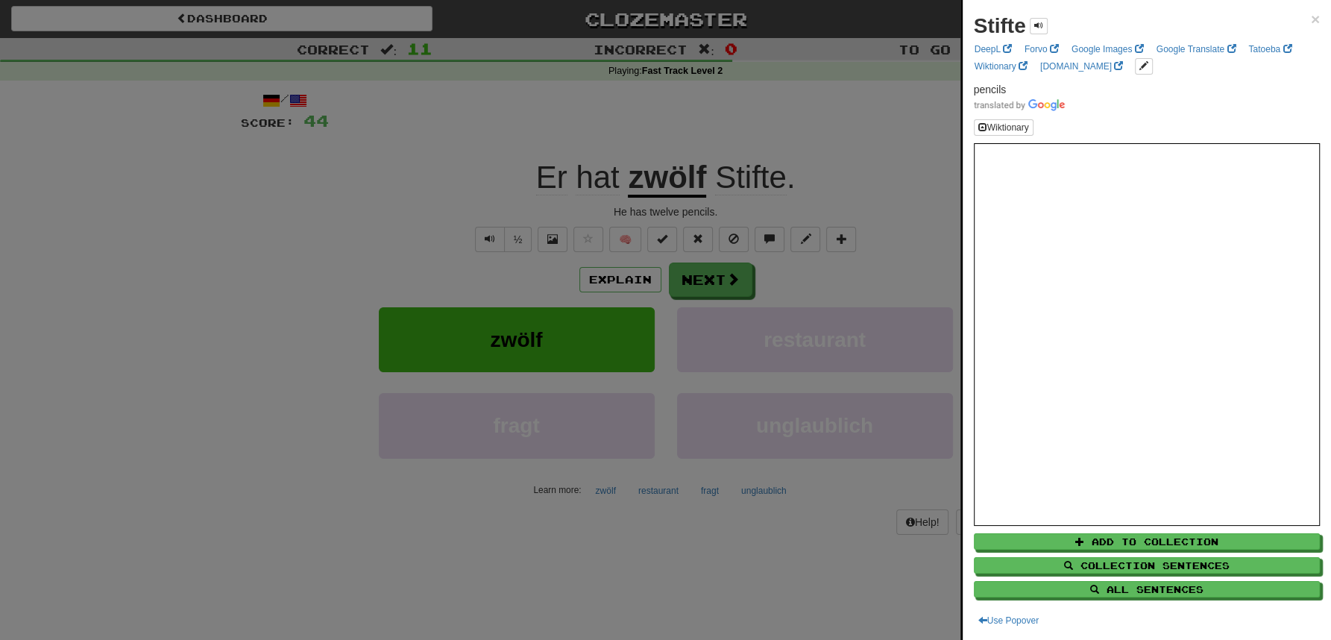
click at [763, 102] on div at bounding box center [665, 320] width 1331 height 640
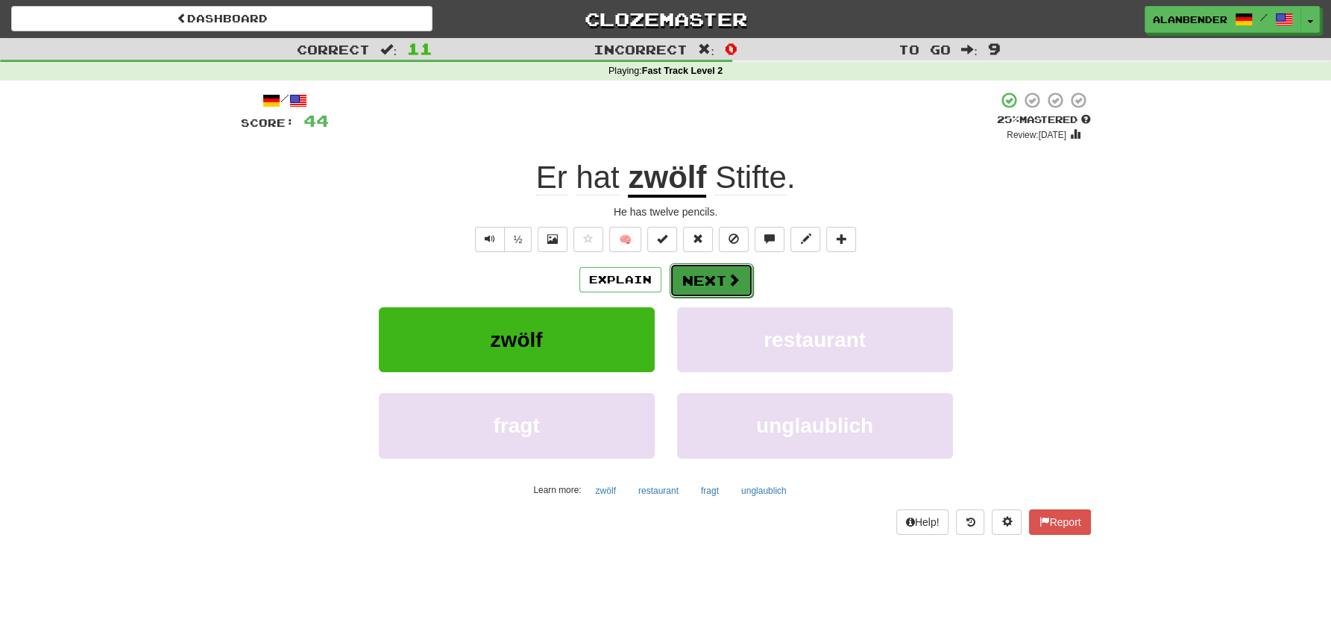
click at [714, 280] on button "Next" at bounding box center [712, 280] width 84 height 34
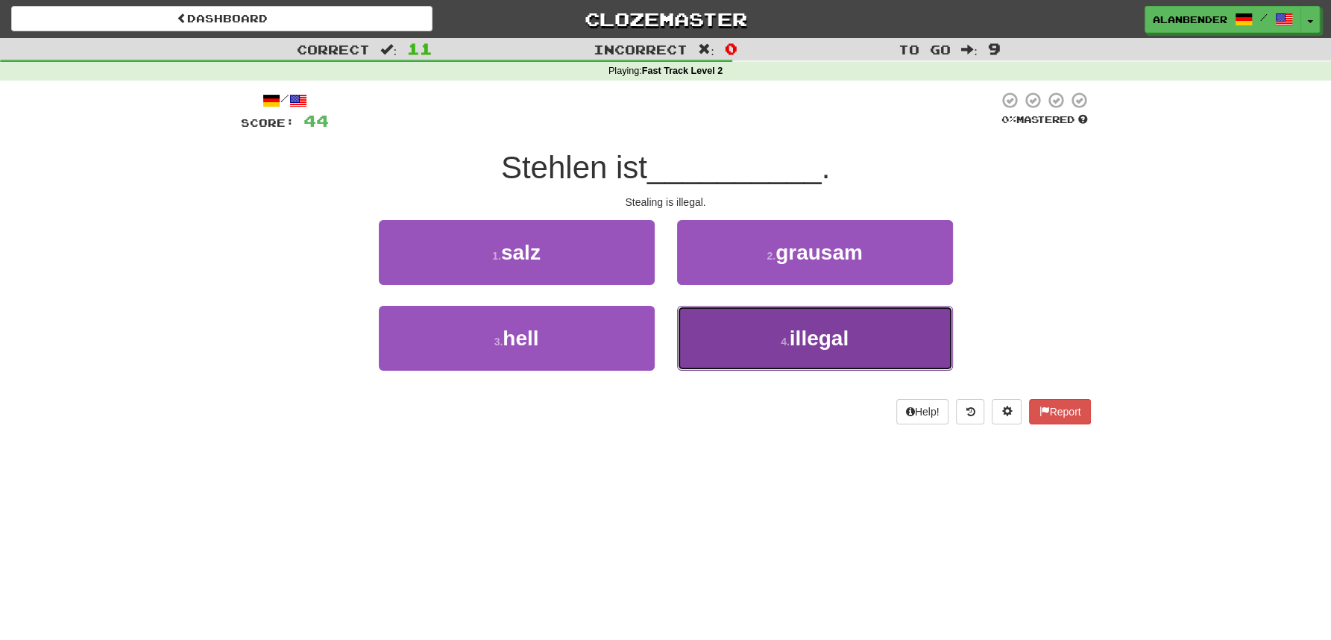
click at [823, 344] on span "illegal" at bounding box center [819, 338] width 59 height 23
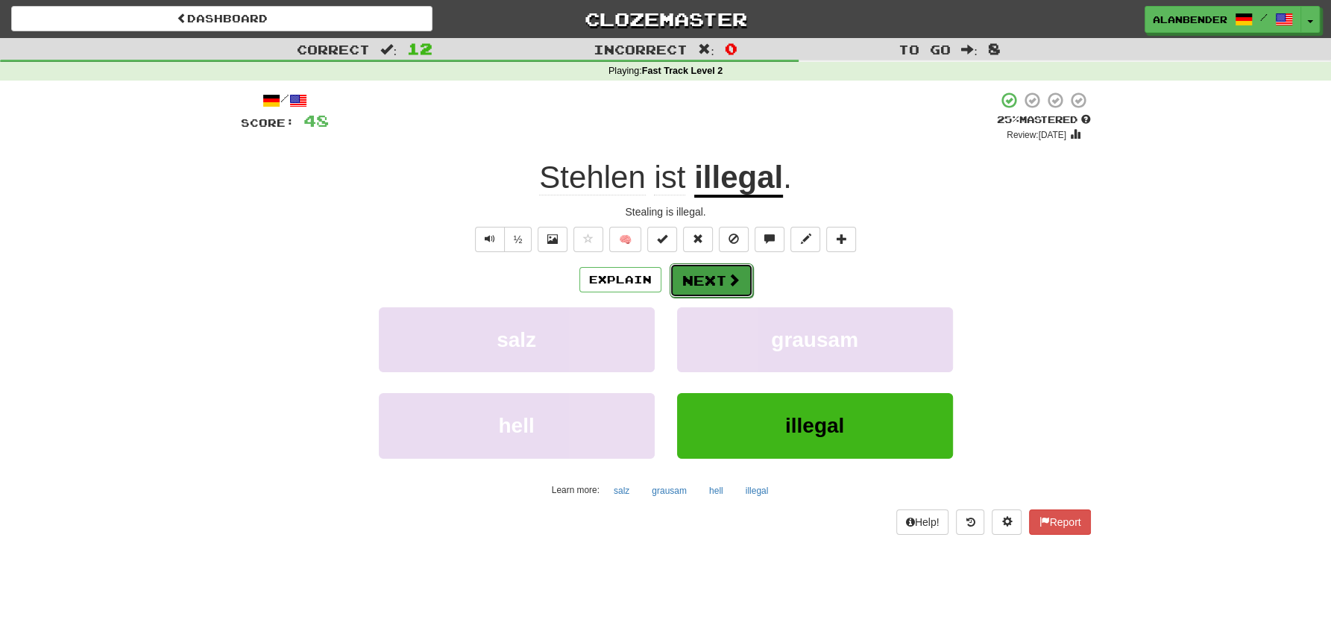
click at [730, 279] on span at bounding box center [733, 279] width 13 height 13
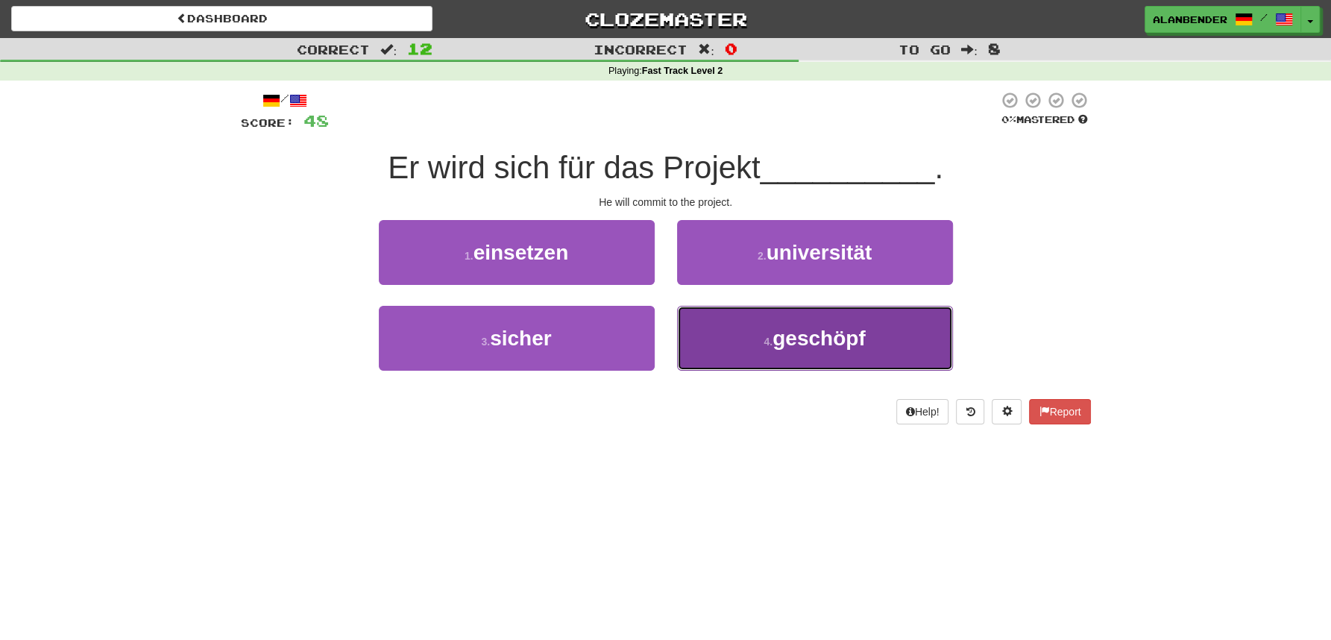
click at [861, 341] on span "geschöpf" at bounding box center [819, 338] width 92 height 23
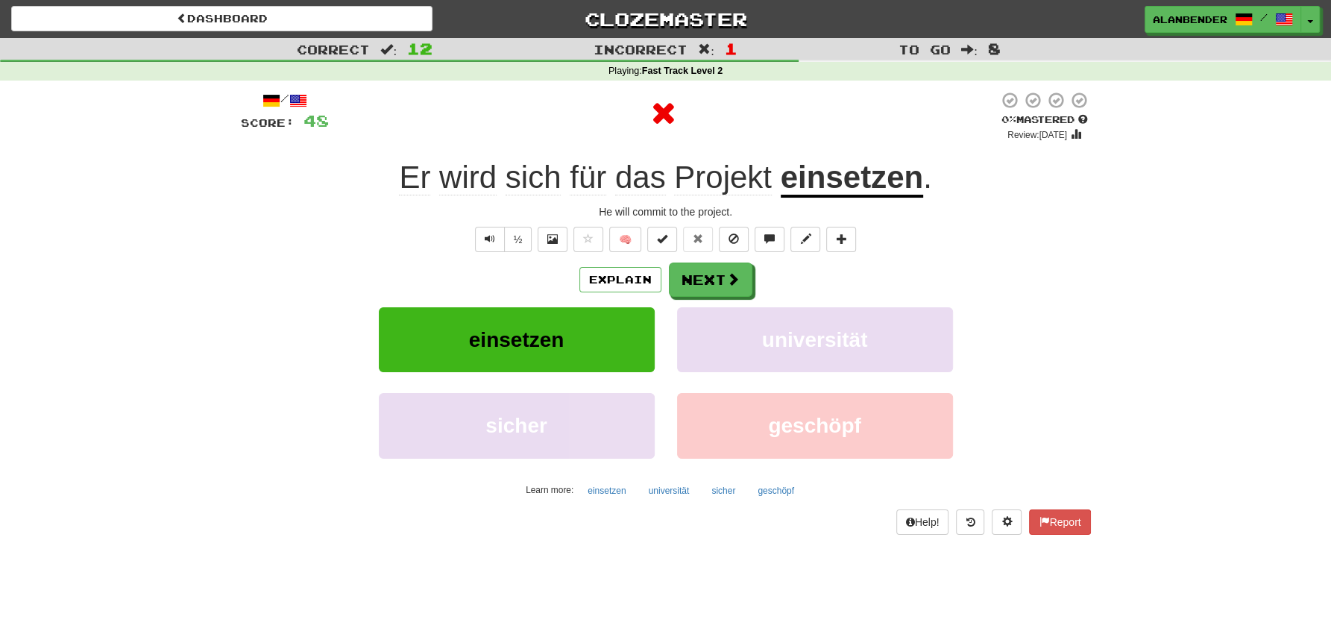
click at [891, 189] on u "einsetzen" at bounding box center [852, 179] width 142 height 38
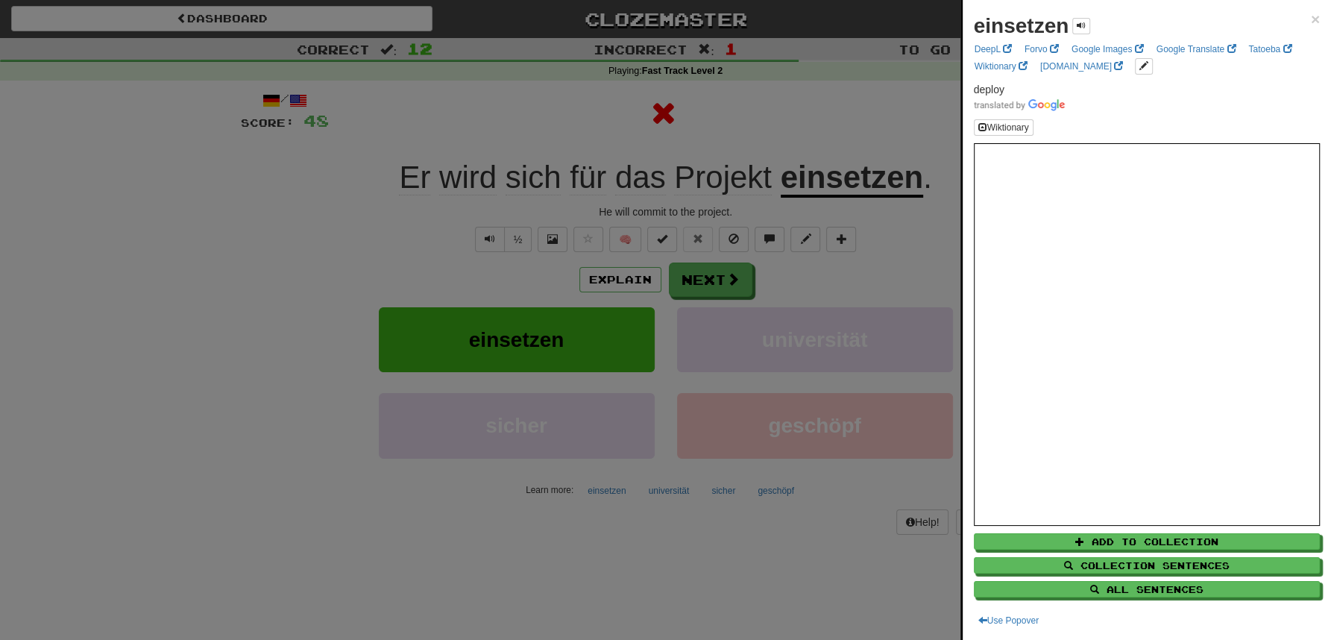
click at [839, 77] on div at bounding box center [665, 320] width 1331 height 640
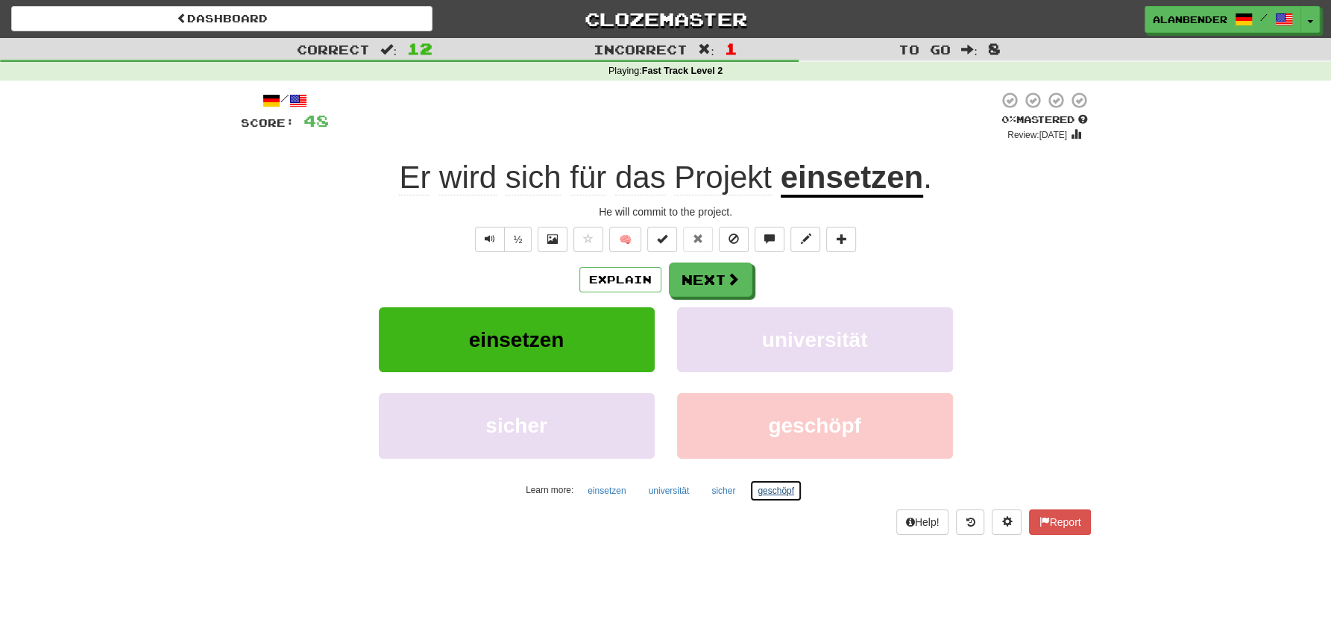
click at [780, 490] on button "geschöpf" at bounding box center [775, 490] width 53 height 22
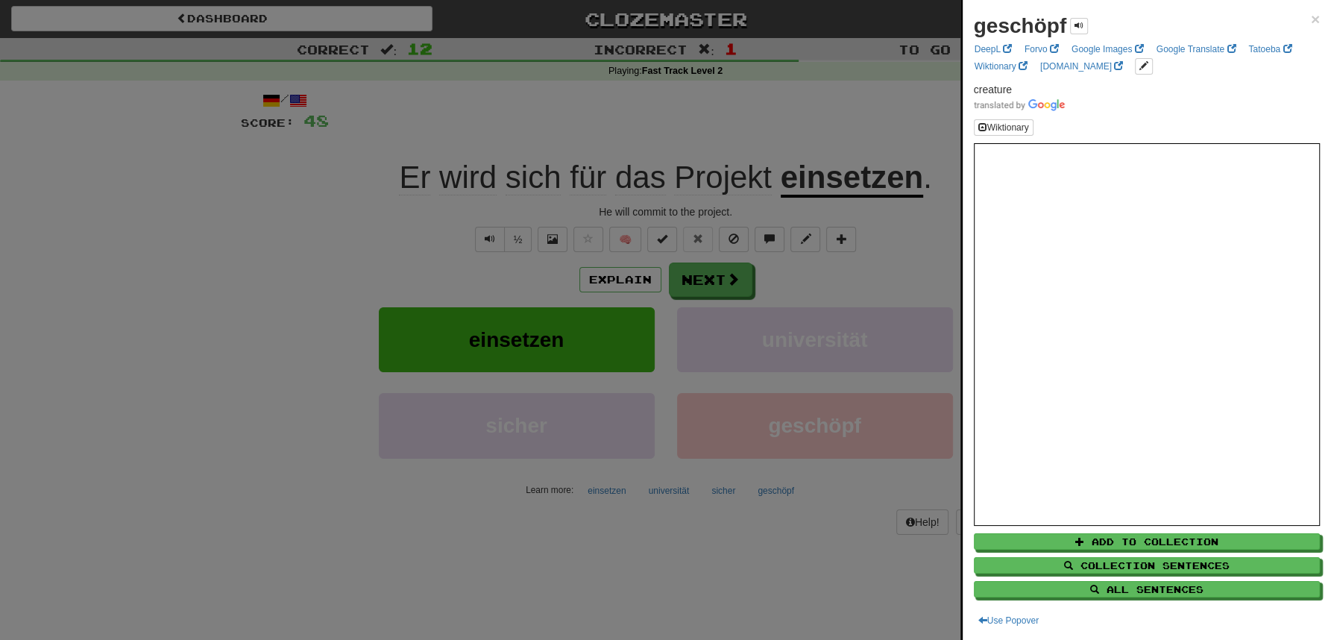
click at [842, 111] on div at bounding box center [665, 320] width 1331 height 640
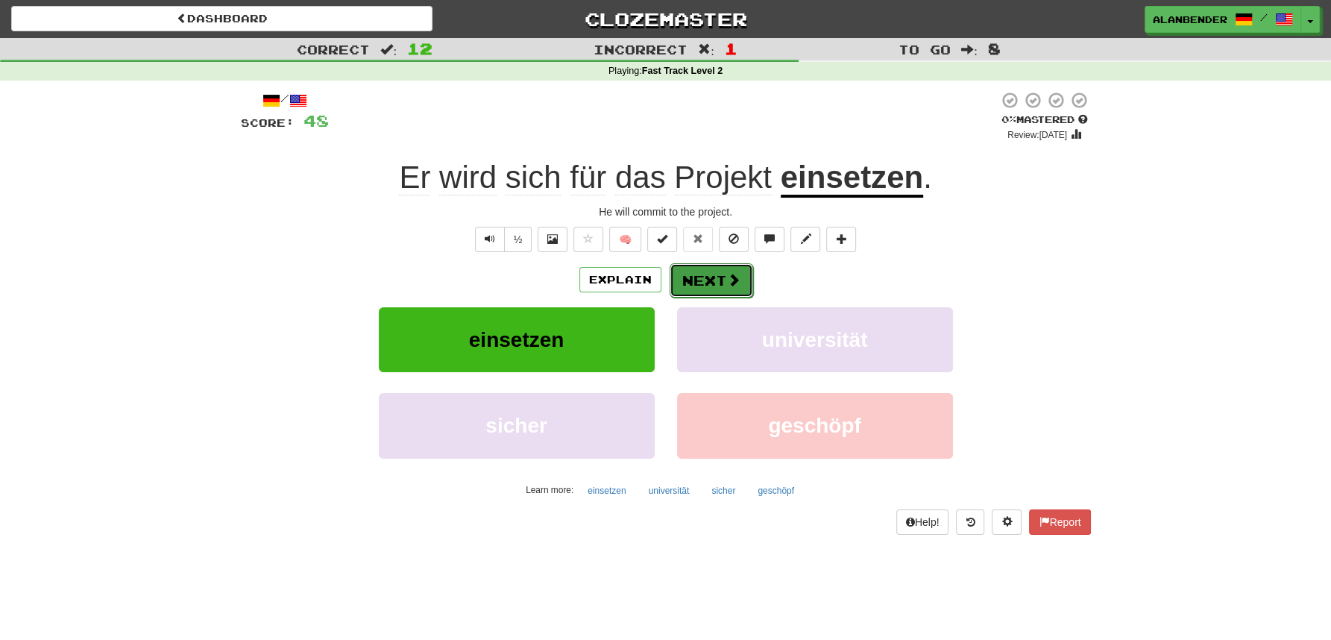
click at [721, 280] on button "Next" at bounding box center [712, 280] width 84 height 34
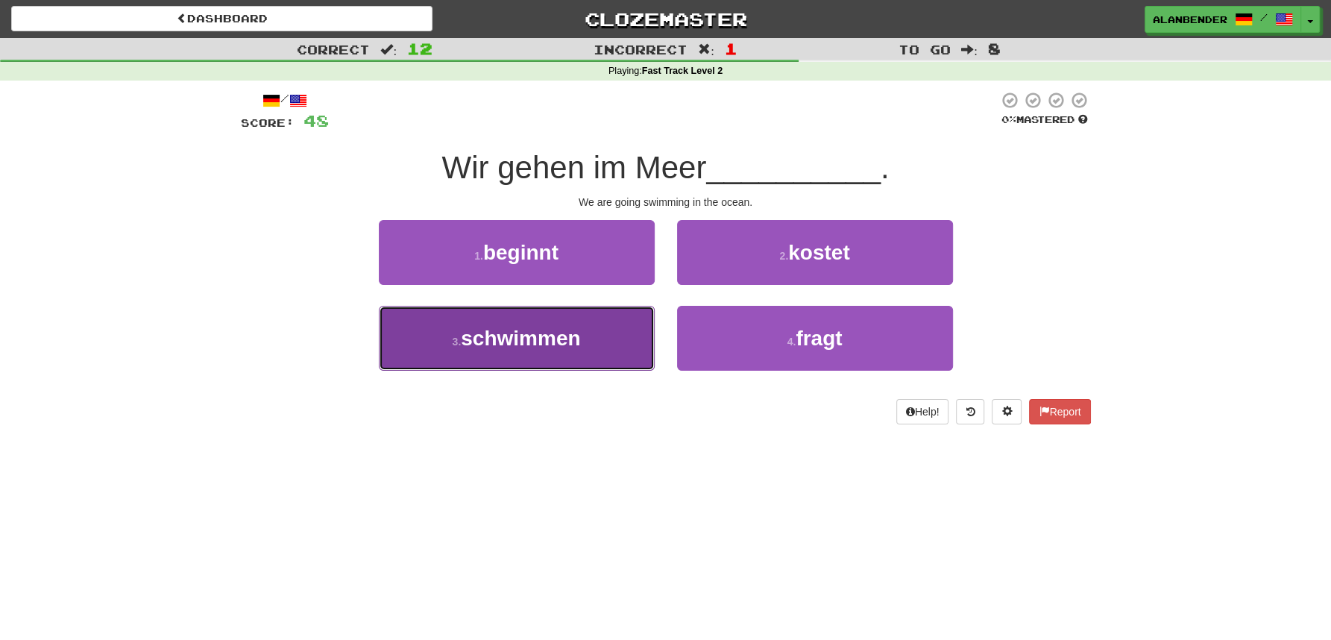
click at [558, 336] on span "schwimmen" at bounding box center [520, 338] width 119 height 23
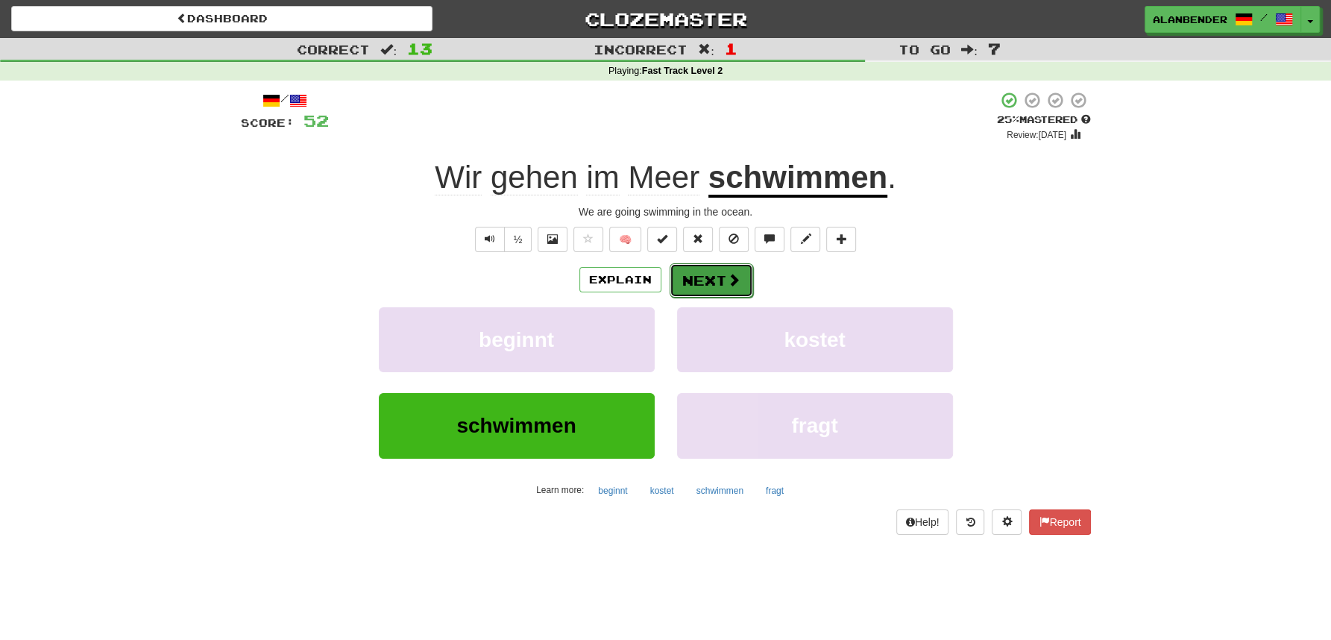
click at [724, 274] on button "Next" at bounding box center [712, 280] width 84 height 34
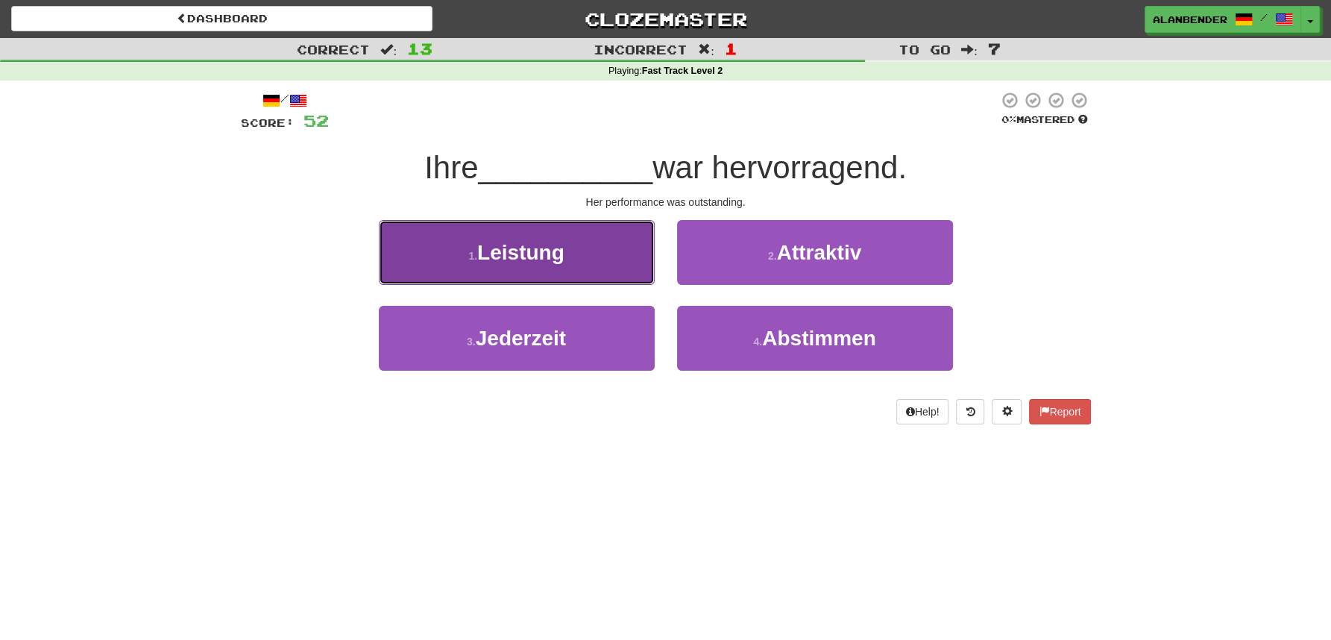
click at [560, 251] on span "Leistung" at bounding box center [520, 252] width 87 height 23
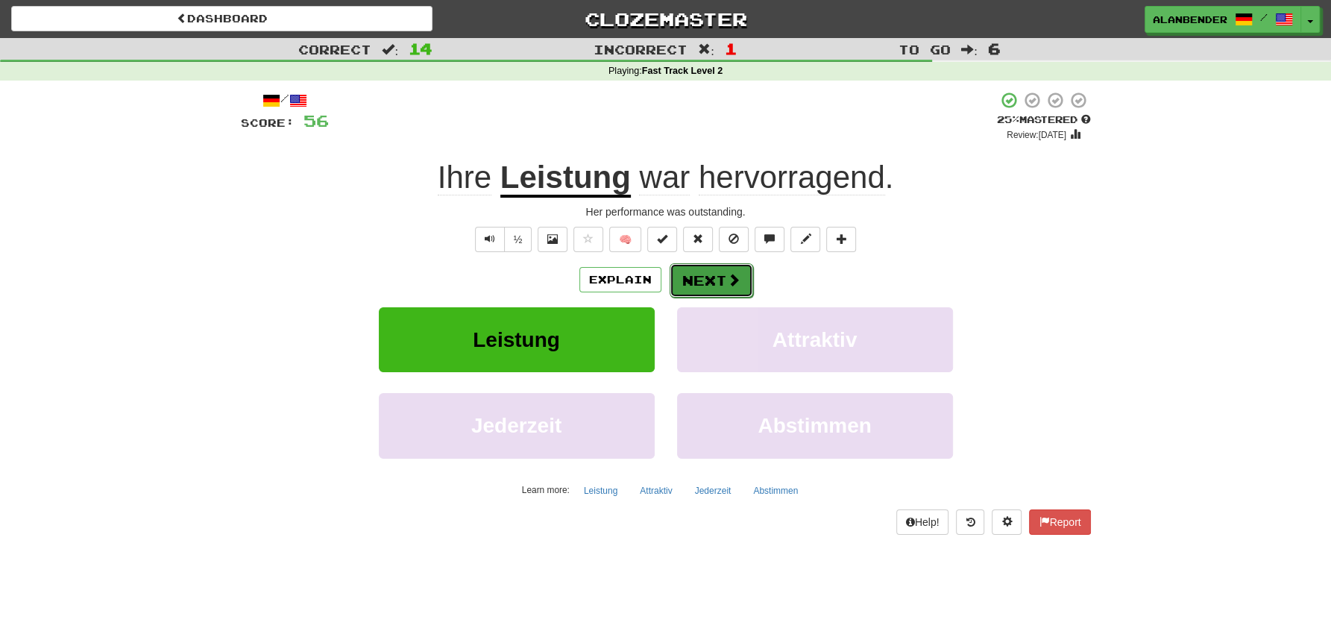
click at [717, 281] on button "Next" at bounding box center [712, 280] width 84 height 34
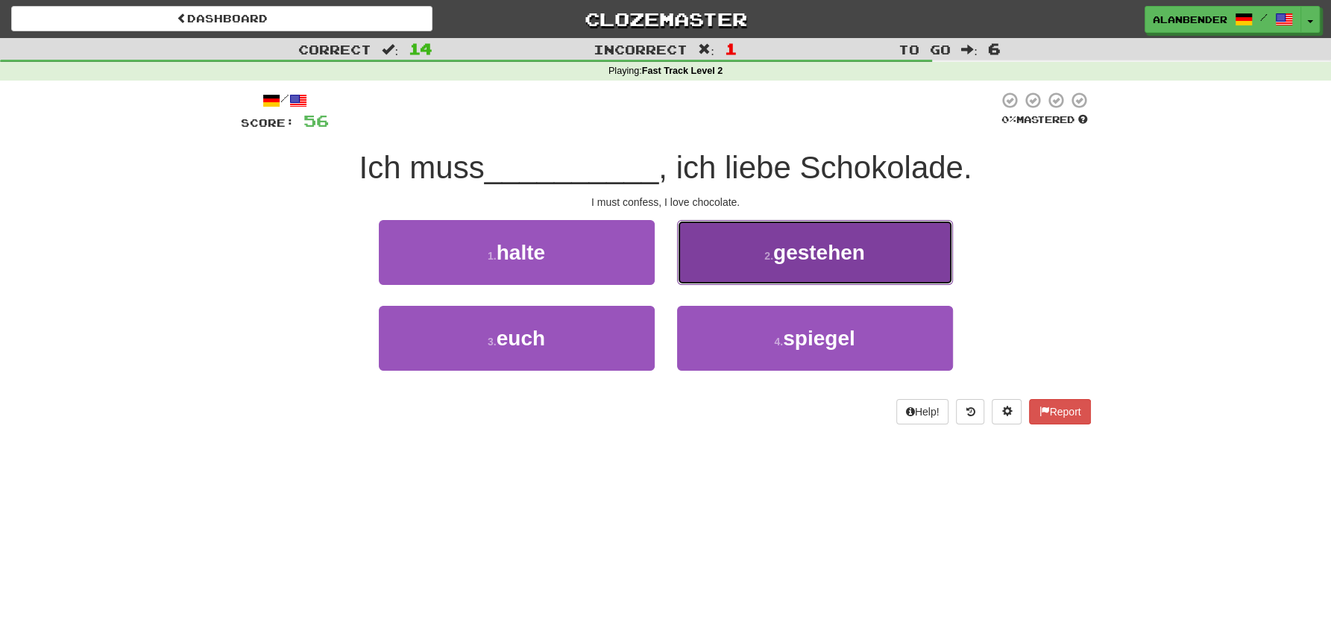
click at [869, 262] on button "2 . [GEOGRAPHIC_DATA]" at bounding box center [815, 252] width 276 height 65
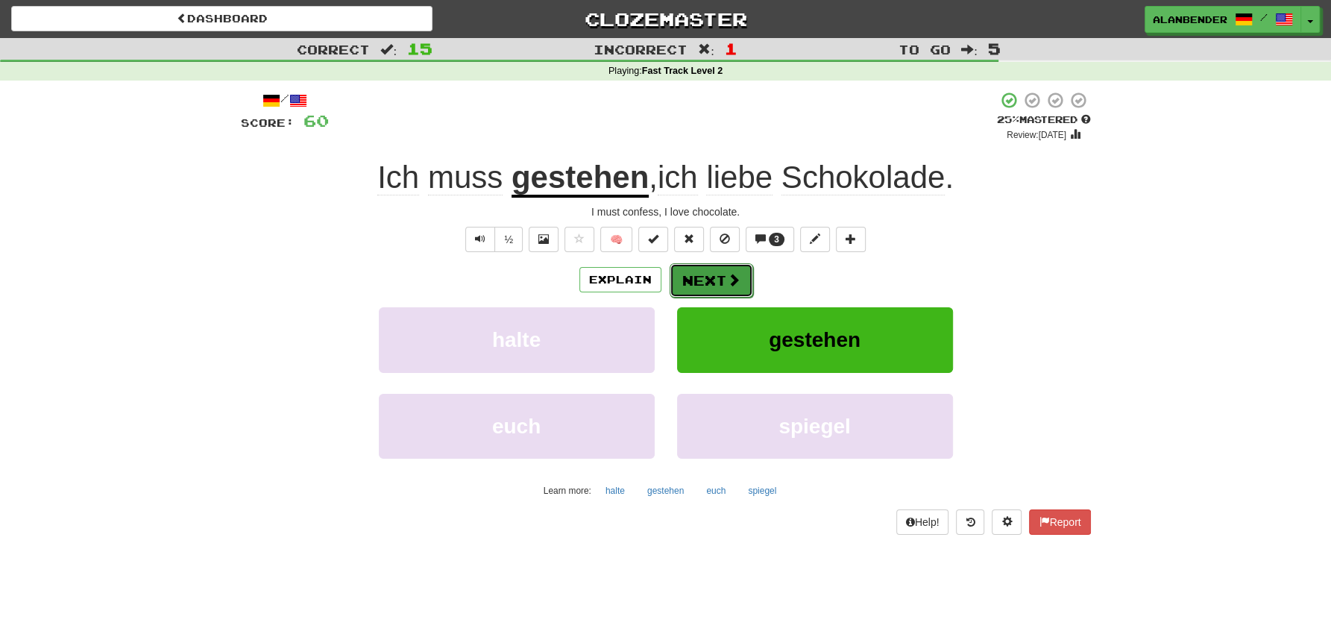
click at [717, 283] on button "Next" at bounding box center [712, 280] width 84 height 34
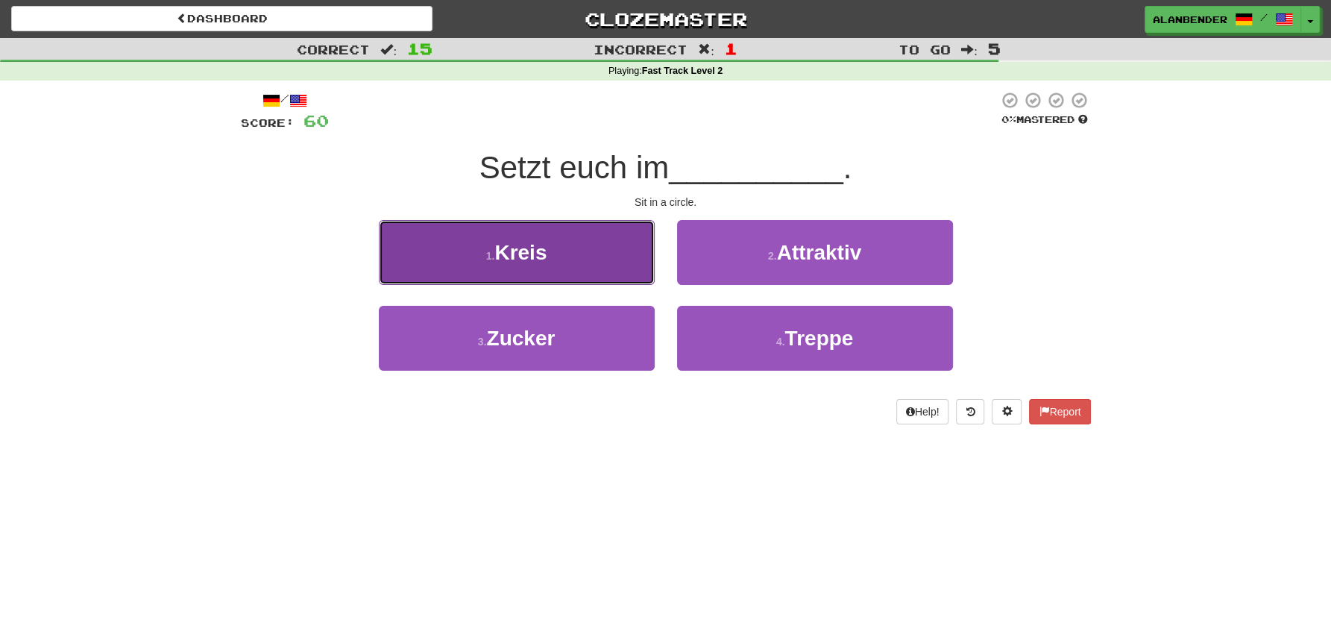
click at [545, 253] on span "Kreis" at bounding box center [520, 252] width 52 height 23
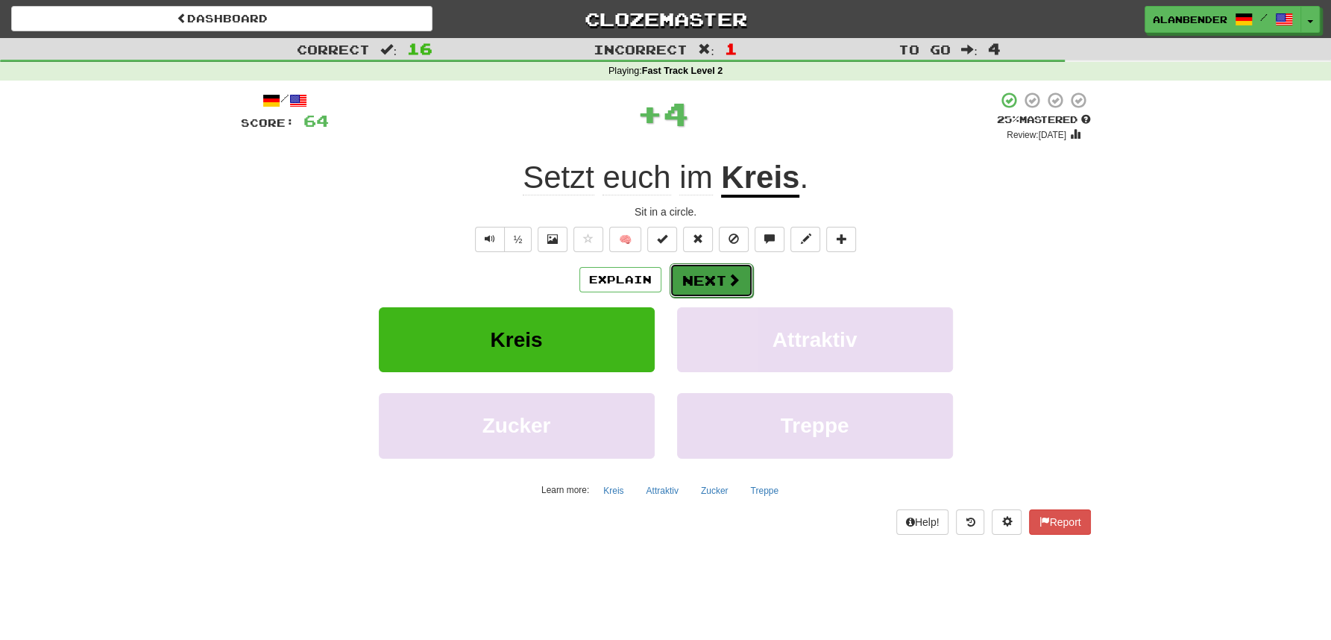
click at [714, 280] on button "Next" at bounding box center [712, 280] width 84 height 34
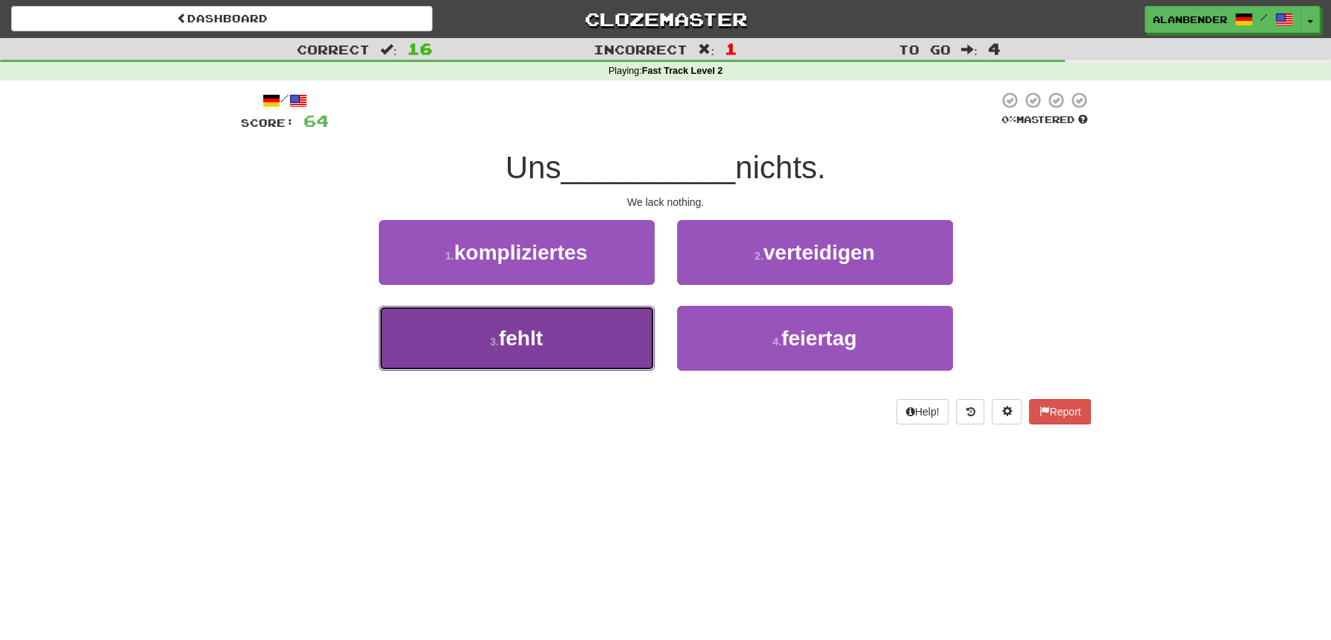
click at [531, 351] on button "3 . fehlt" at bounding box center [517, 338] width 276 height 65
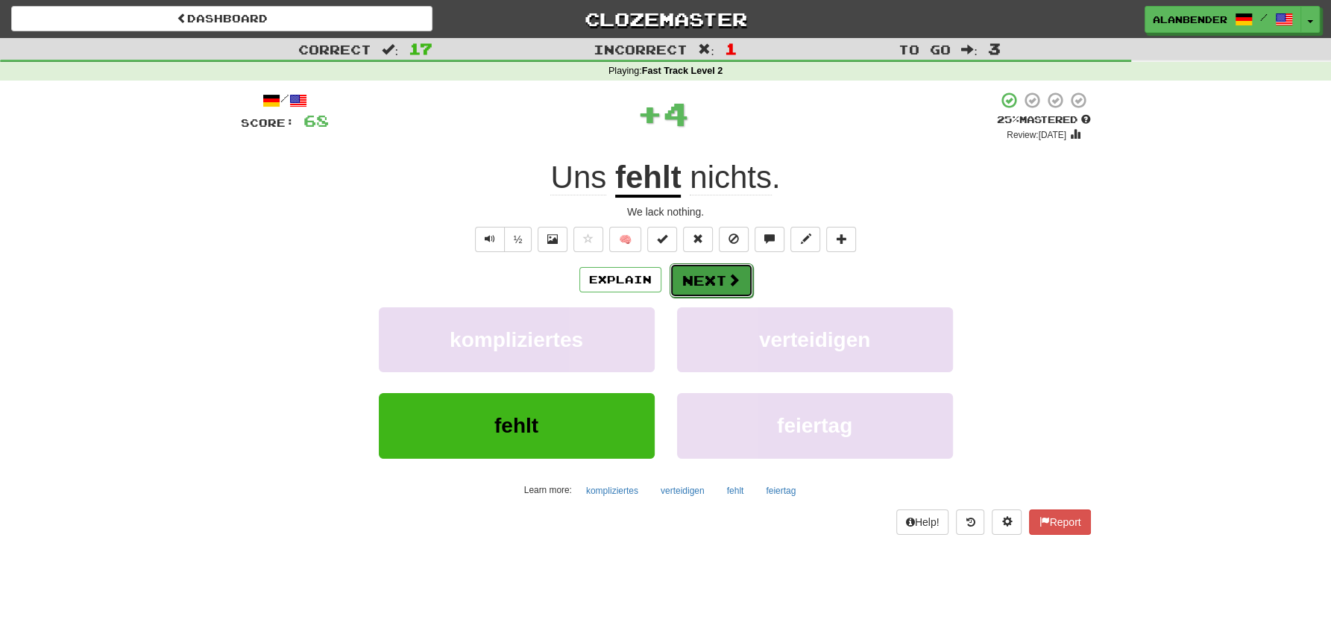
click at [701, 284] on button "Next" at bounding box center [712, 280] width 84 height 34
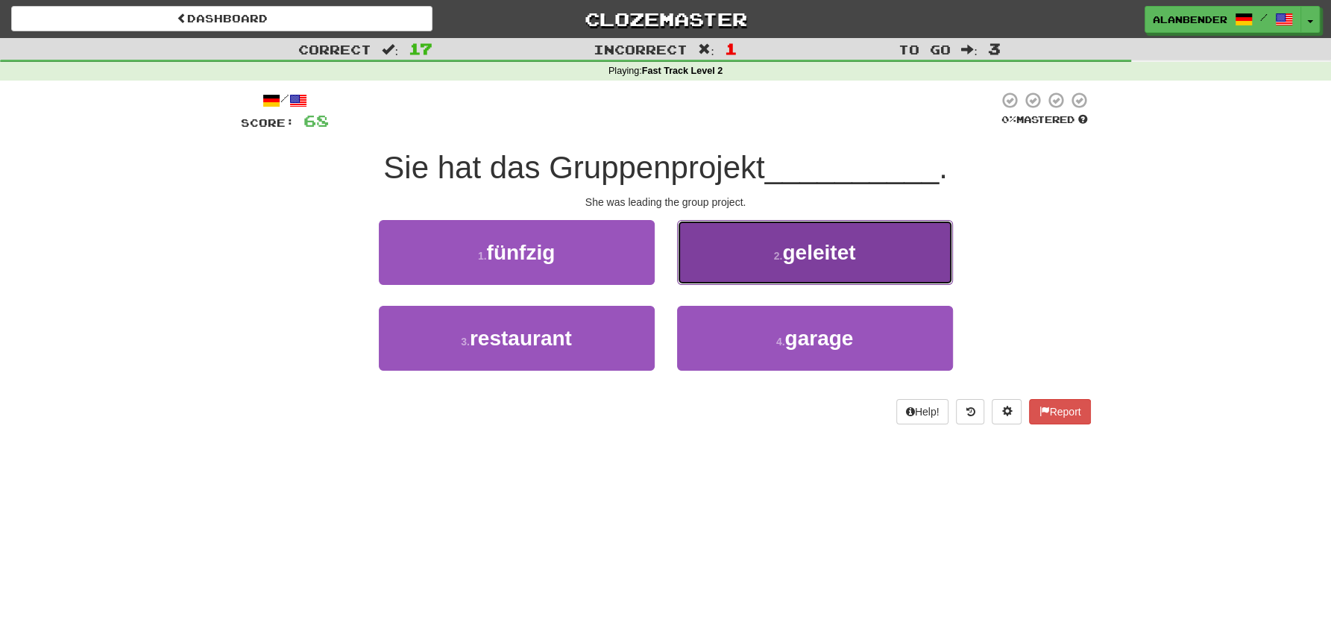
click at [849, 257] on span "geleitet" at bounding box center [818, 252] width 73 height 23
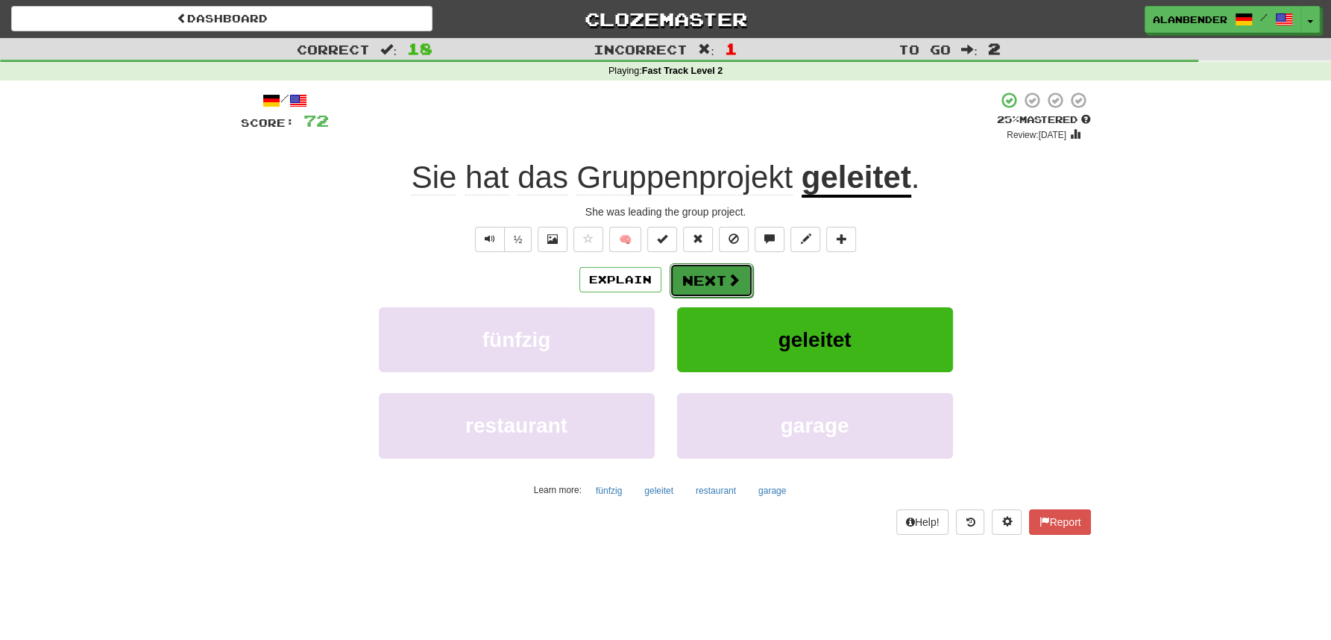
click at [729, 277] on span at bounding box center [733, 279] width 13 height 13
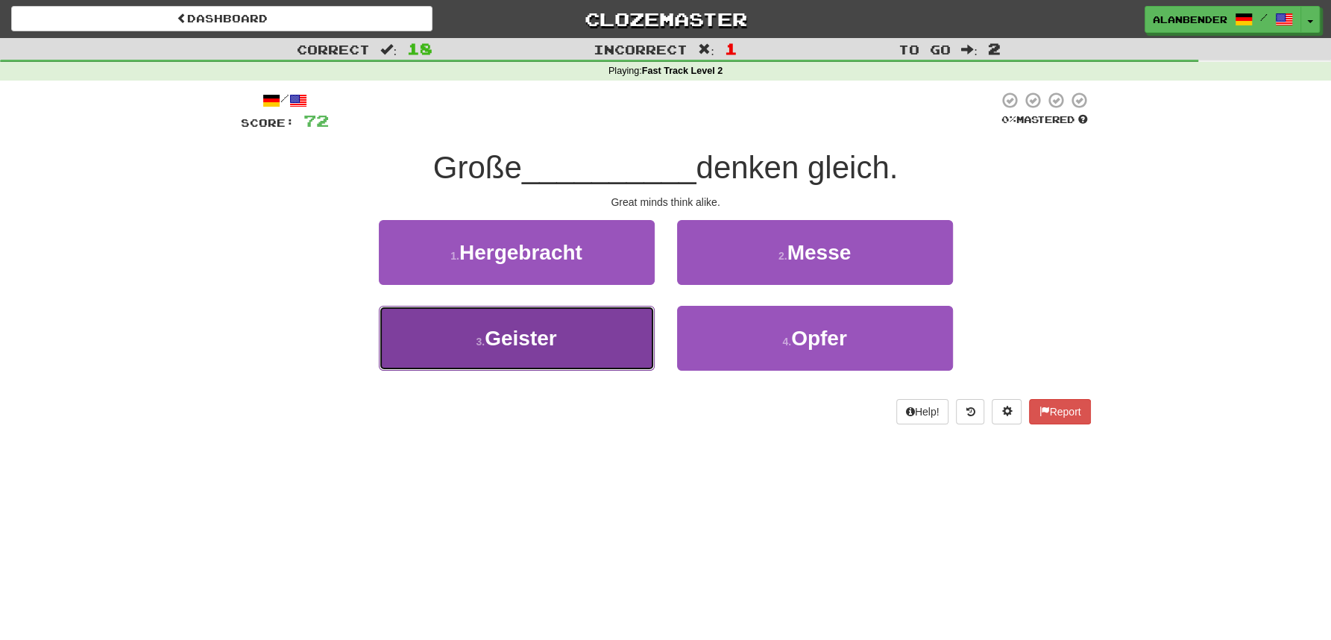
click at [535, 334] on span "Geister" at bounding box center [521, 338] width 72 height 23
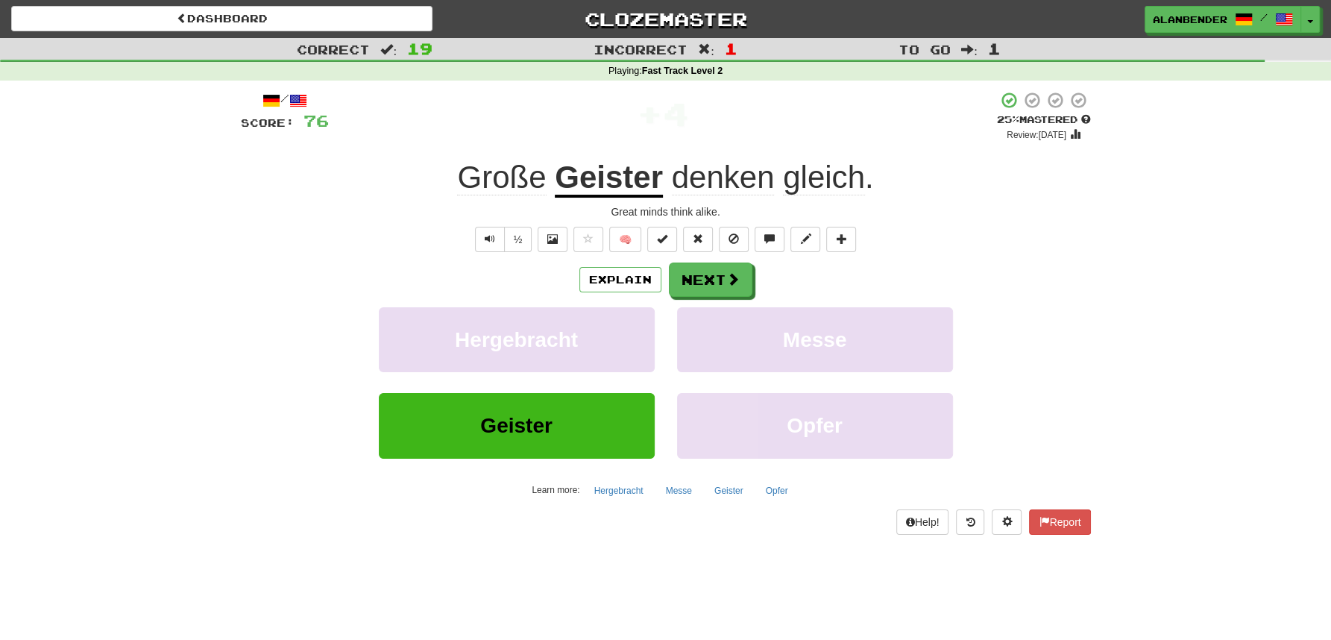
click at [521, 181] on span "Große" at bounding box center [501, 178] width 89 height 36
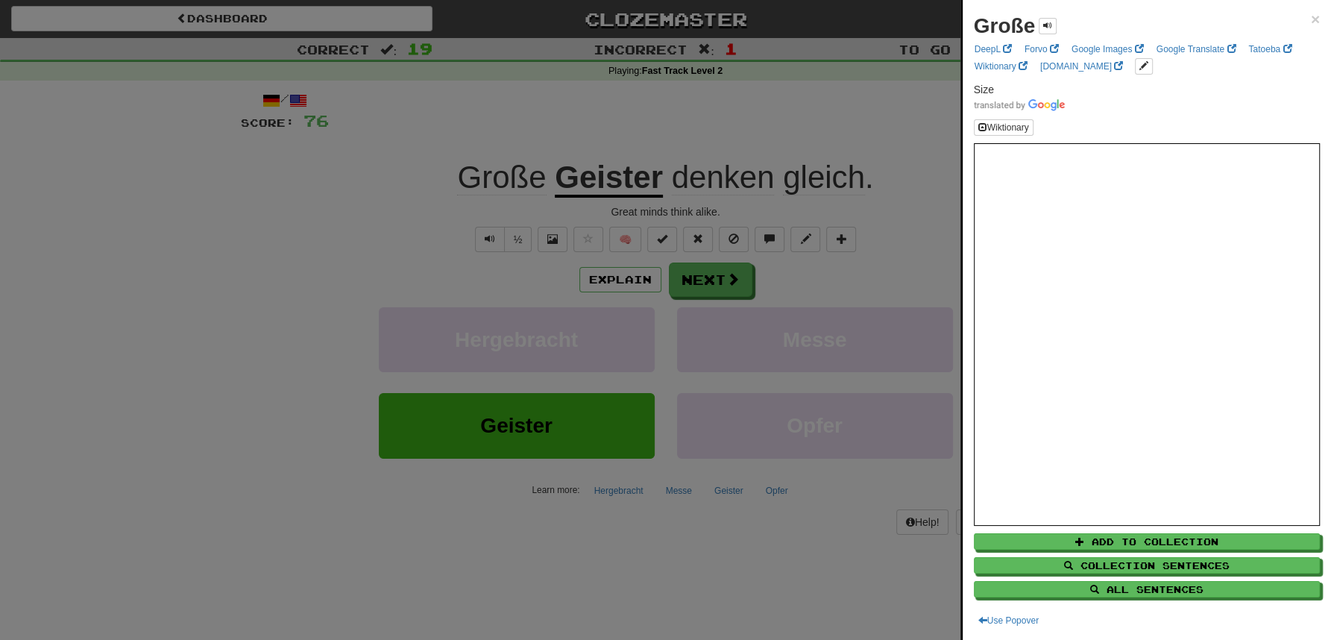
click at [579, 116] on div at bounding box center [665, 320] width 1331 height 640
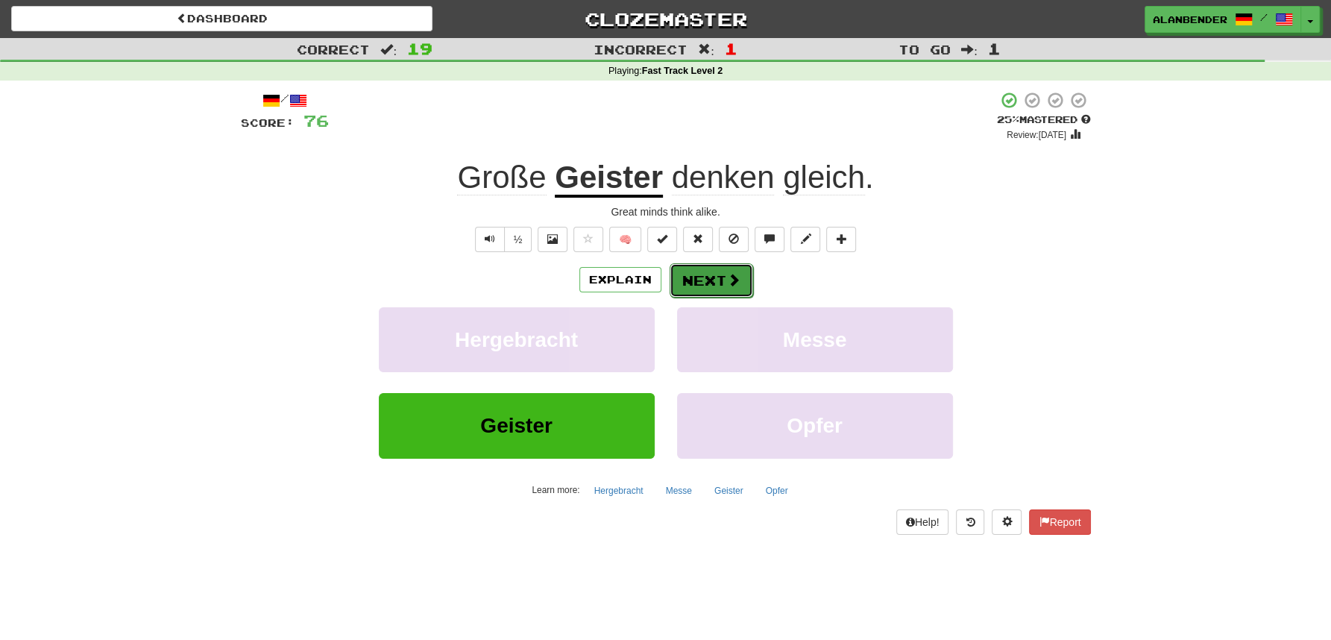
click at [714, 280] on button "Next" at bounding box center [712, 280] width 84 height 34
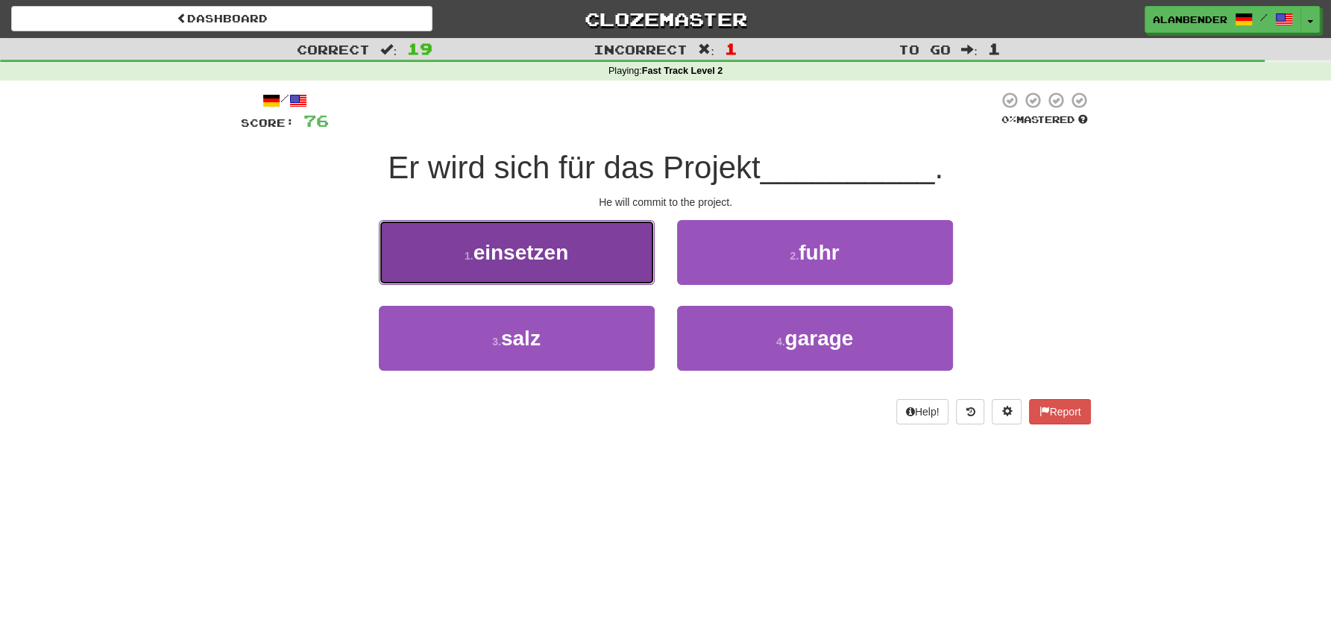
click at [579, 253] on button "1 . einsetzen" at bounding box center [517, 252] width 276 height 65
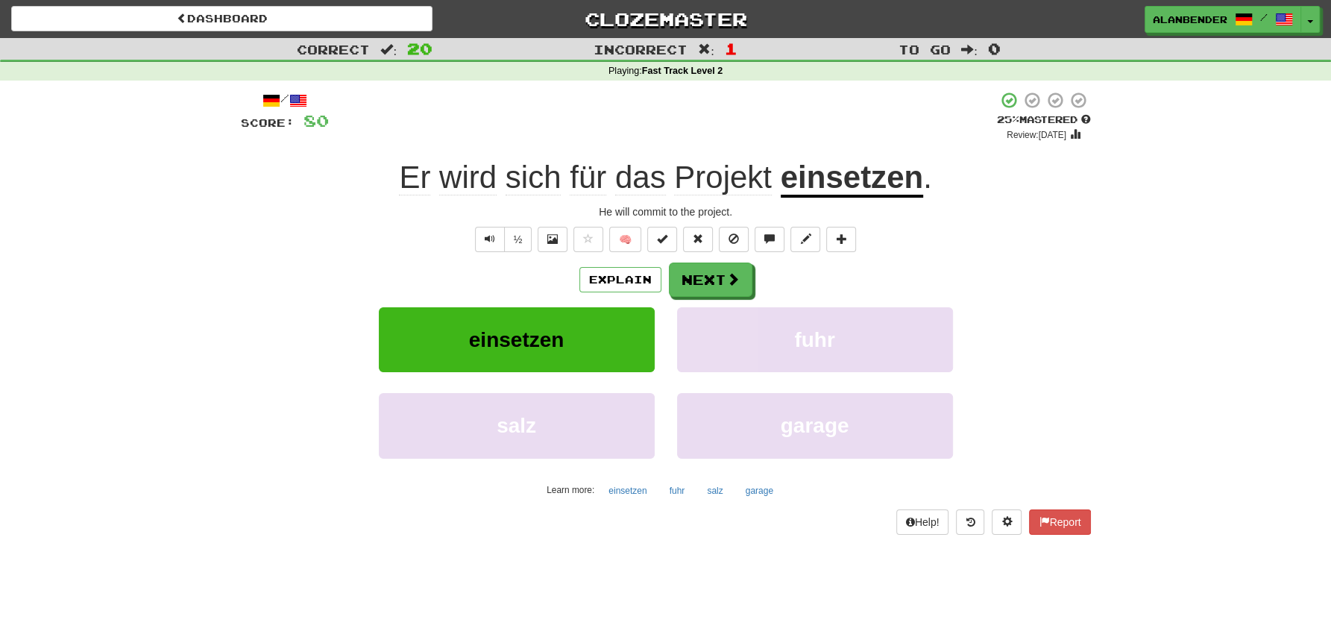
click at [852, 189] on u "einsetzen" at bounding box center [852, 179] width 142 height 38
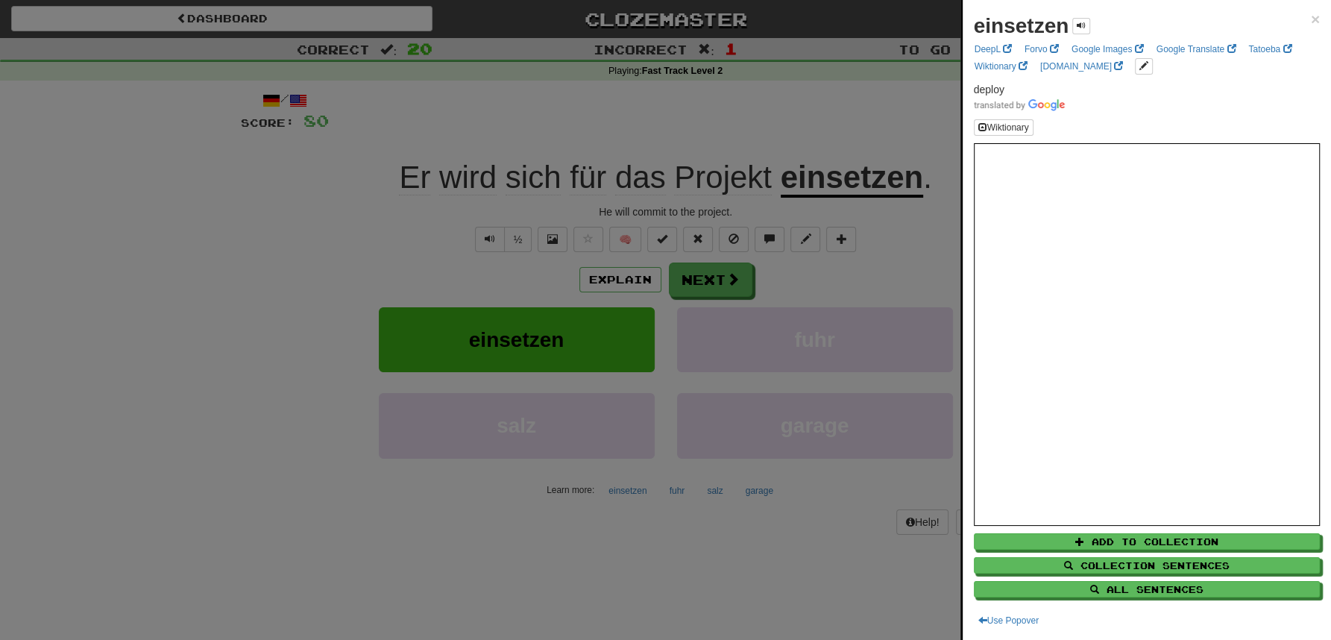
click at [810, 114] on div at bounding box center [665, 320] width 1331 height 640
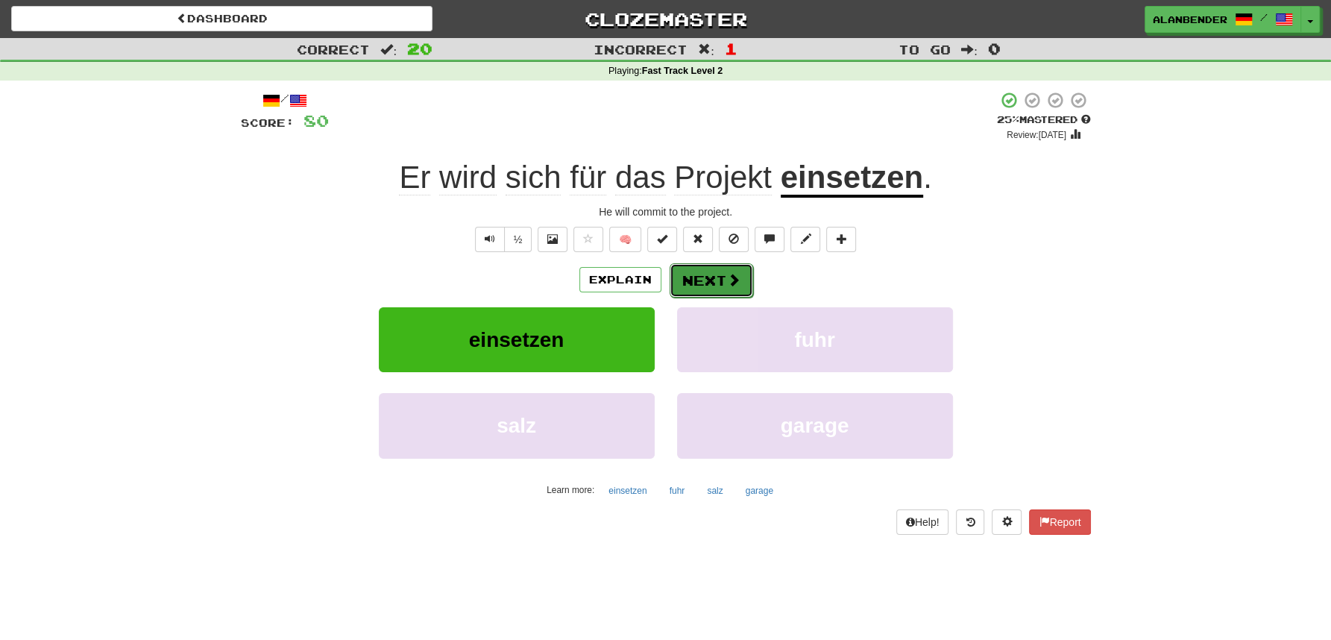
click at [702, 288] on button "Next" at bounding box center [712, 280] width 84 height 34
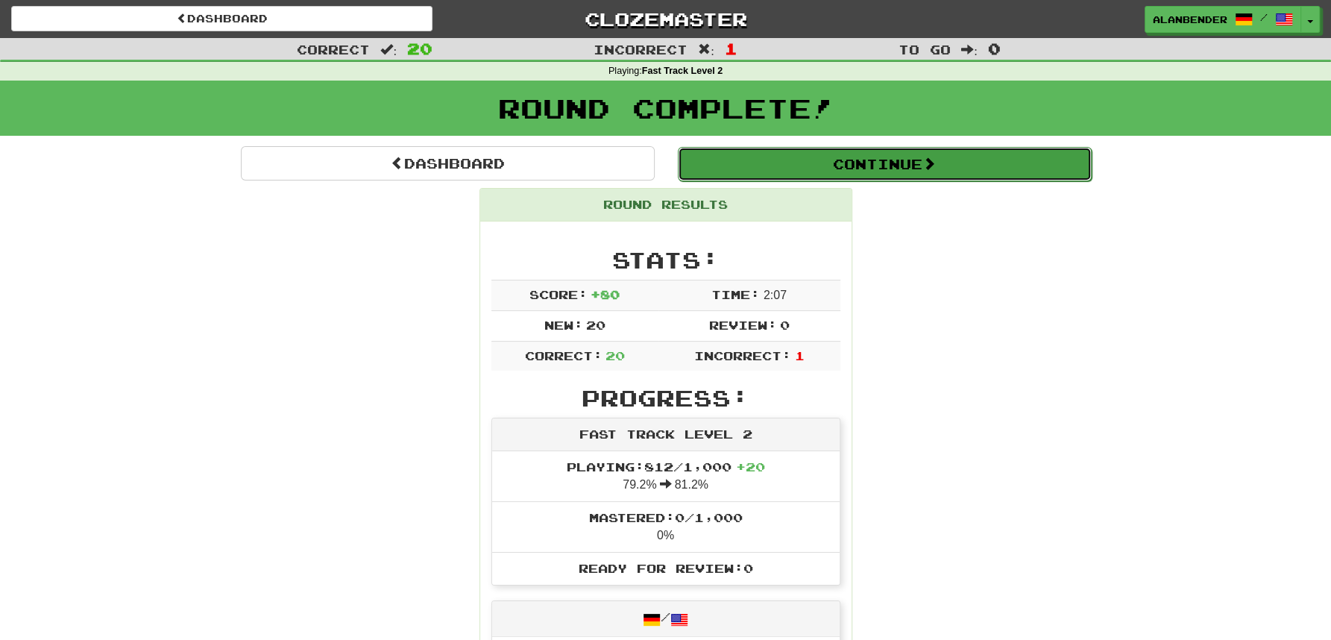
click at [799, 166] on button "Continue" at bounding box center [885, 164] width 414 height 34
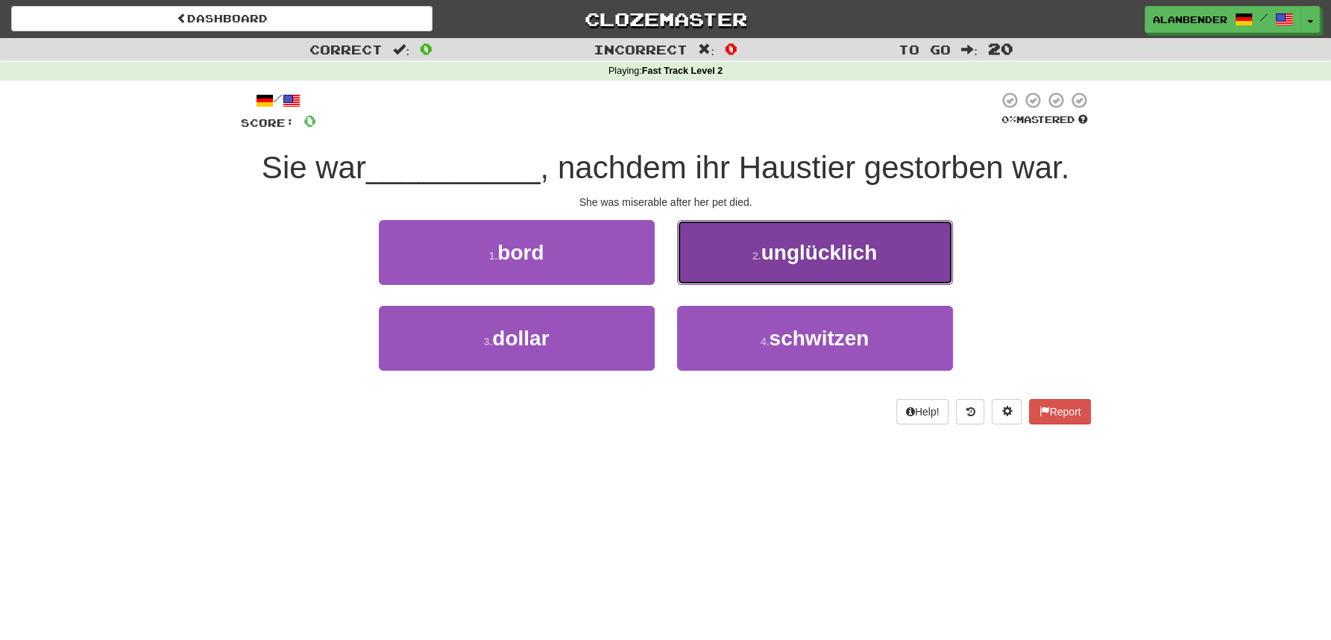
click at [802, 250] on span "unglücklich" at bounding box center [819, 252] width 116 height 23
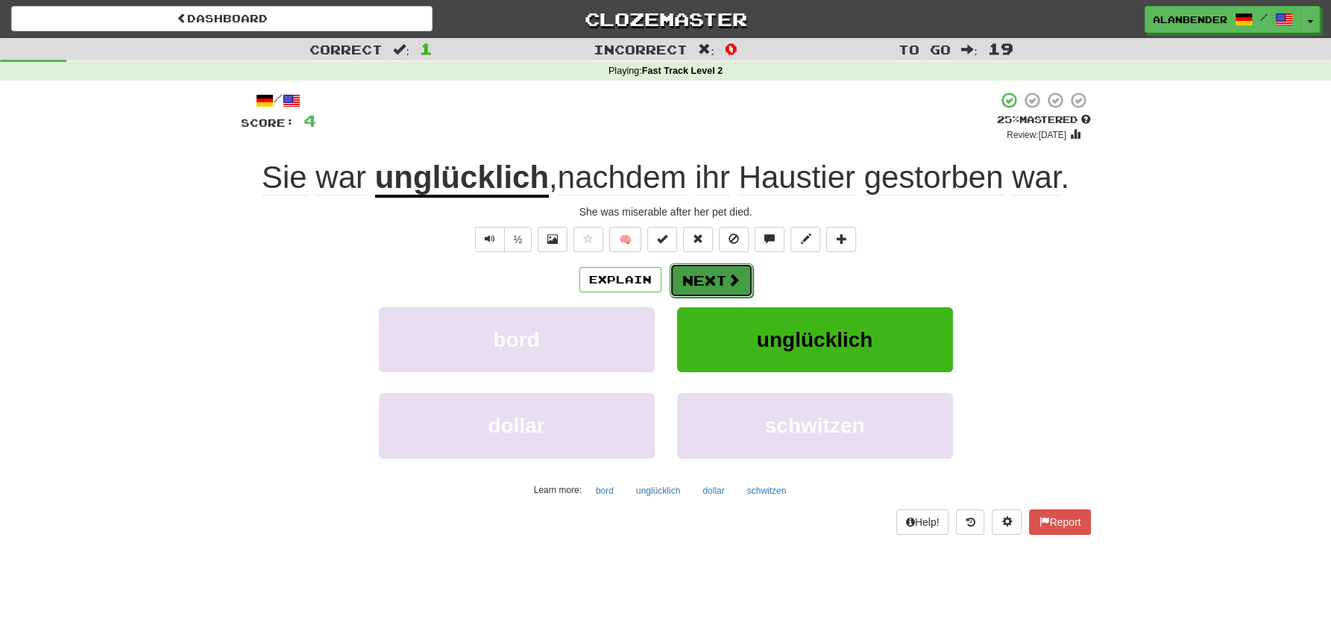
click at [720, 277] on button "Next" at bounding box center [712, 280] width 84 height 34
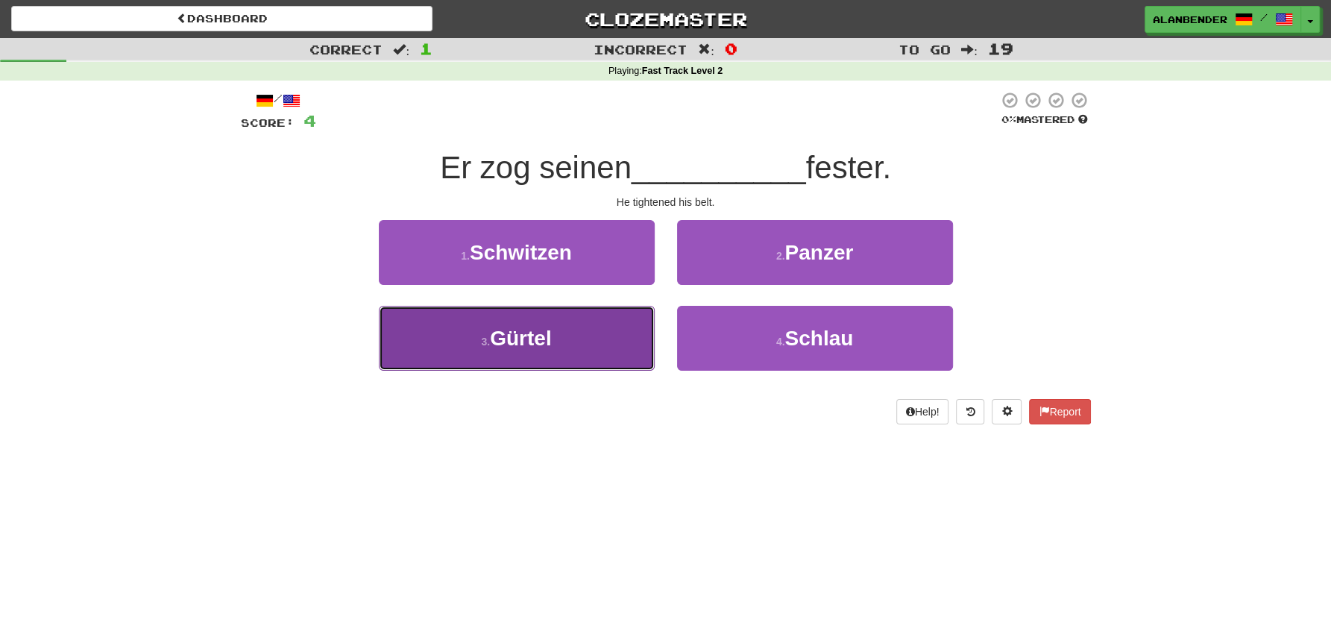
click at [525, 343] on span "Gürtel" at bounding box center [520, 338] width 61 height 23
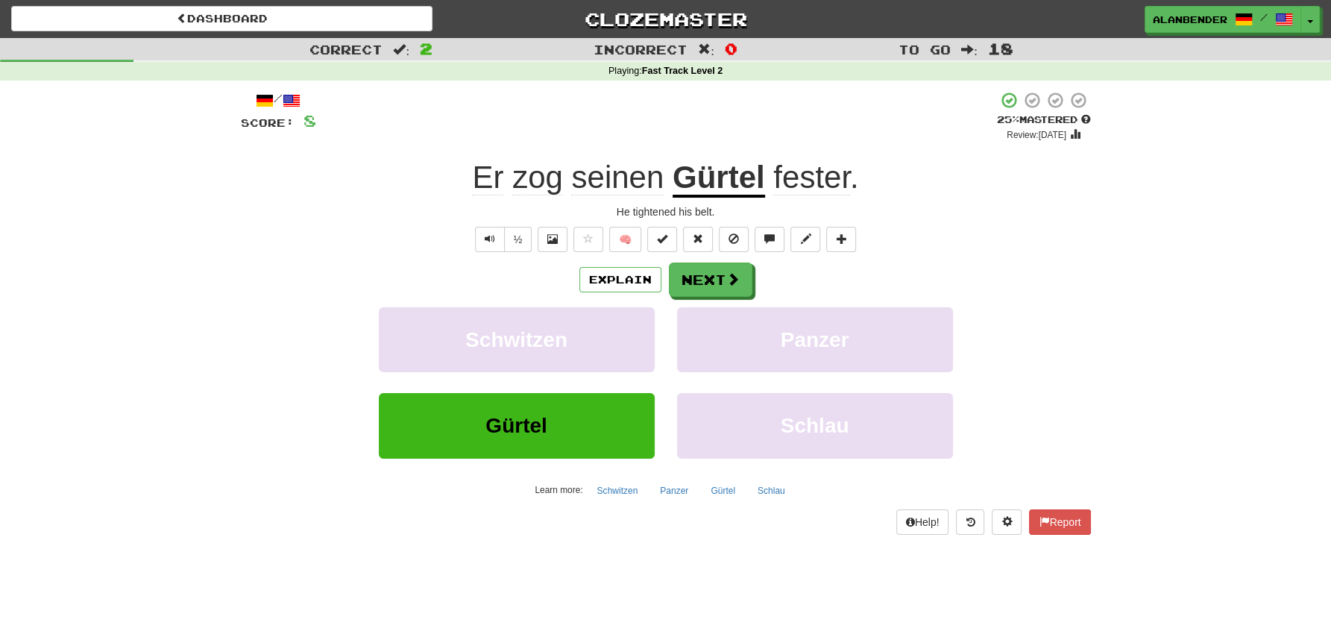
click at [818, 177] on span "fester" at bounding box center [811, 178] width 77 height 36
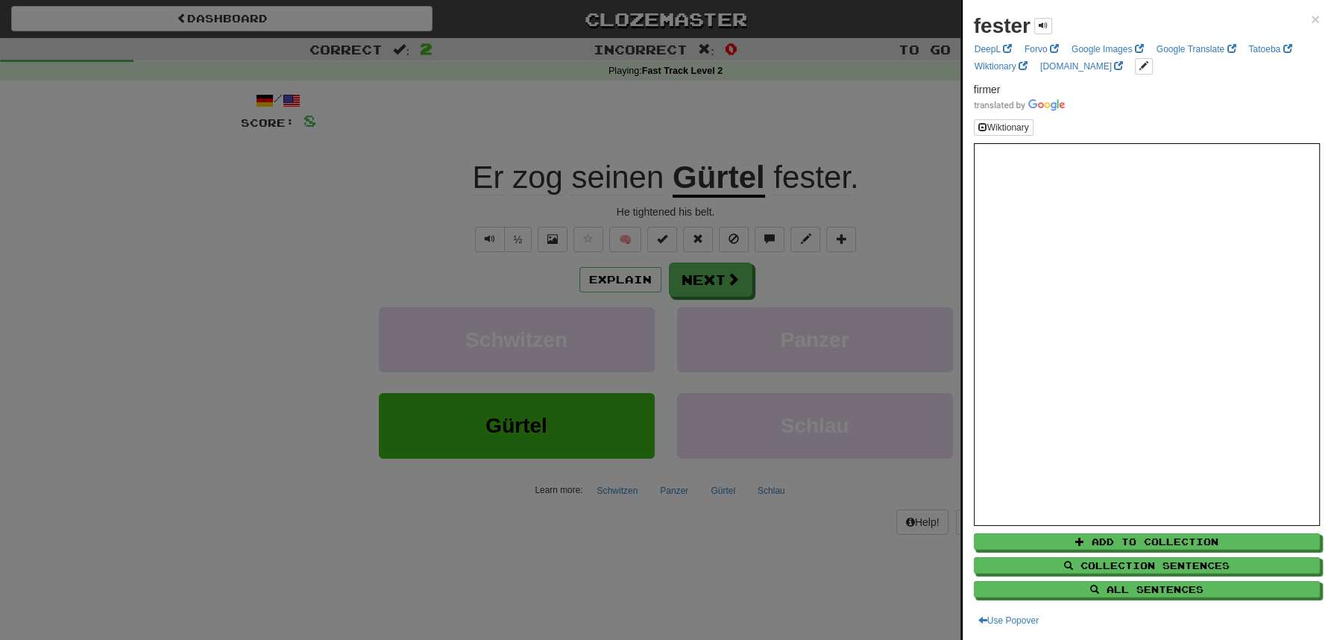
click at [807, 107] on div at bounding box center [665, 320] width 1331 height 640
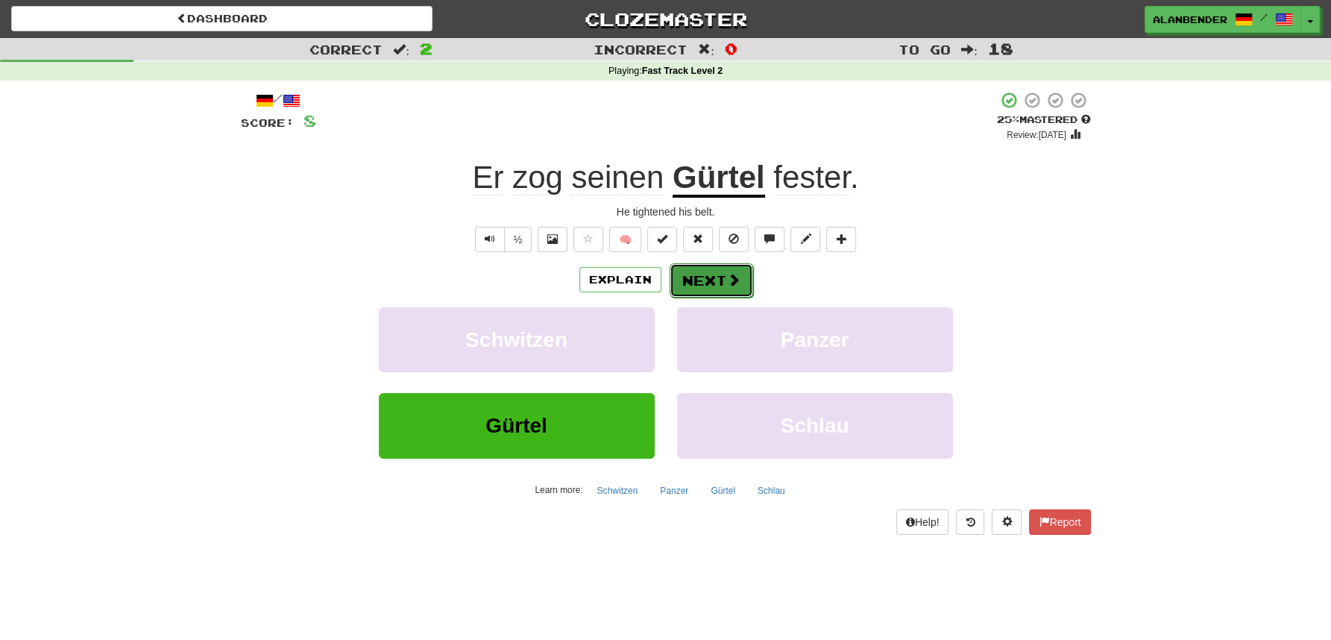
click at [718, 274] on button "Next" at bounding box center [712, 280] width 84 height 34
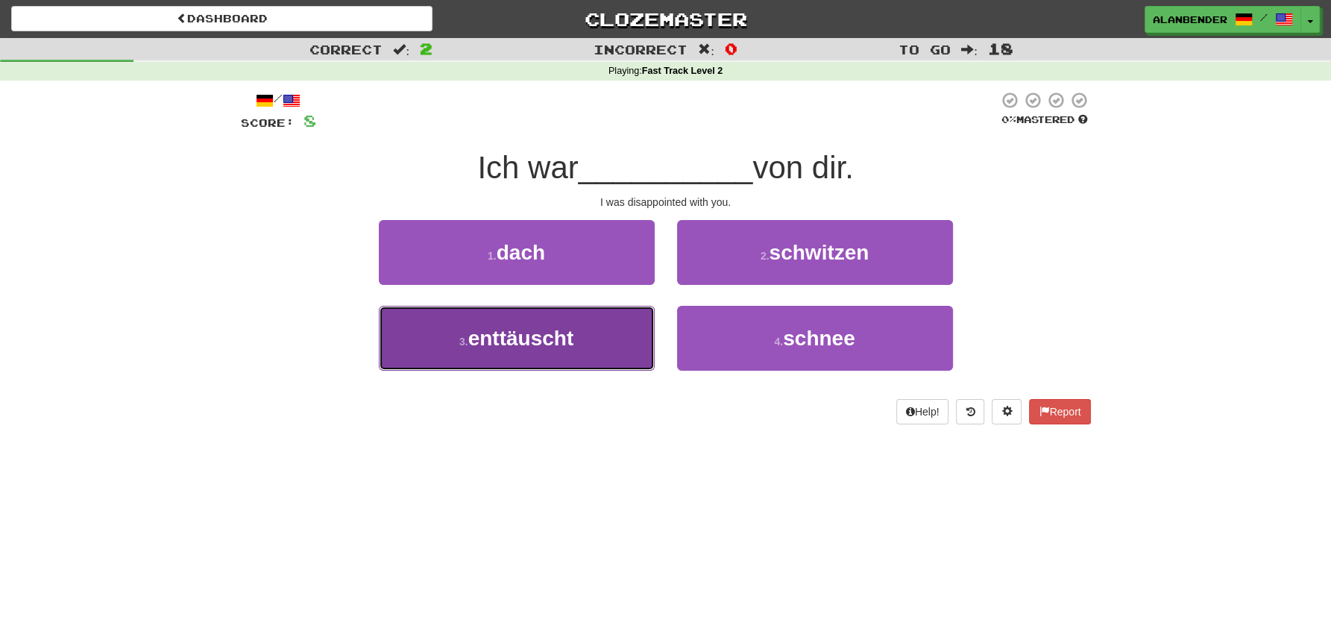
click at [516, 342] on span "enttäuscht" at bounding box center [521, 338] width 106 height 23
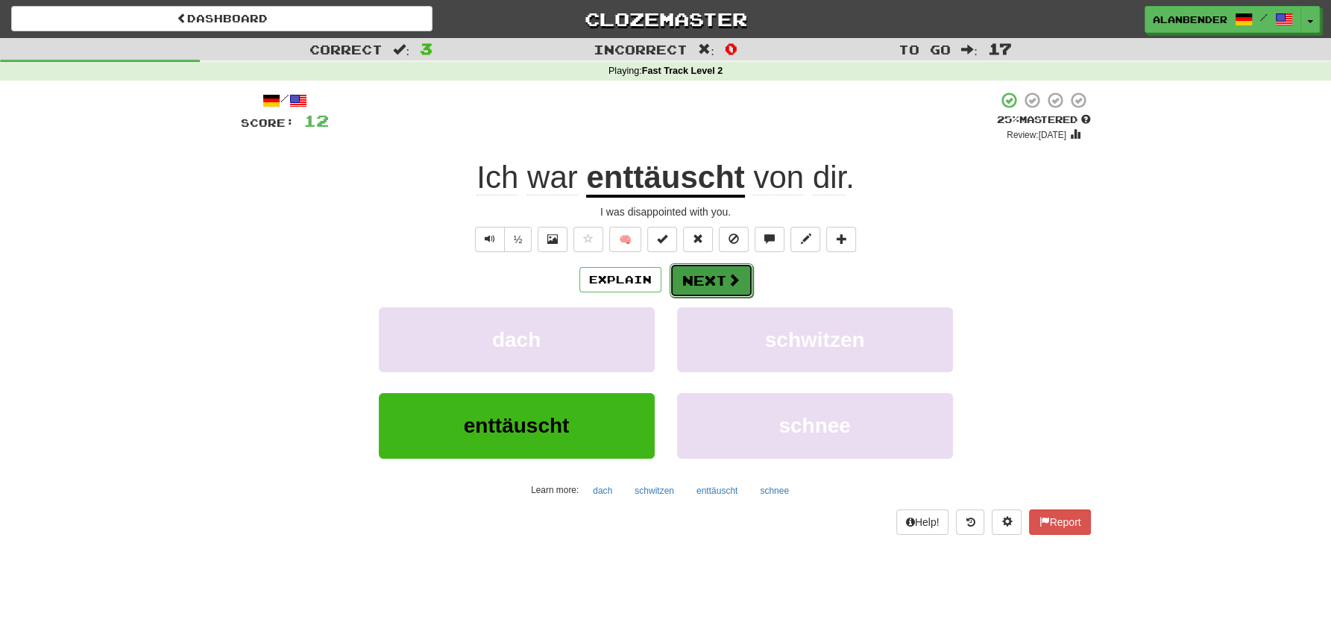
click at [708, 283] on button "Next" at bounding box center [712, 280] width 84 height 34
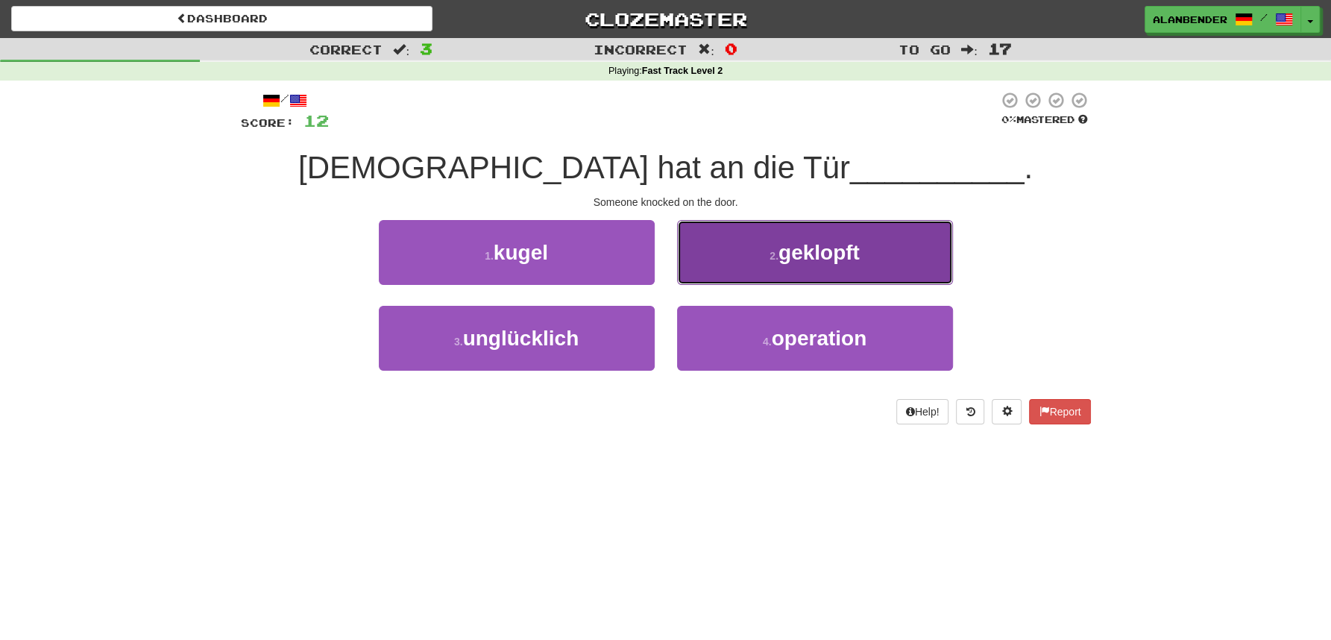
click at [807, 261] on span "geklopft" at bounding box center [818, 252] width 81 height 23
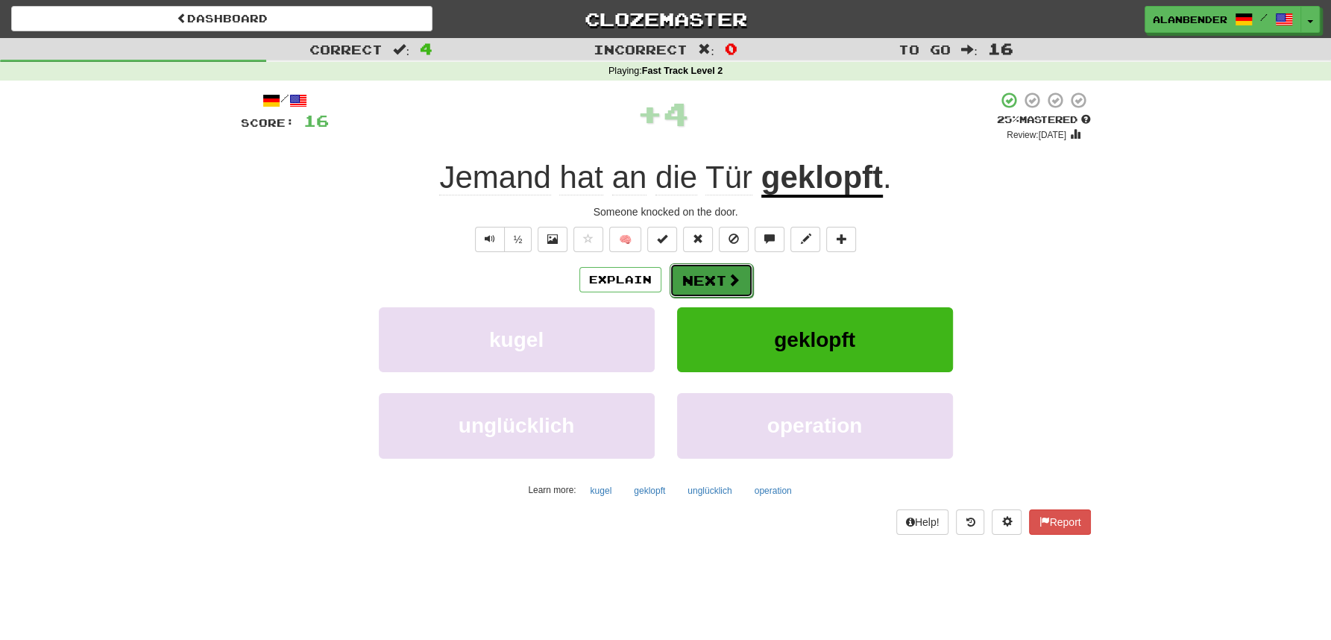
click at [727, 276] on span at bounding box center [733, 279] width 13 height 13
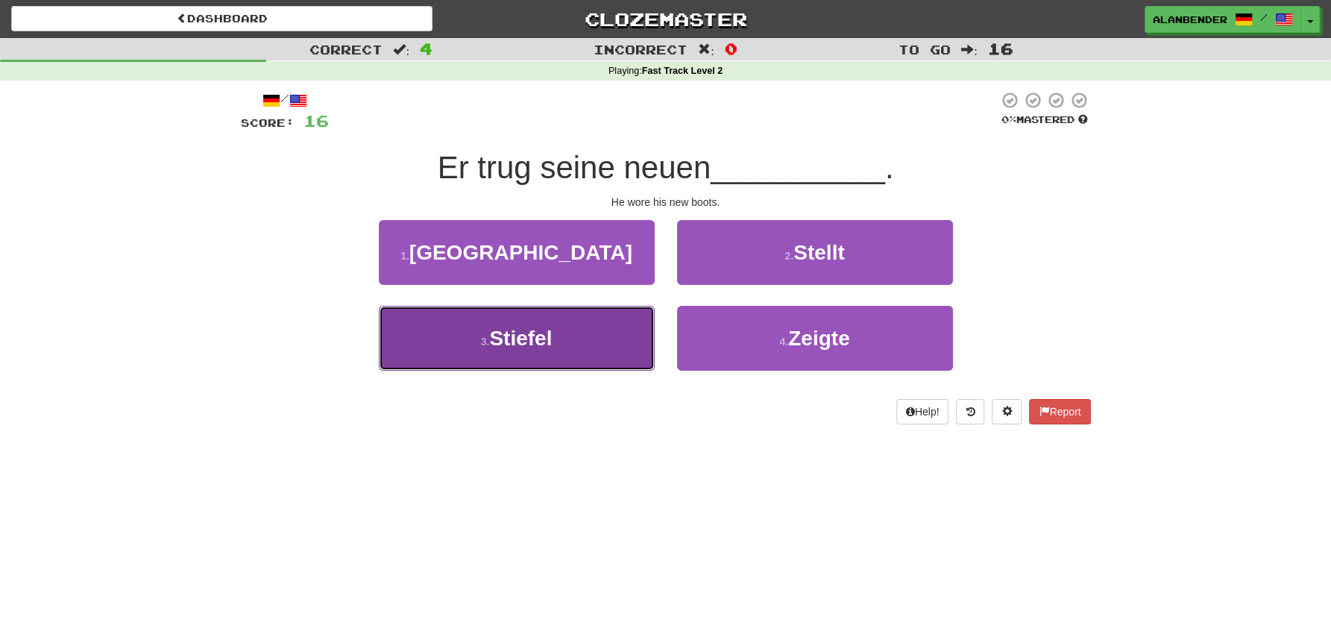
click at [510, 352] on button "3 . Stiefel" at bounding box center [517, 338] width 276 height 65
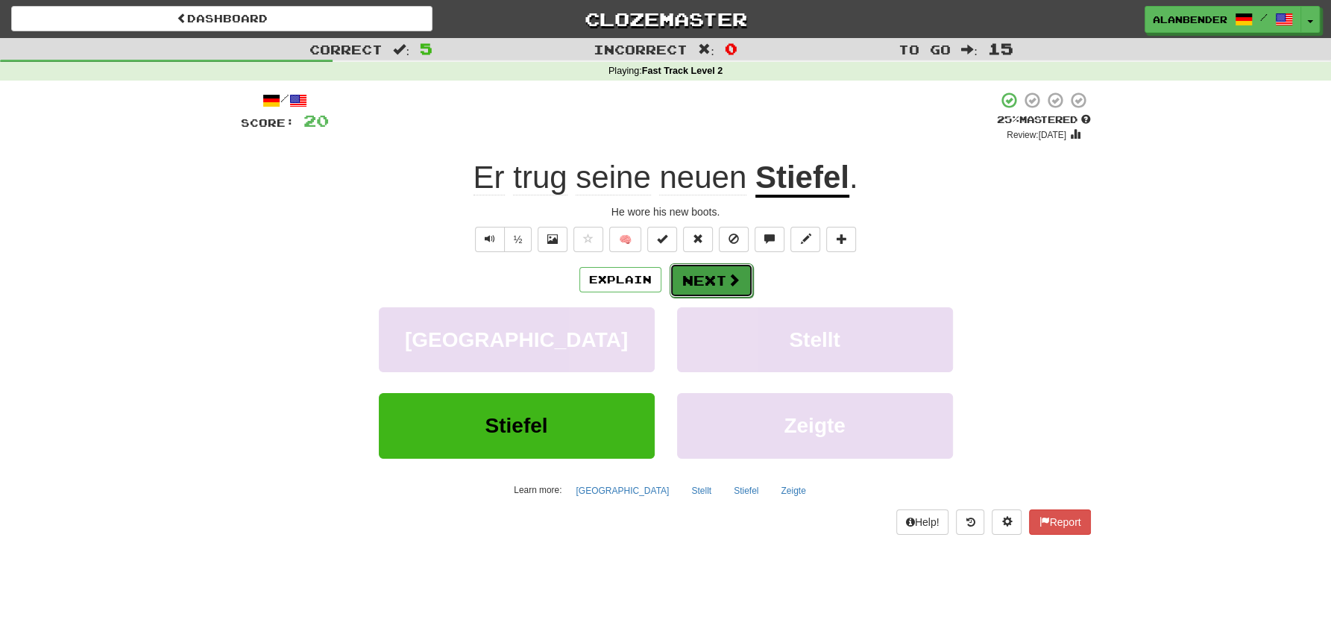
click at [711, 277] on button "Next" at bounding box center [712, 280] width 84 height 34
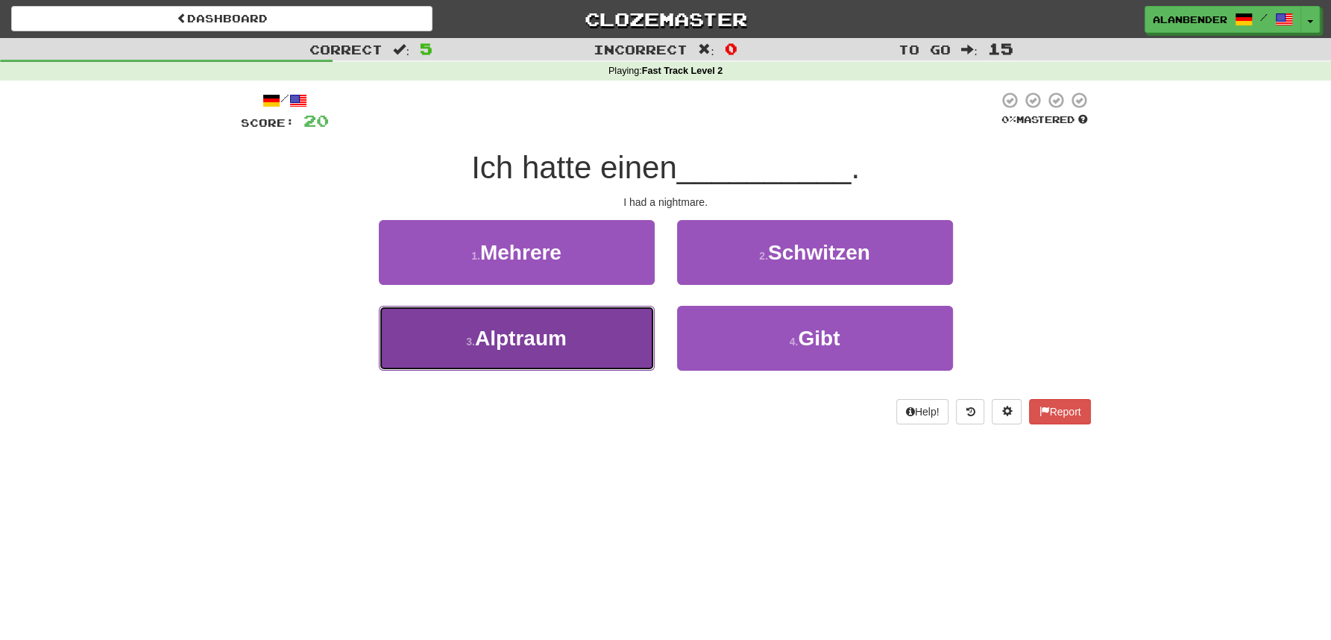
click at [518, 342] on span "Alptraum" at bounding box center [521, 338] width 92 height 23
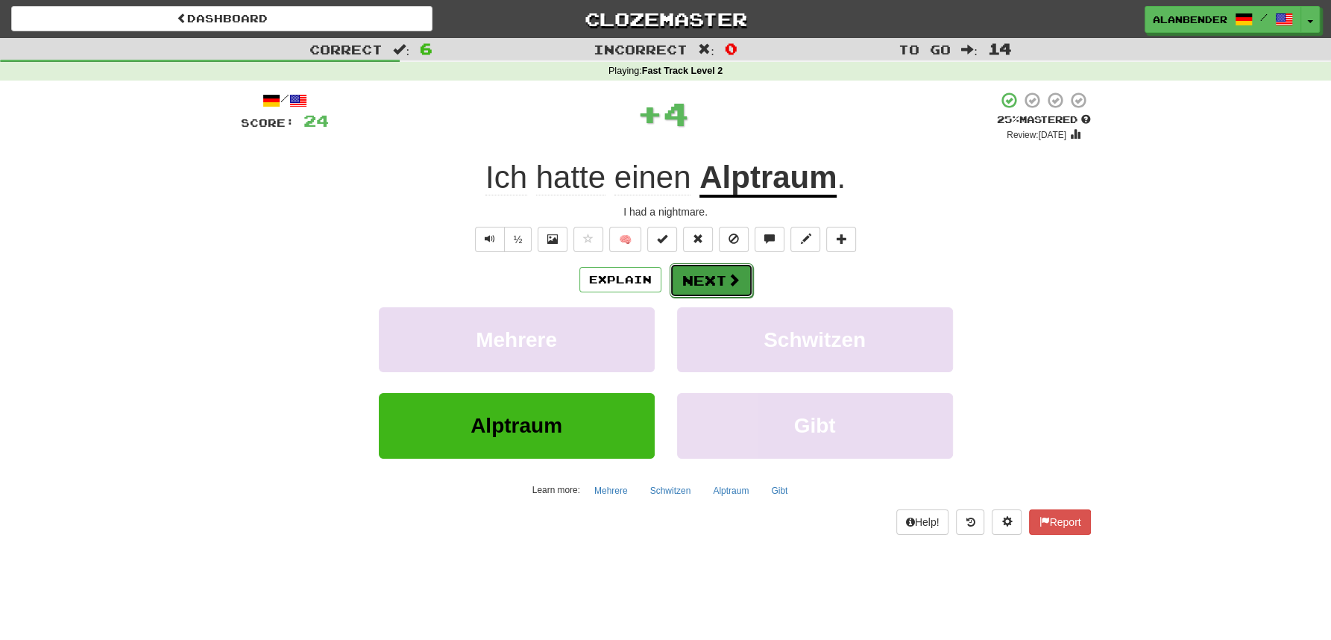
click at [729, 279] on span at bounding box center [733, 279] width 13 height 13
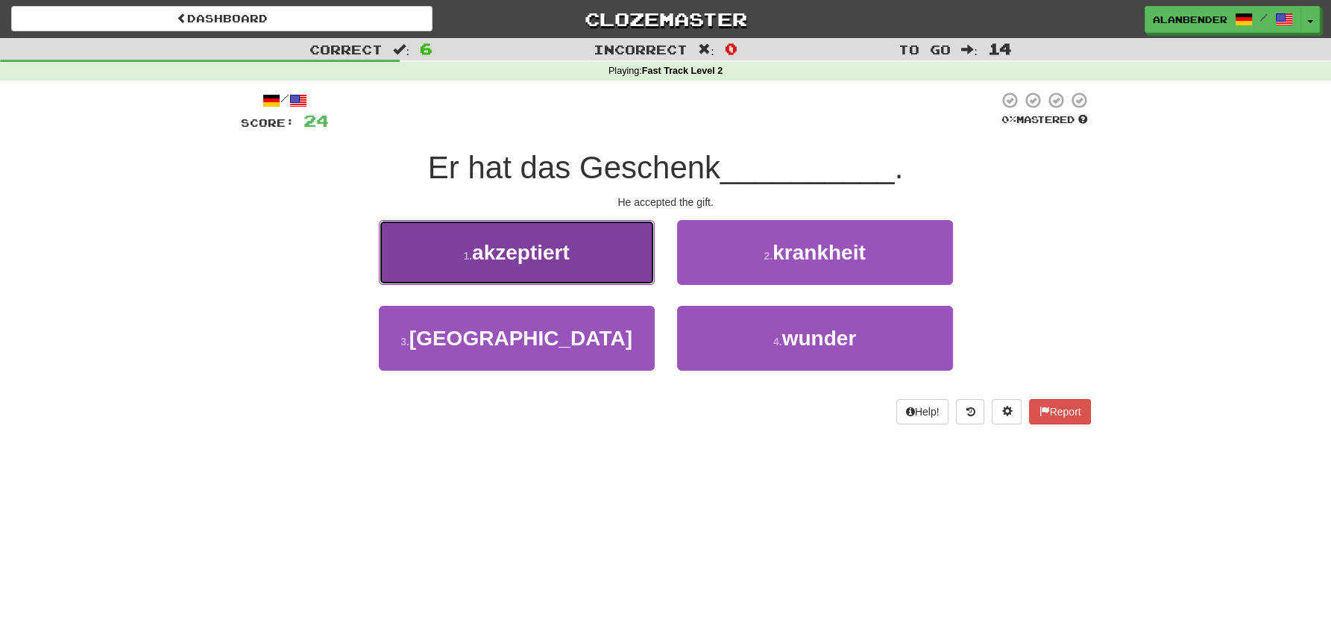
click at [575, 254] on button "1 . akzeptiert" at bounding box center [517, 252] width 276 height 65
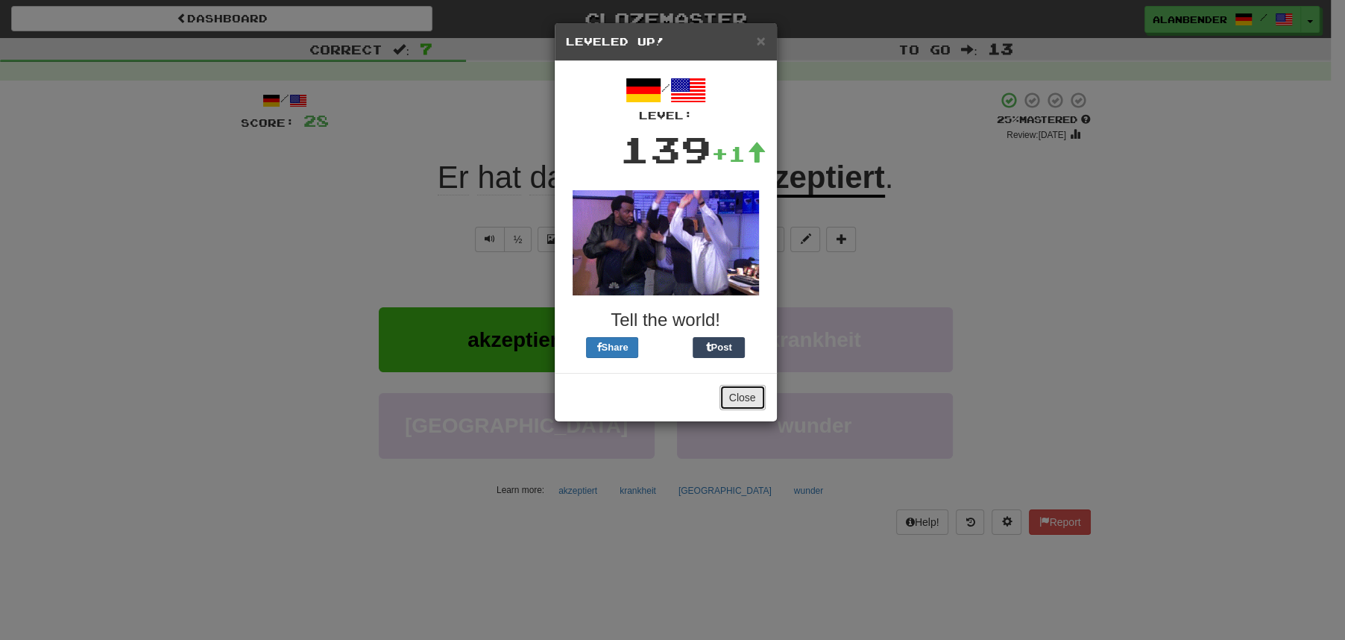
click at [734, 396] on button "Close" at bounding box center [743, 397] width 46 height 25
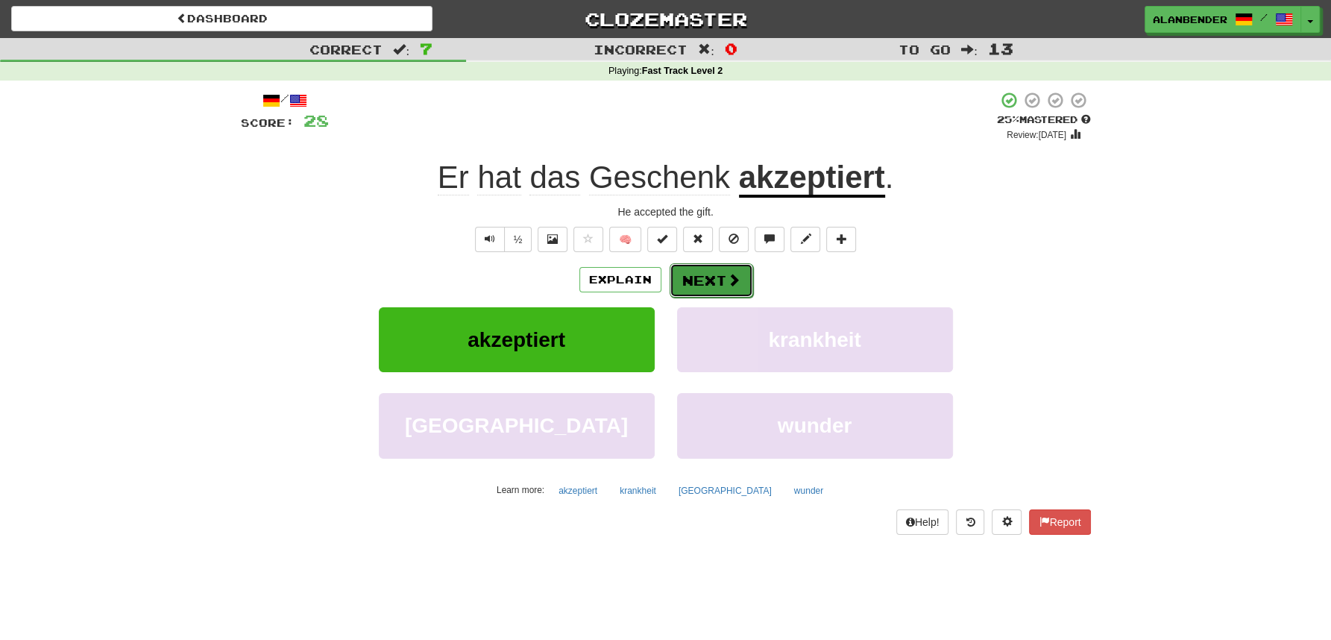
click at [709, 277] on button "Next" at bounding box center [712, 280] width 84 height 34
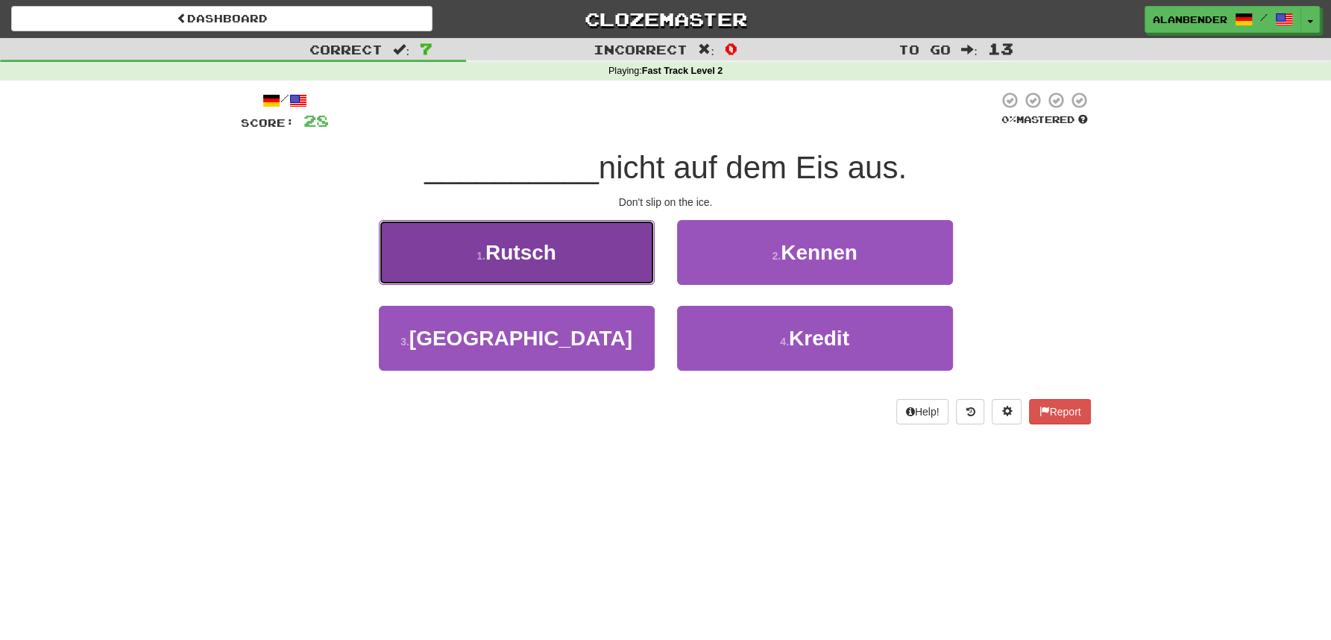
click at [535, 253] on span "Rutsch" at bounding box center [520, 252] width 71 height 23
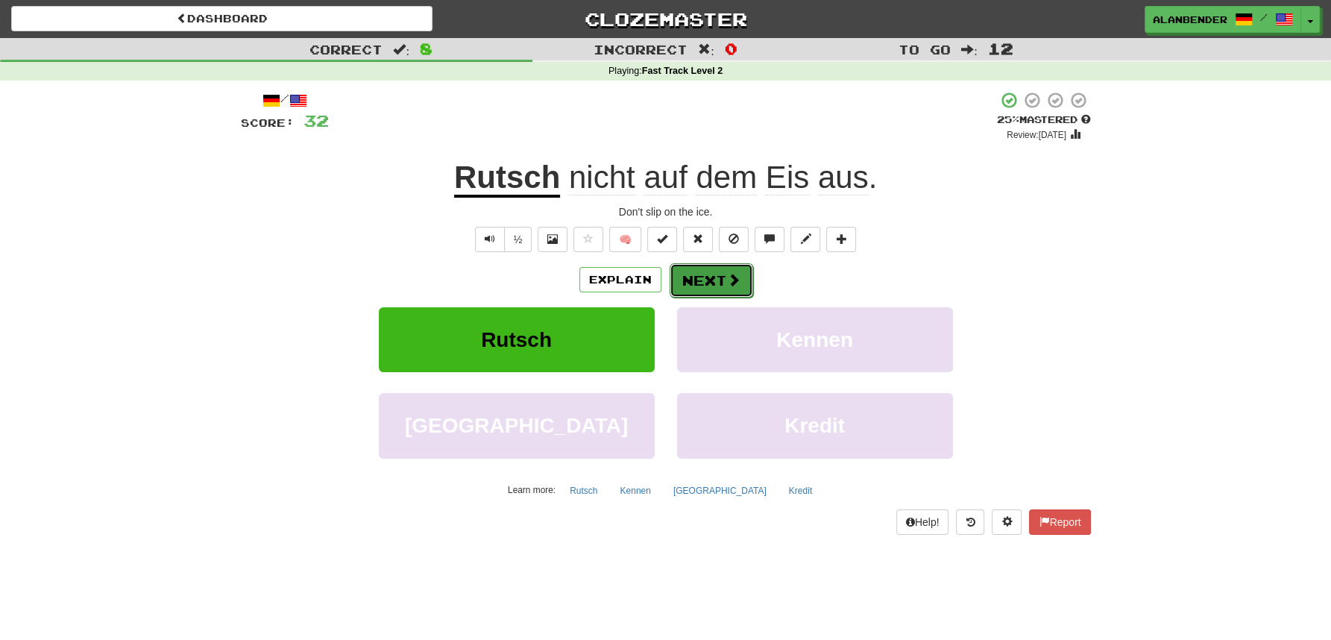
click at [712, 275] on button "Next" at bounding box center [712, 280] width 84 height 34
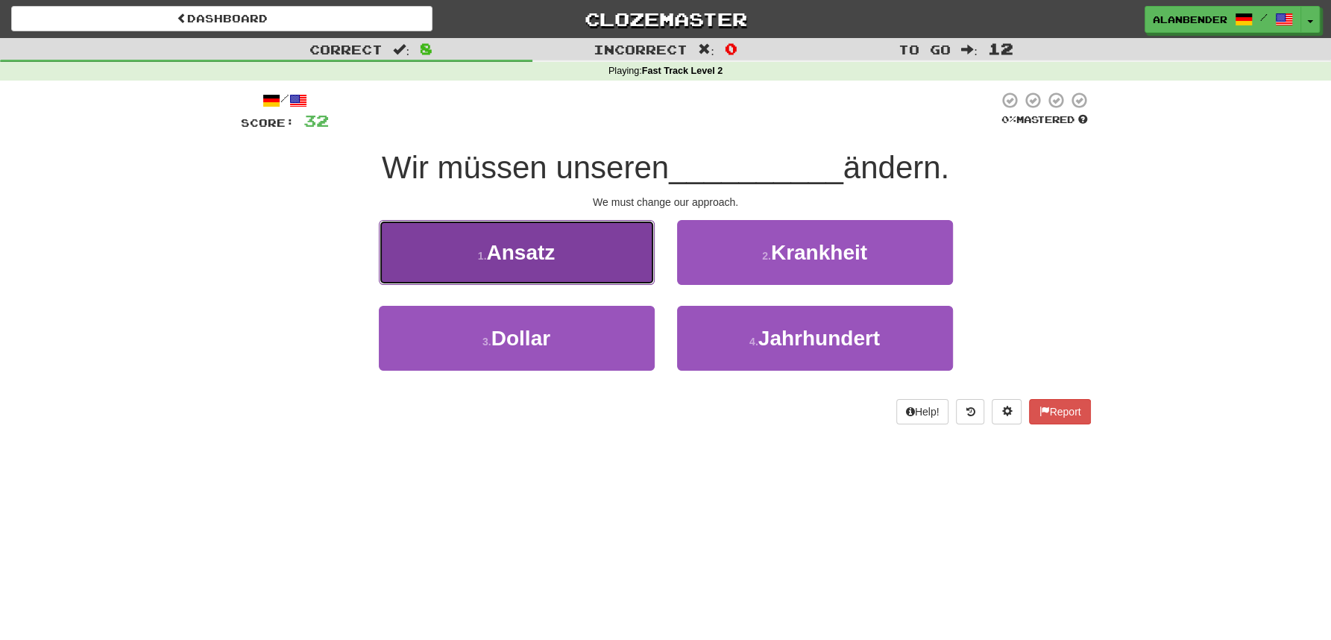
click at [556, 244] on button "1 . Ansatz" at bounding box center [517, 252] width 276 height 65
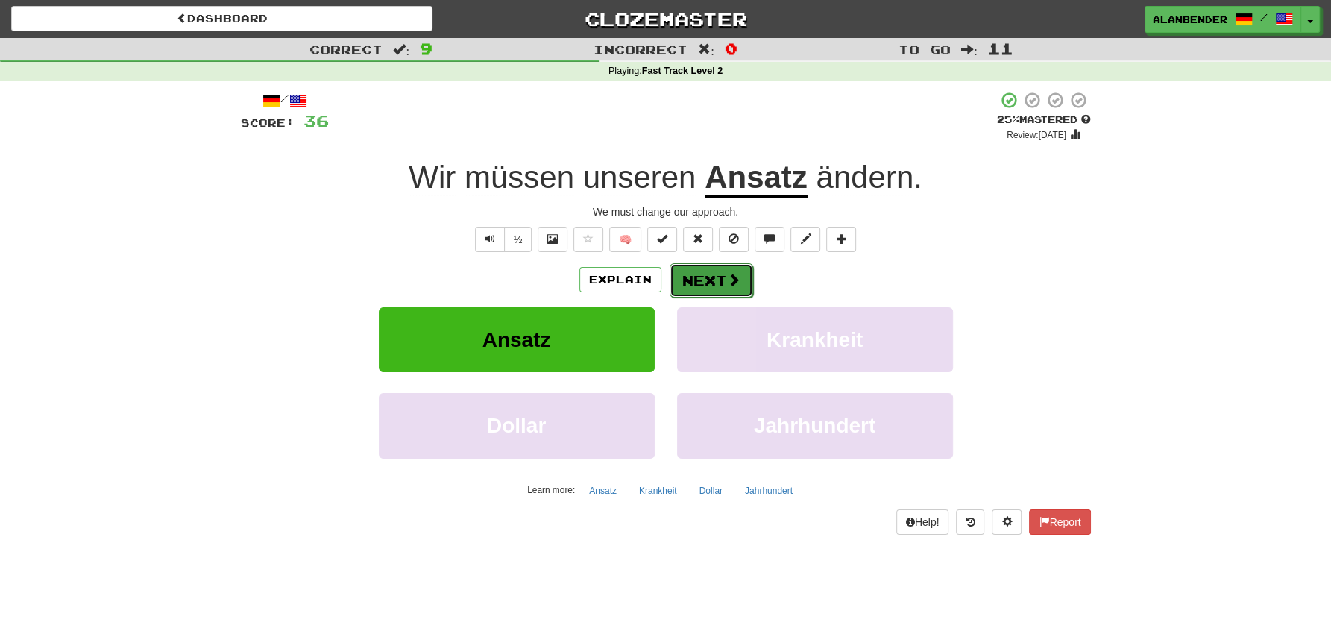
click at [705, 277] on button "Next" at bounding box center [712, 280] width 84 height 34
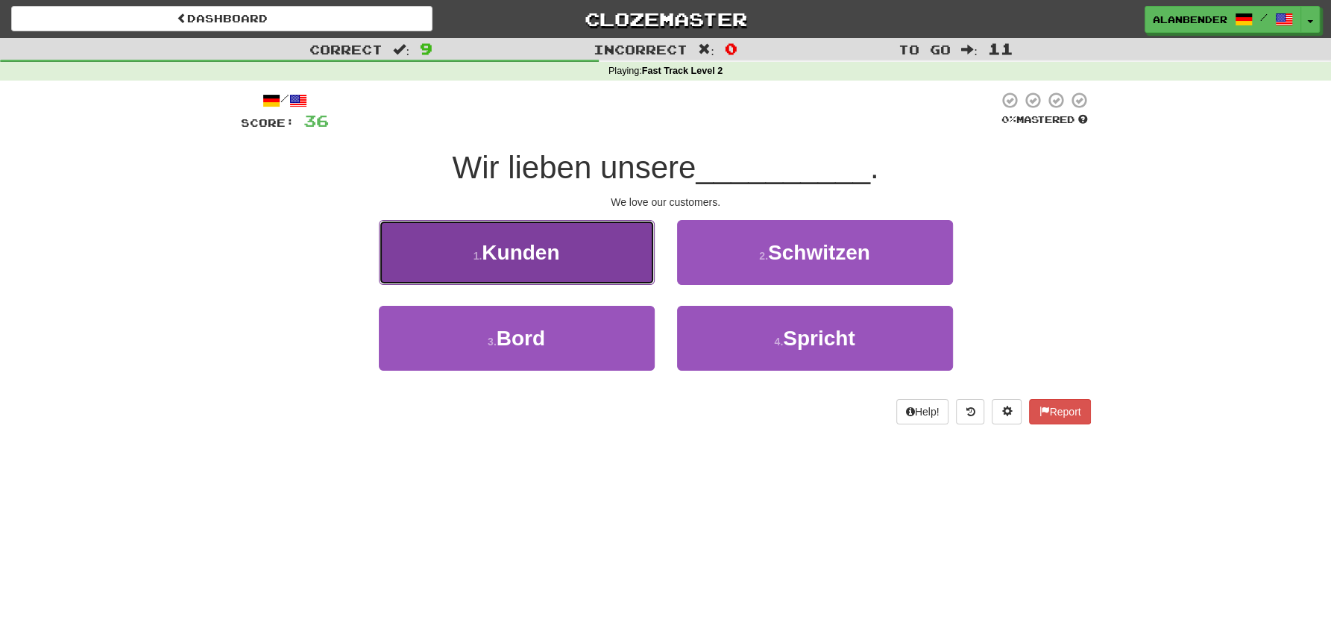
click at [526, 254] on span "Kunden" at bounding box center [521, 252] width 78 height 23
